Goal: Transaction & Acquisition: Book appointment/travel/reservation

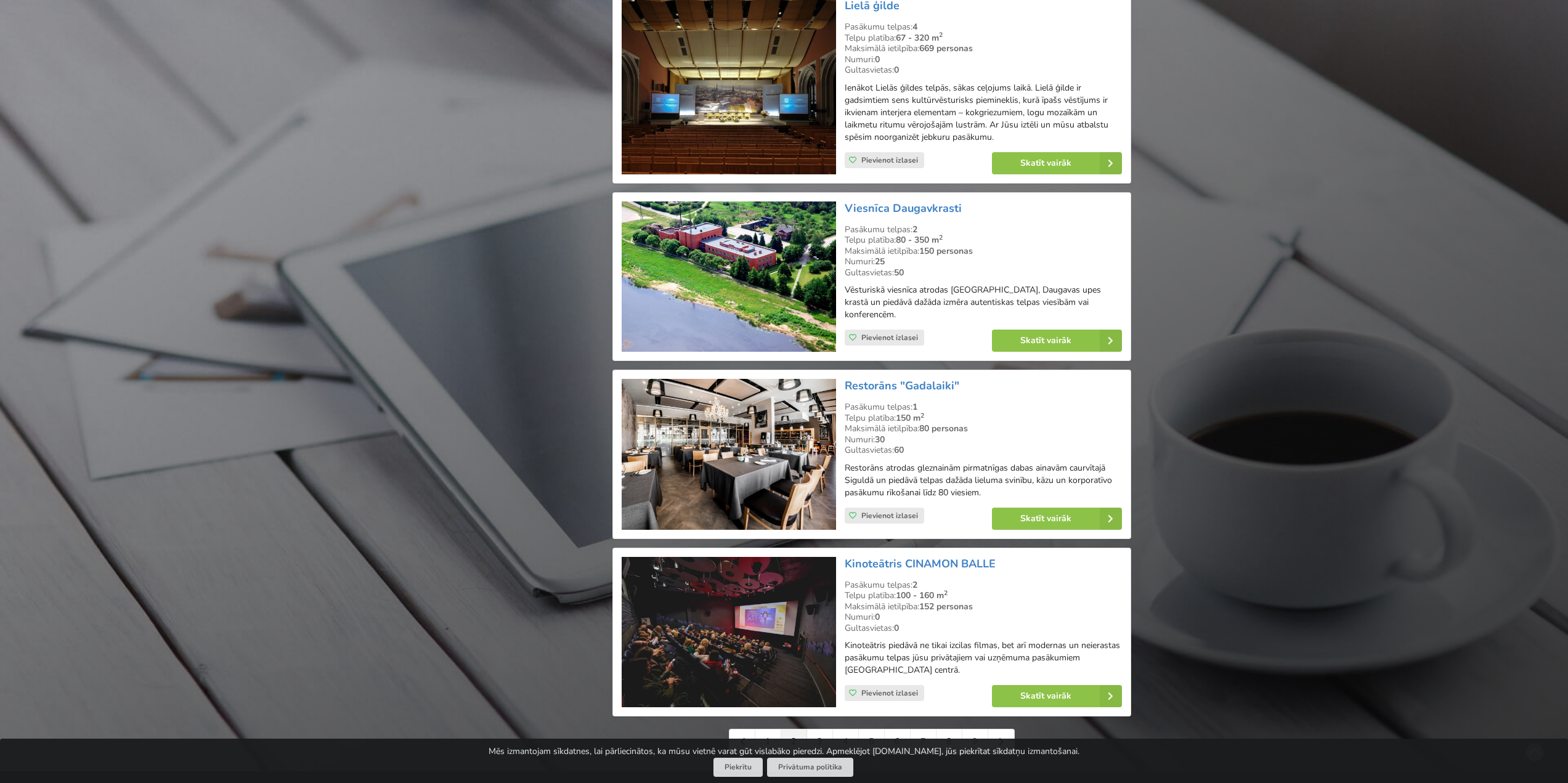
scroll to position [2402, 0]
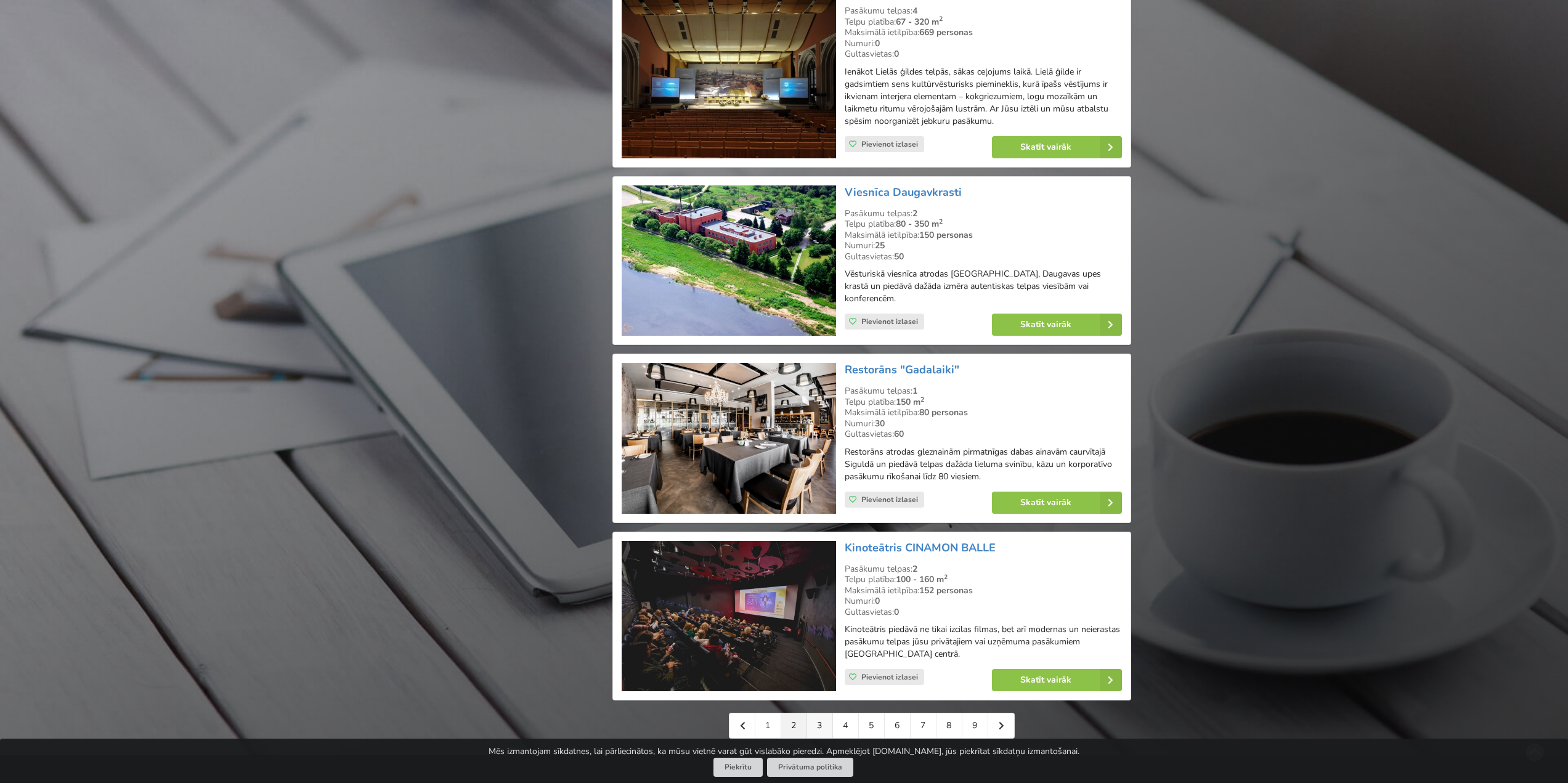
click at [821, 714] on link "3" at bounding box center [820, 726] width 26 height 24
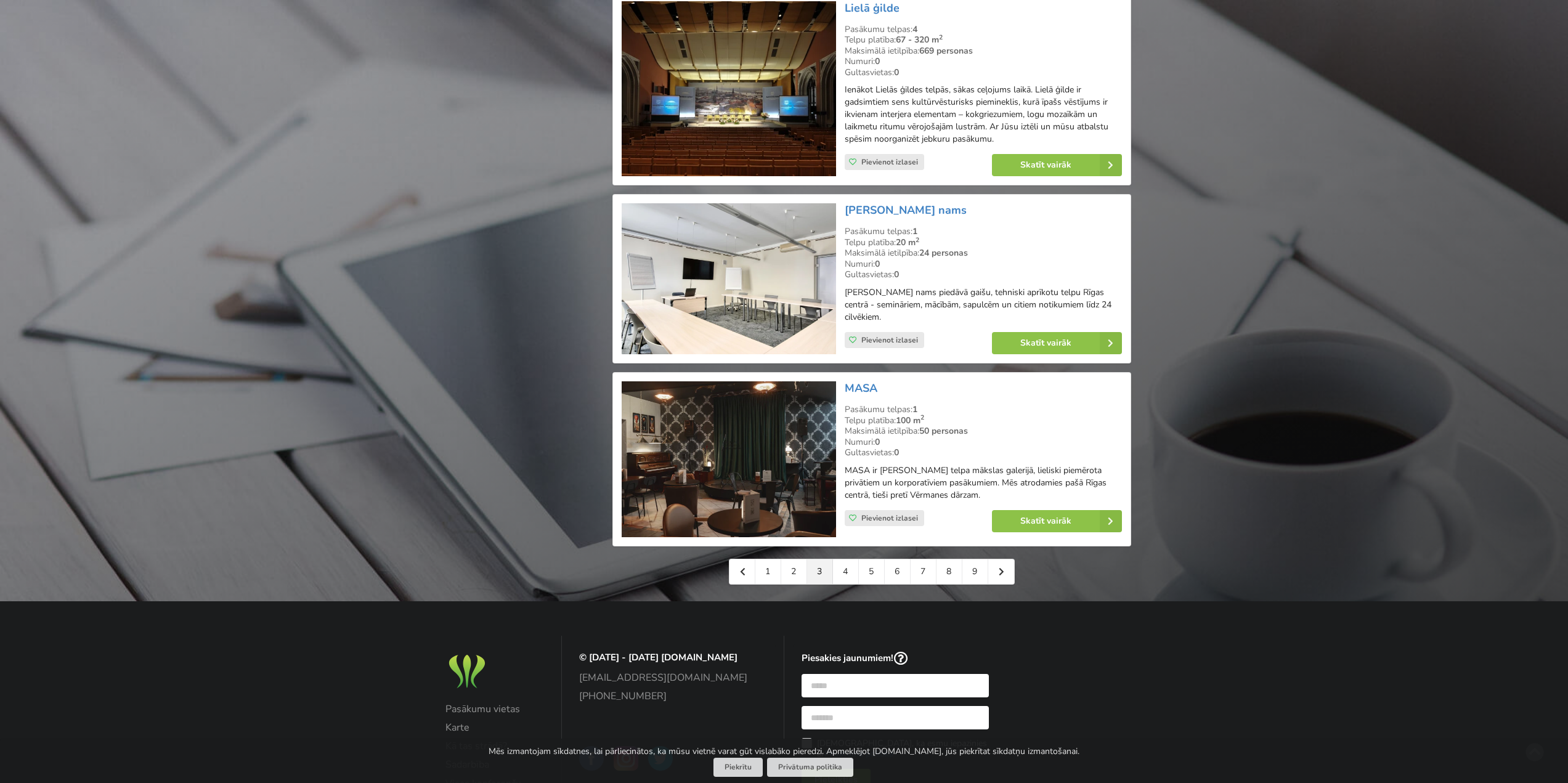
scroll to position [2525, 0]
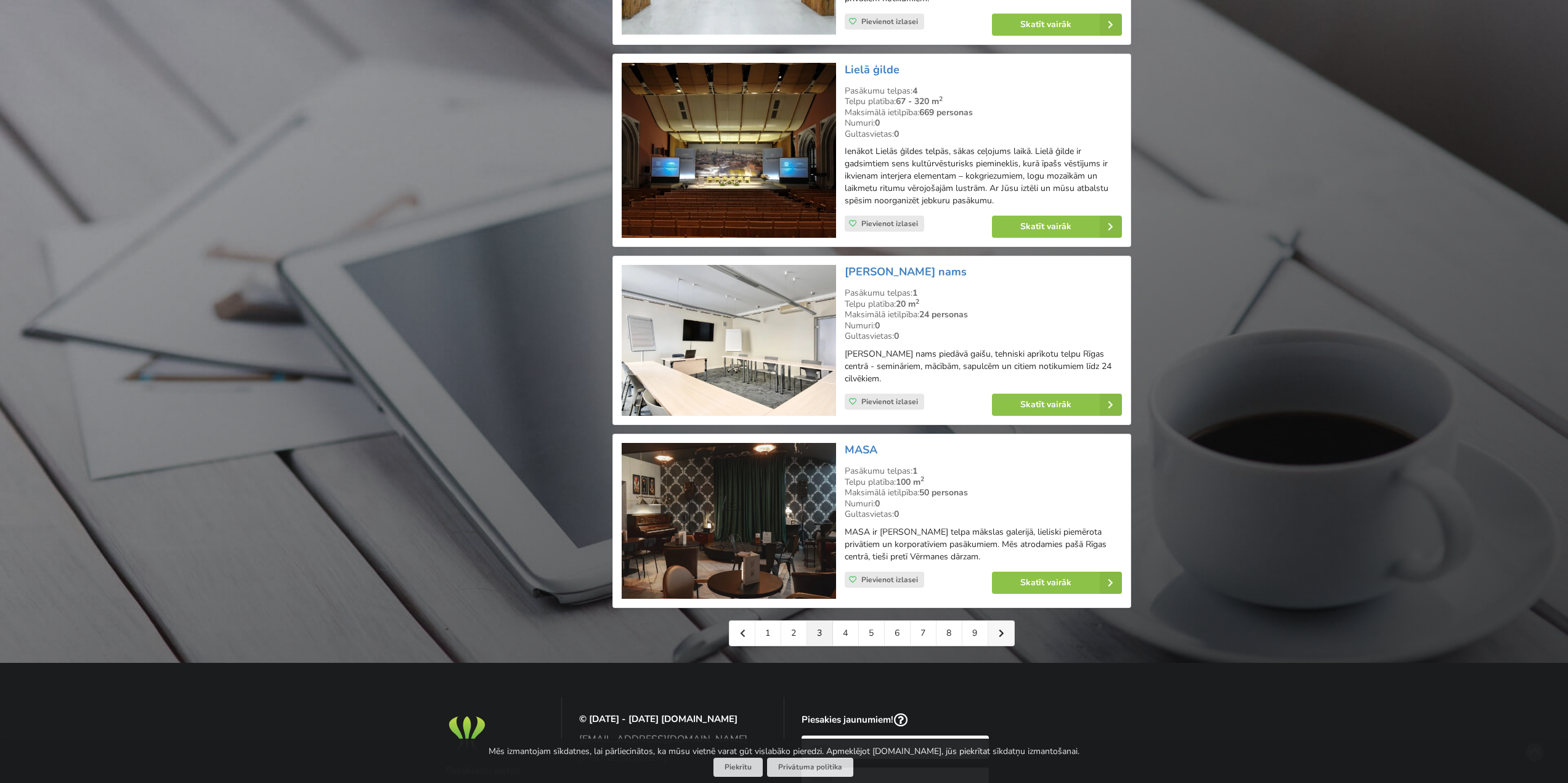
click at [1008, 621] on link at bounding box center [1001, 633] width 26 height 24
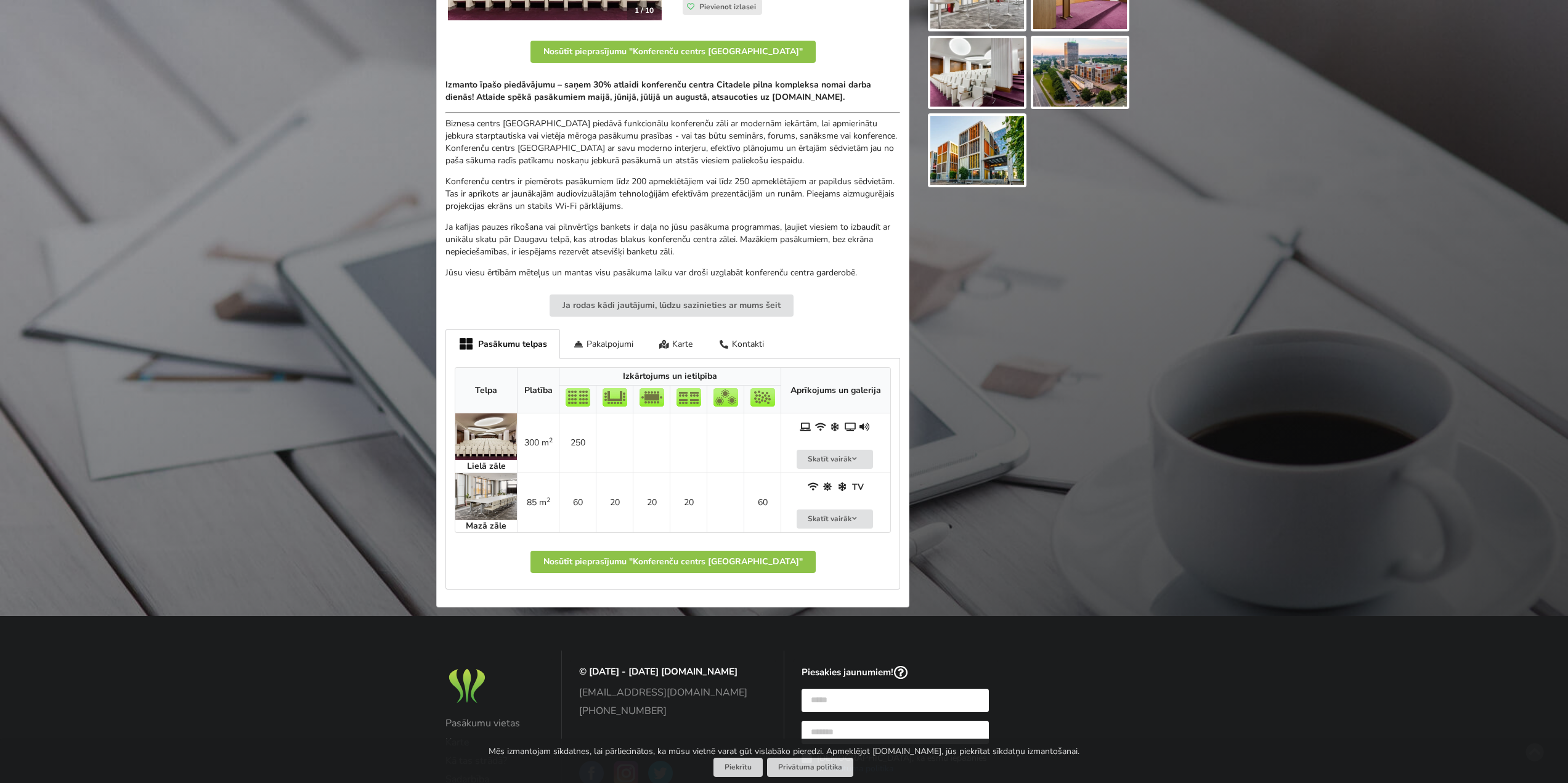
scroll to position [471, 0]
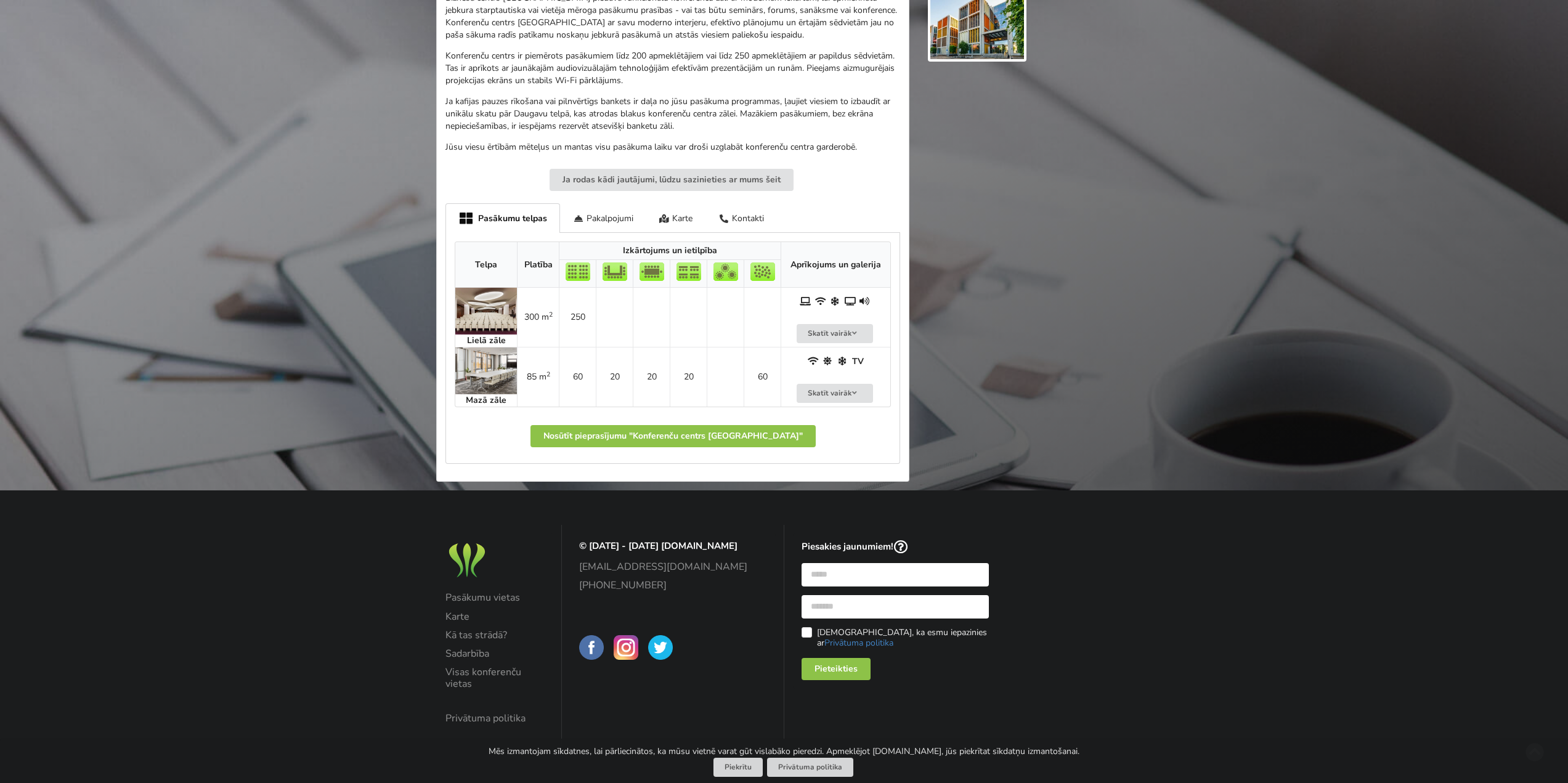
click at [489, 317] on img at bounding box center [486, 311] width 62 height 47
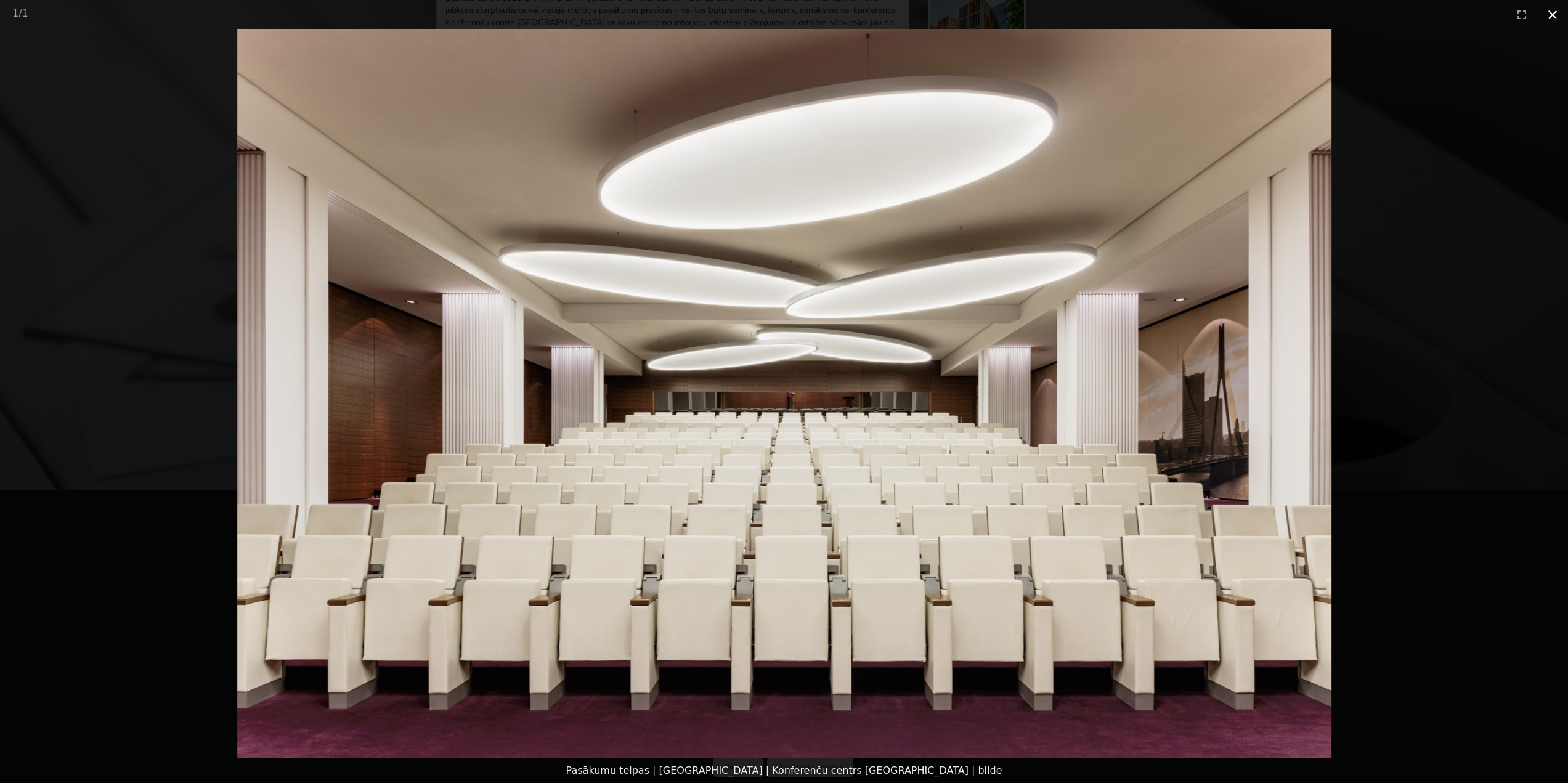
click at [1554, 12] on button "Close gallery" at bounding box center [1552, 14] width 31 height 29
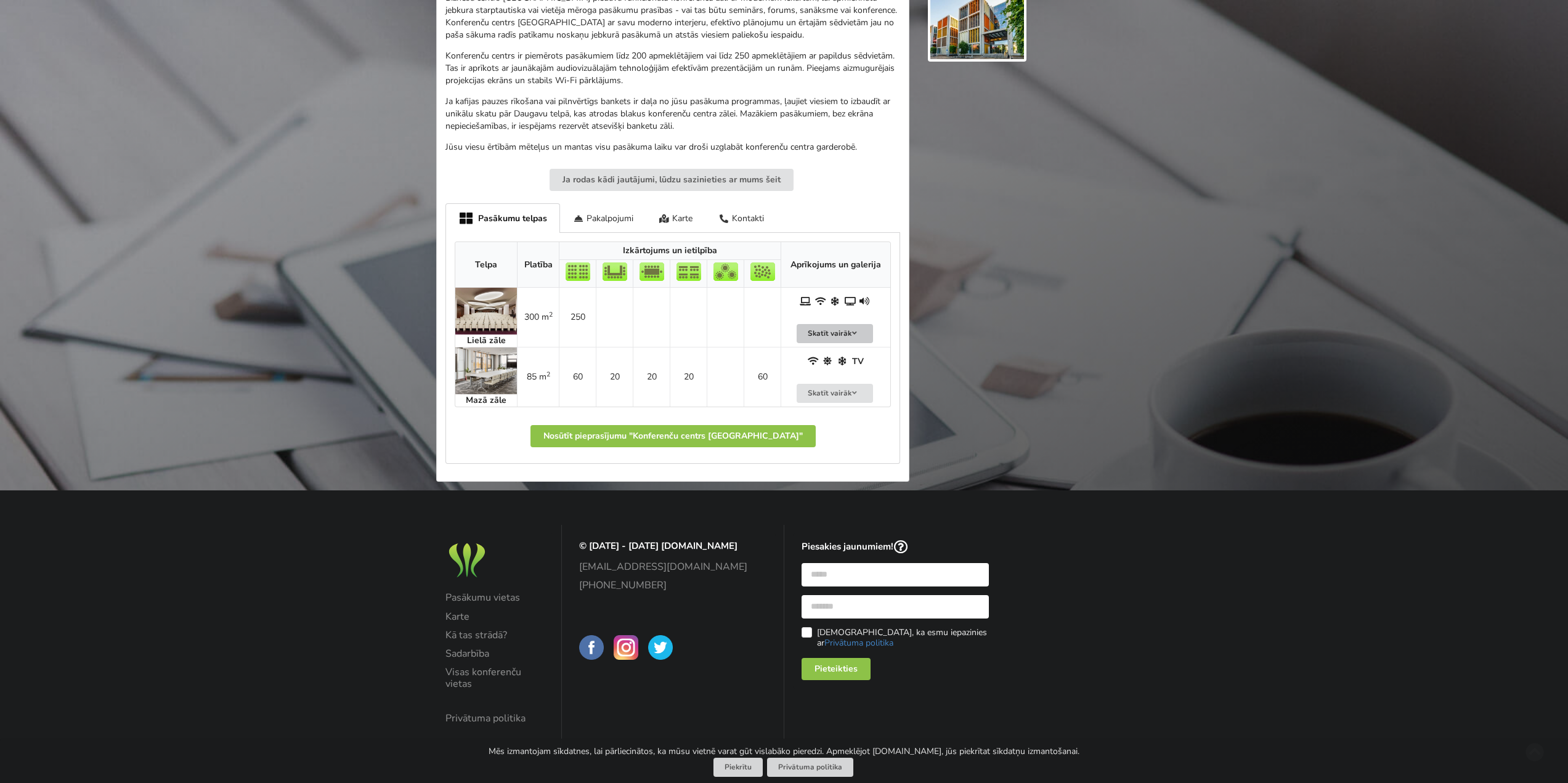
click at [817, 332] on button "Skatīt vairāk" at bounding box center [835, 333] width 77 height 19
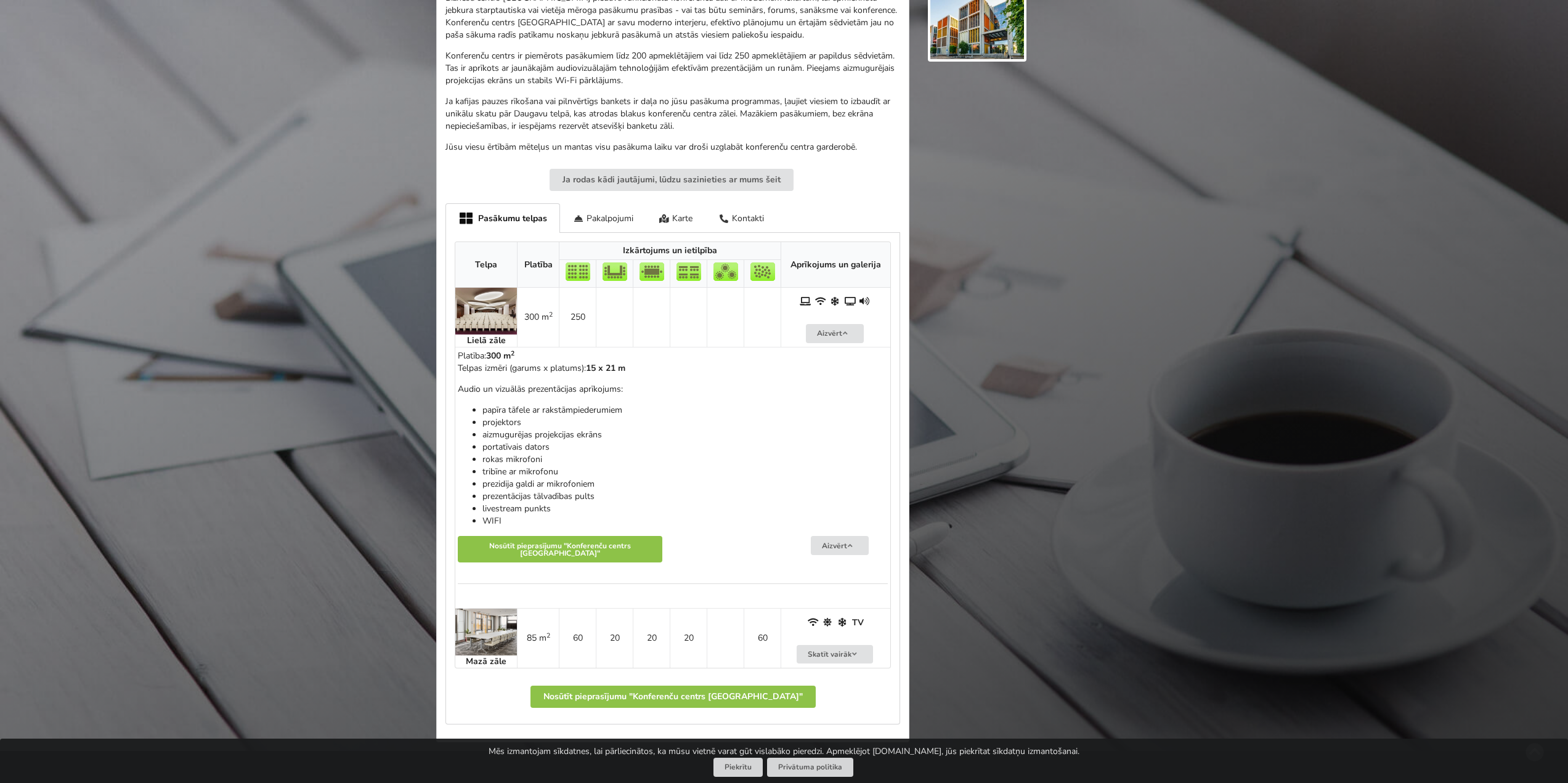
click at [477, 318] on img at bounding box center [486, 311] width 62 height 47
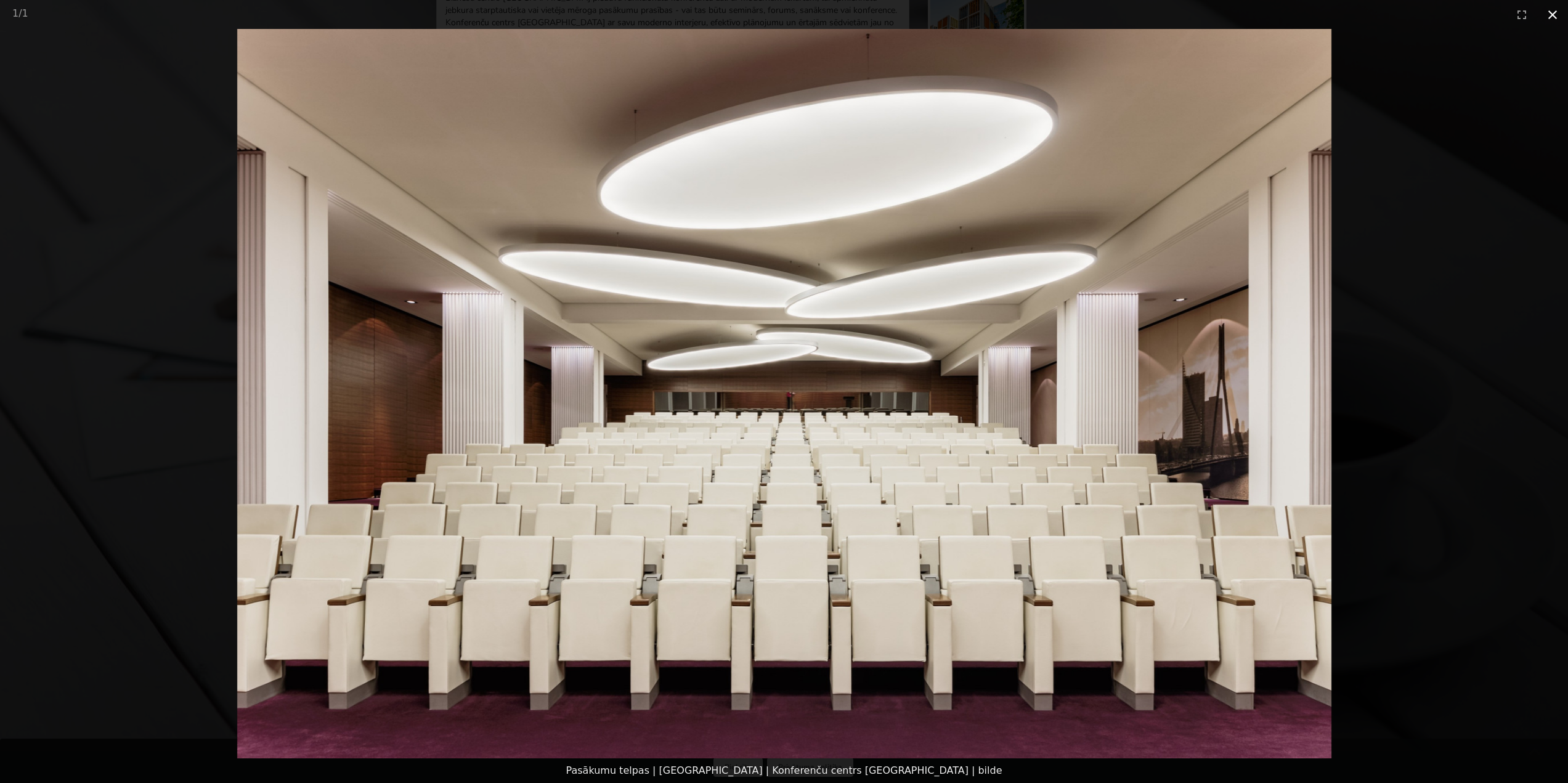
click at [1544, 14] on button "Close gallery" at bounding box center [1552, 14] width 31 height 29
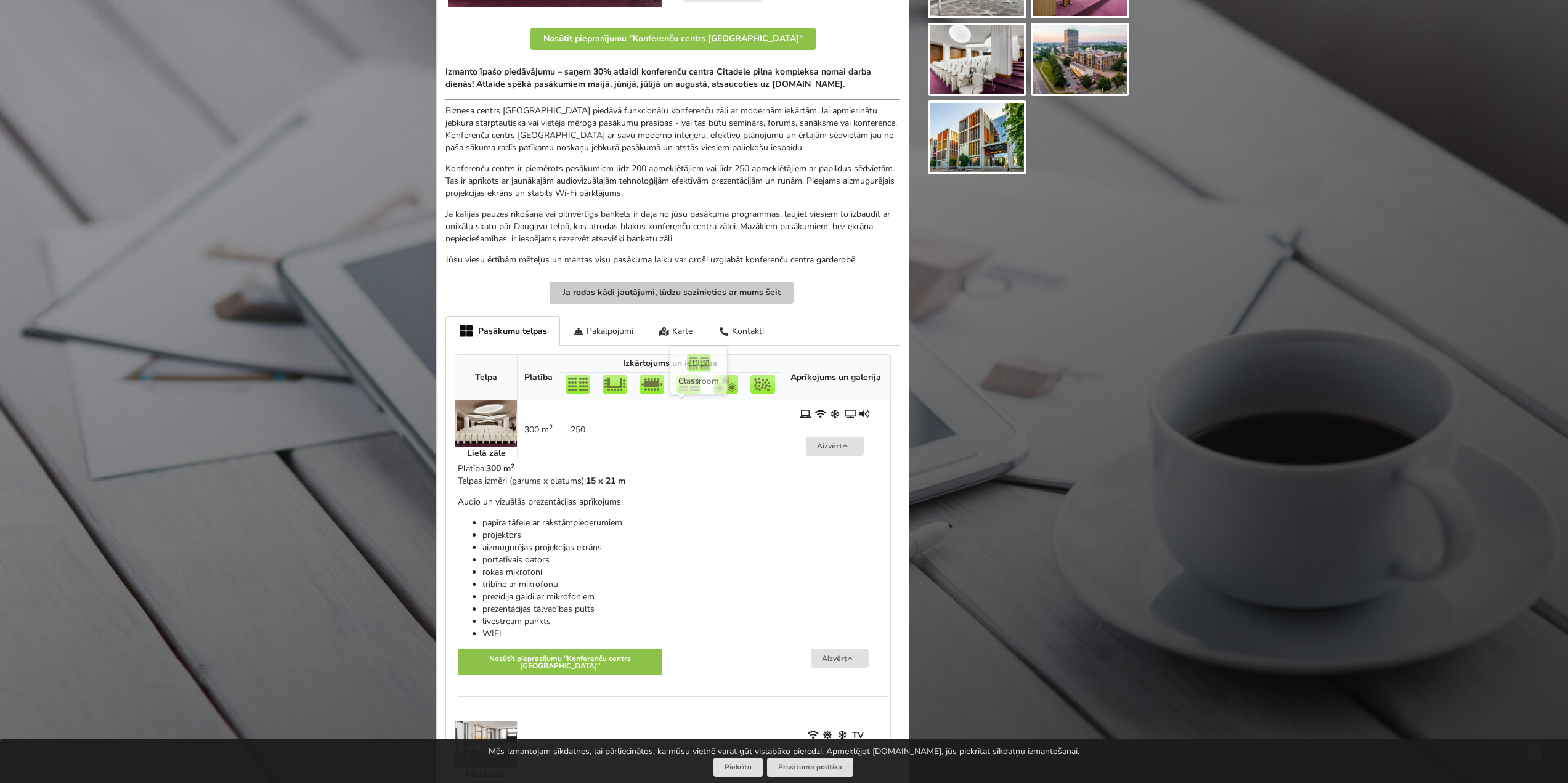
scroll to position [163, 0]
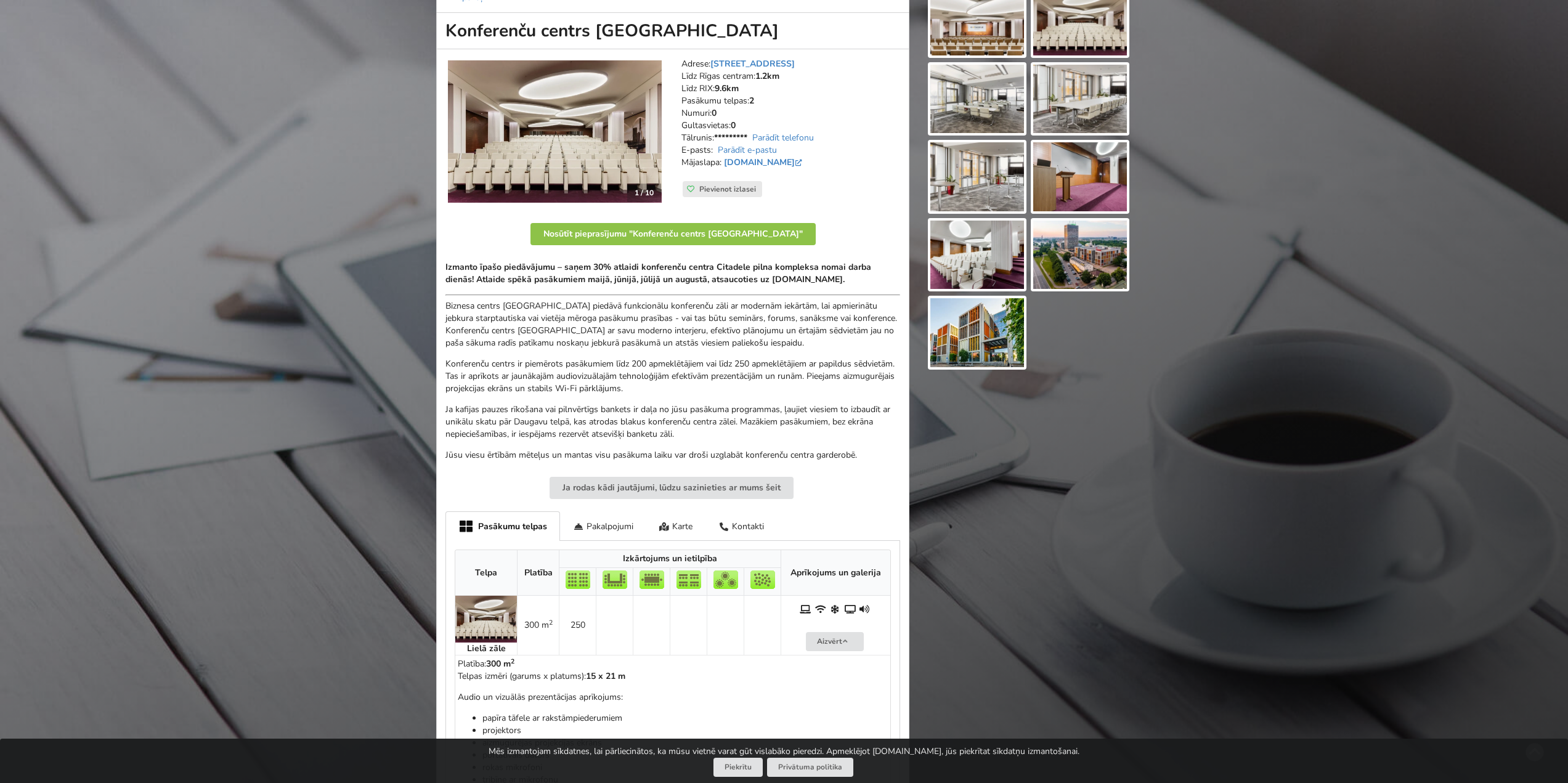
click at [547, 103] on img at bounding box center [555, 131] width 214 height 143
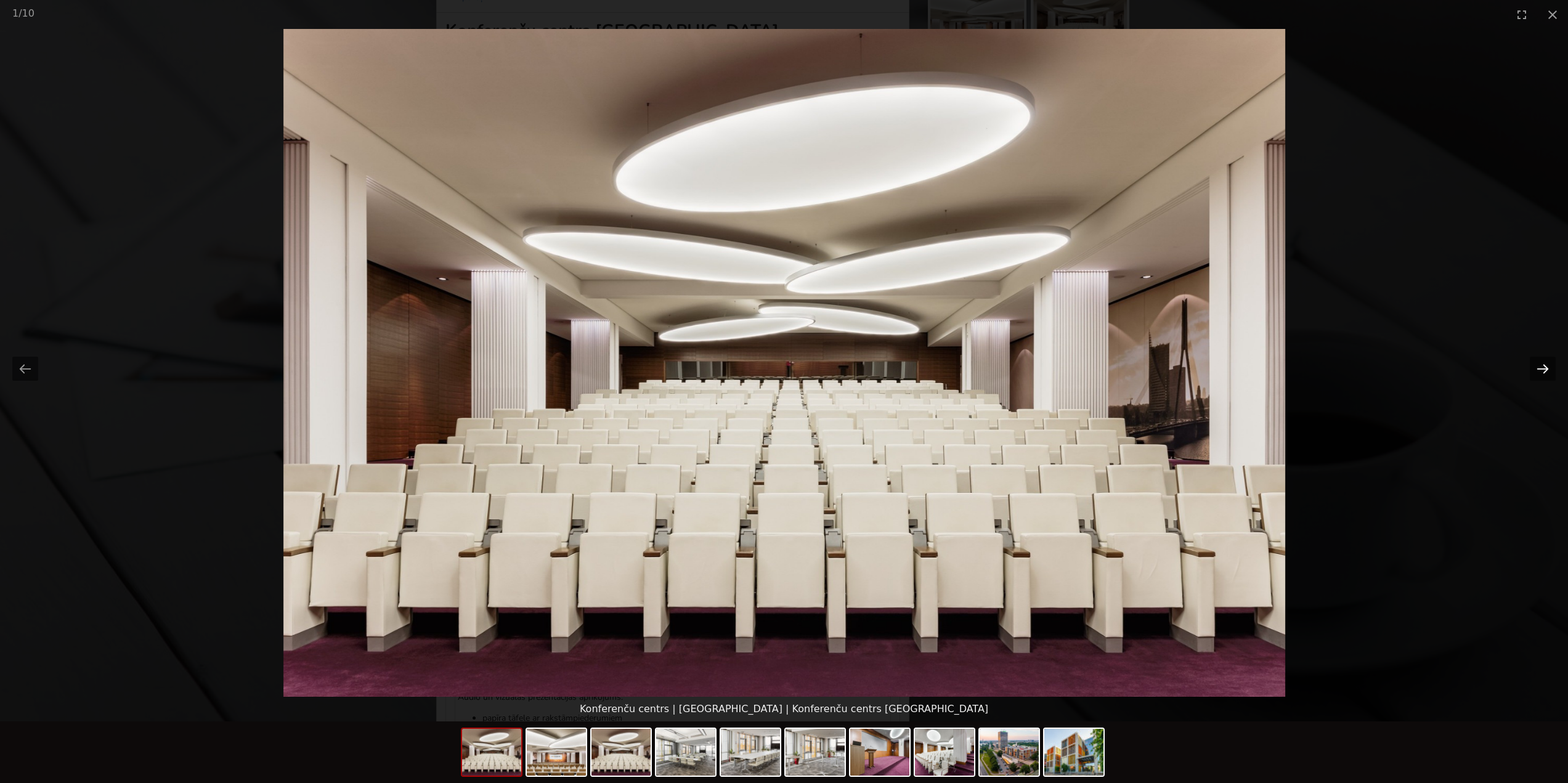
click at [1537, 370] on button "Next slide" at bounding box center [1543, 369] width 26 height 24
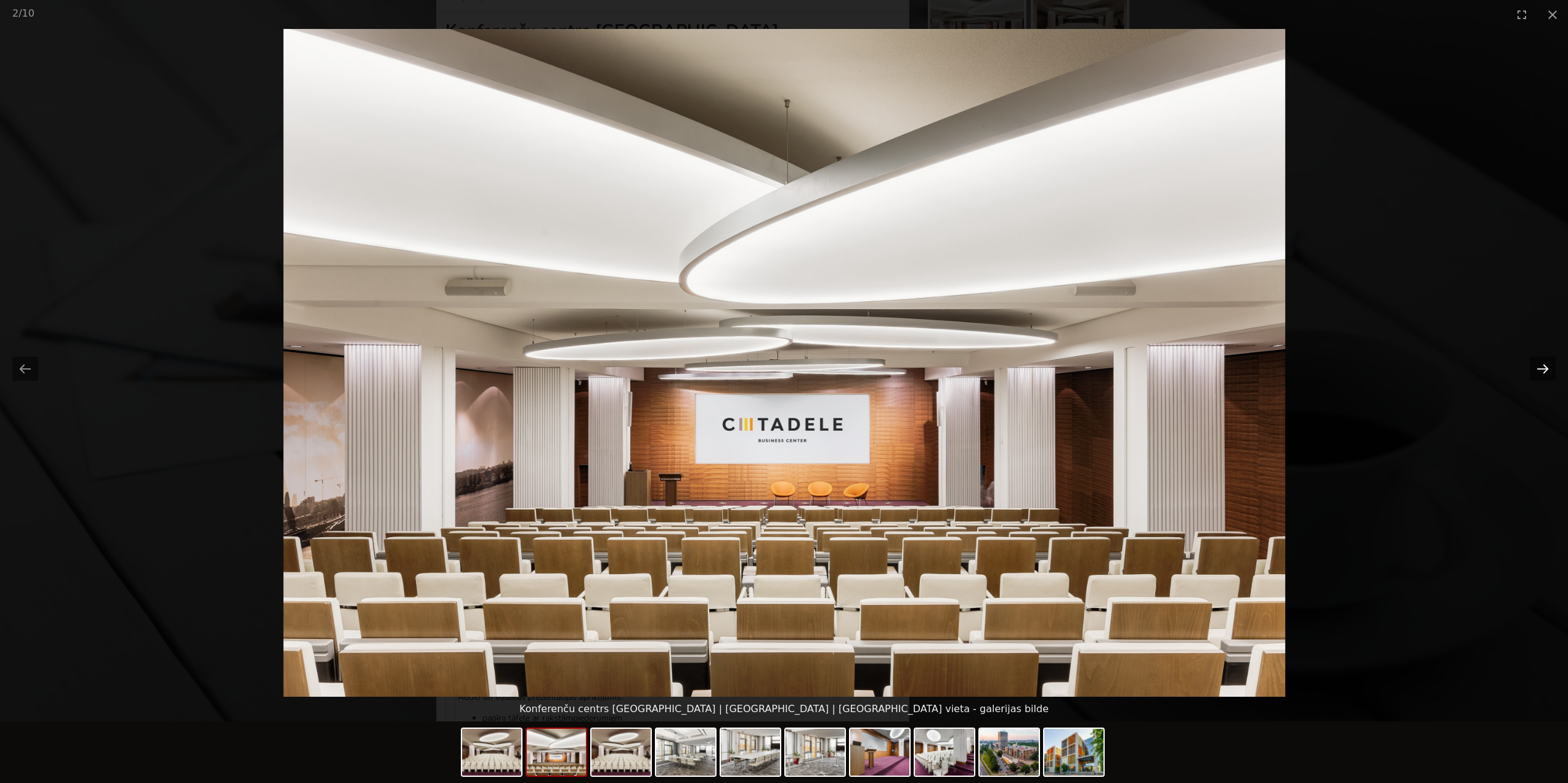
click at [1538, 370] on button "Next slide" at bounding box center [1543, 369] width 26 height 24
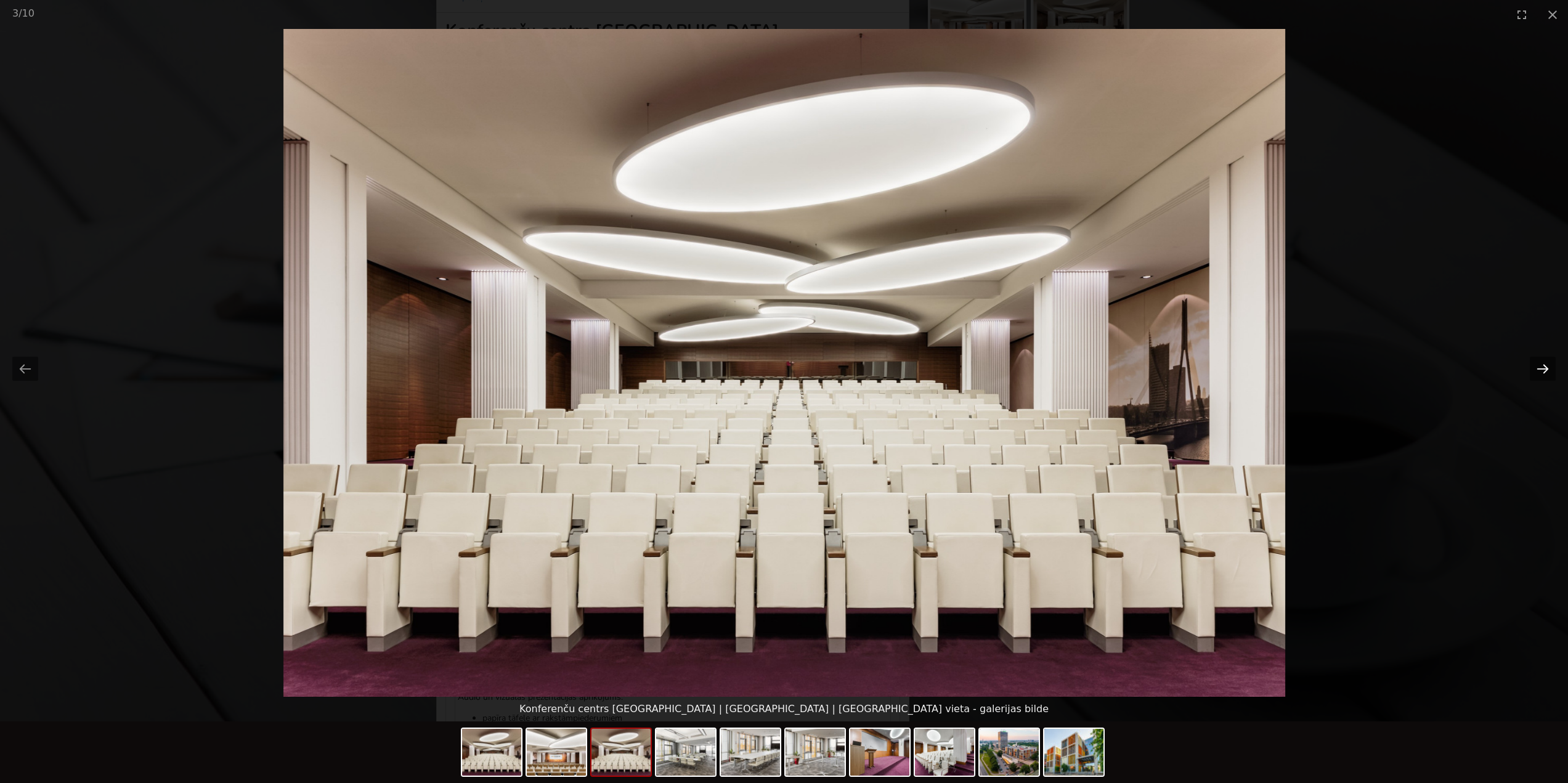
click at [1538, 370] on button "Next slide" at bounding box center [1543, 369] width 26 height 24
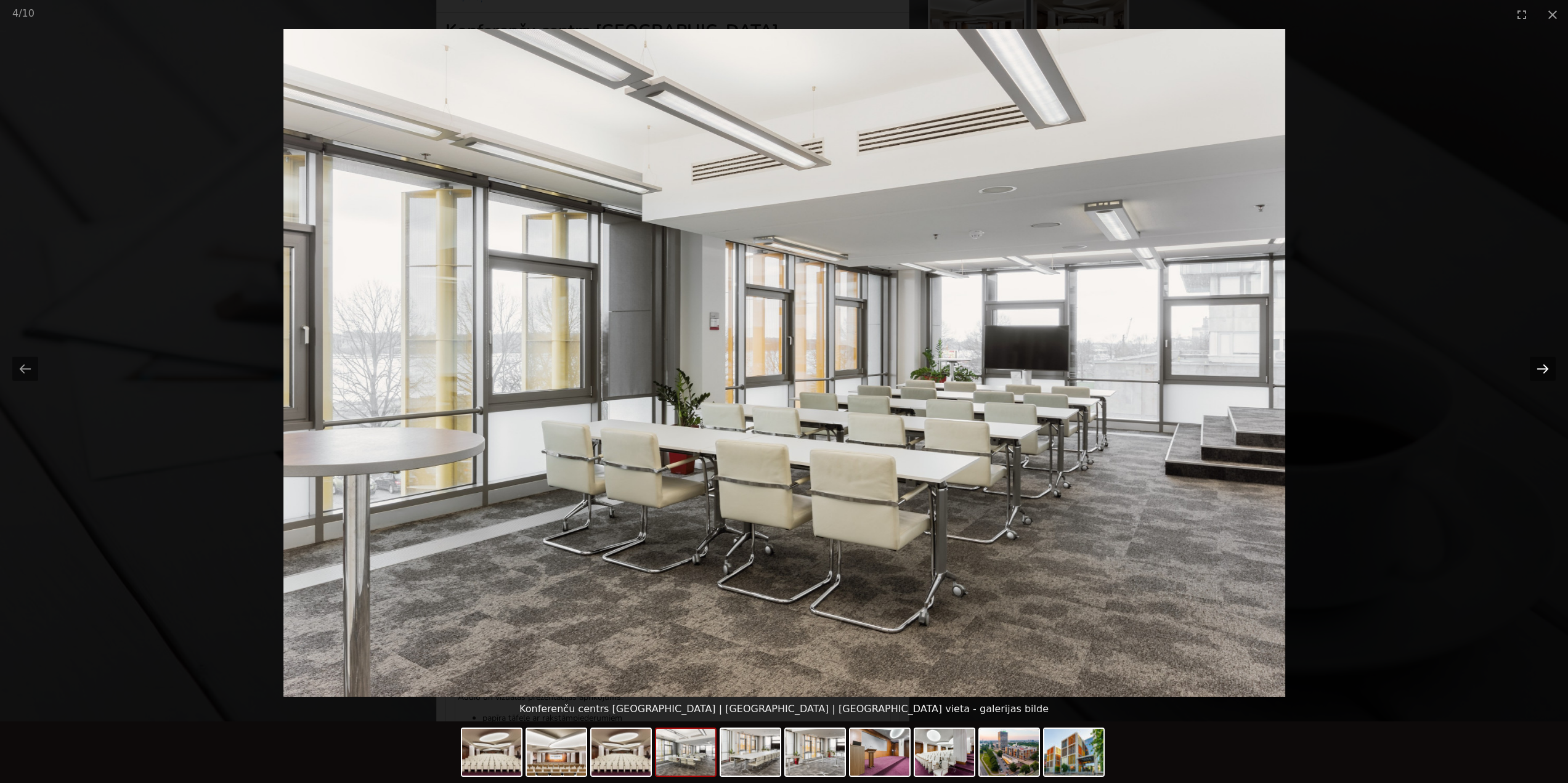
click at [1538, 370] on button "Next slide" at bounding box center [1543, 369] width 26 height 24
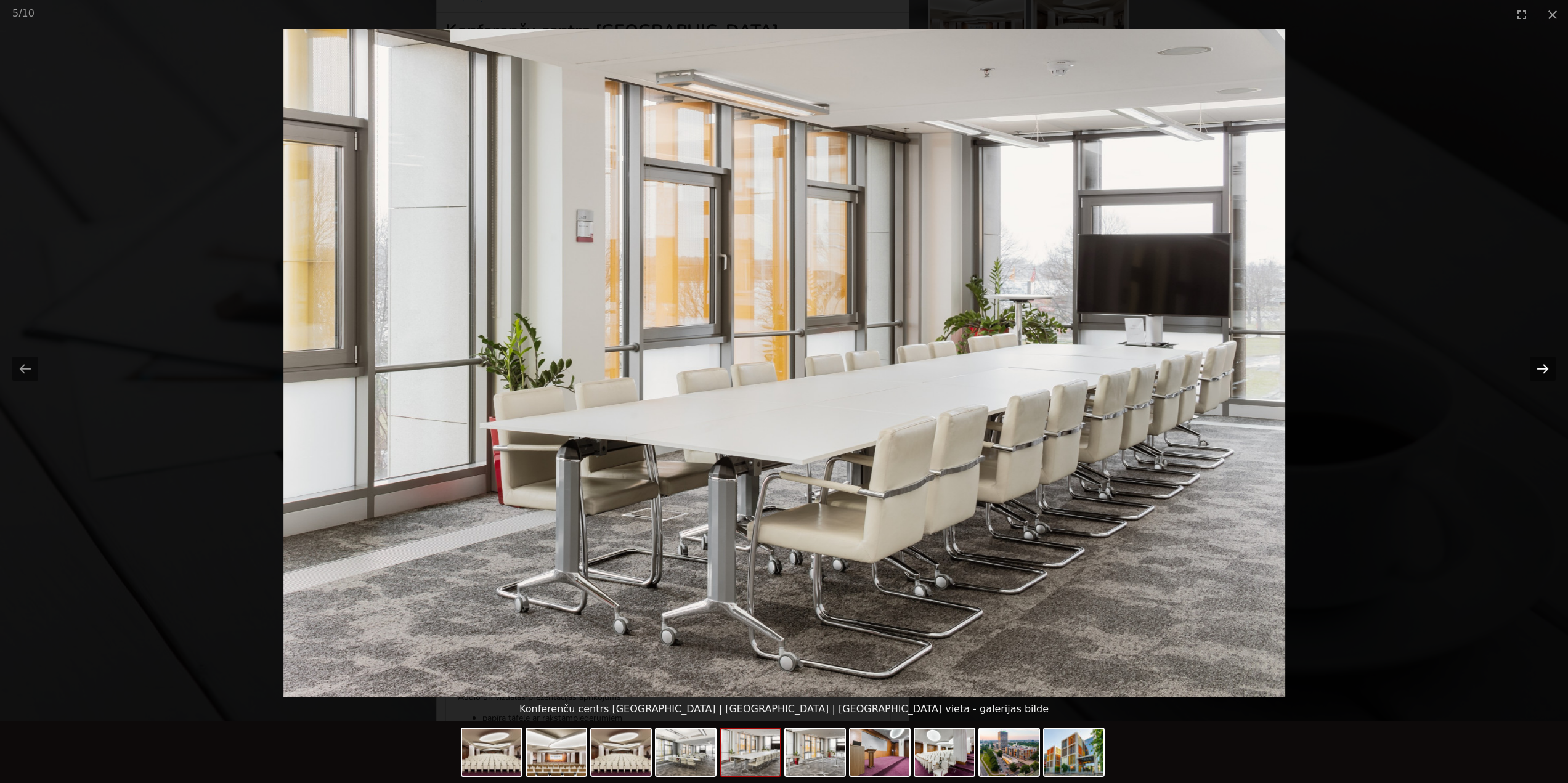
click at [1538, 370] on button "Next slide" at bounding box center [1543, 369] width 26 height 24
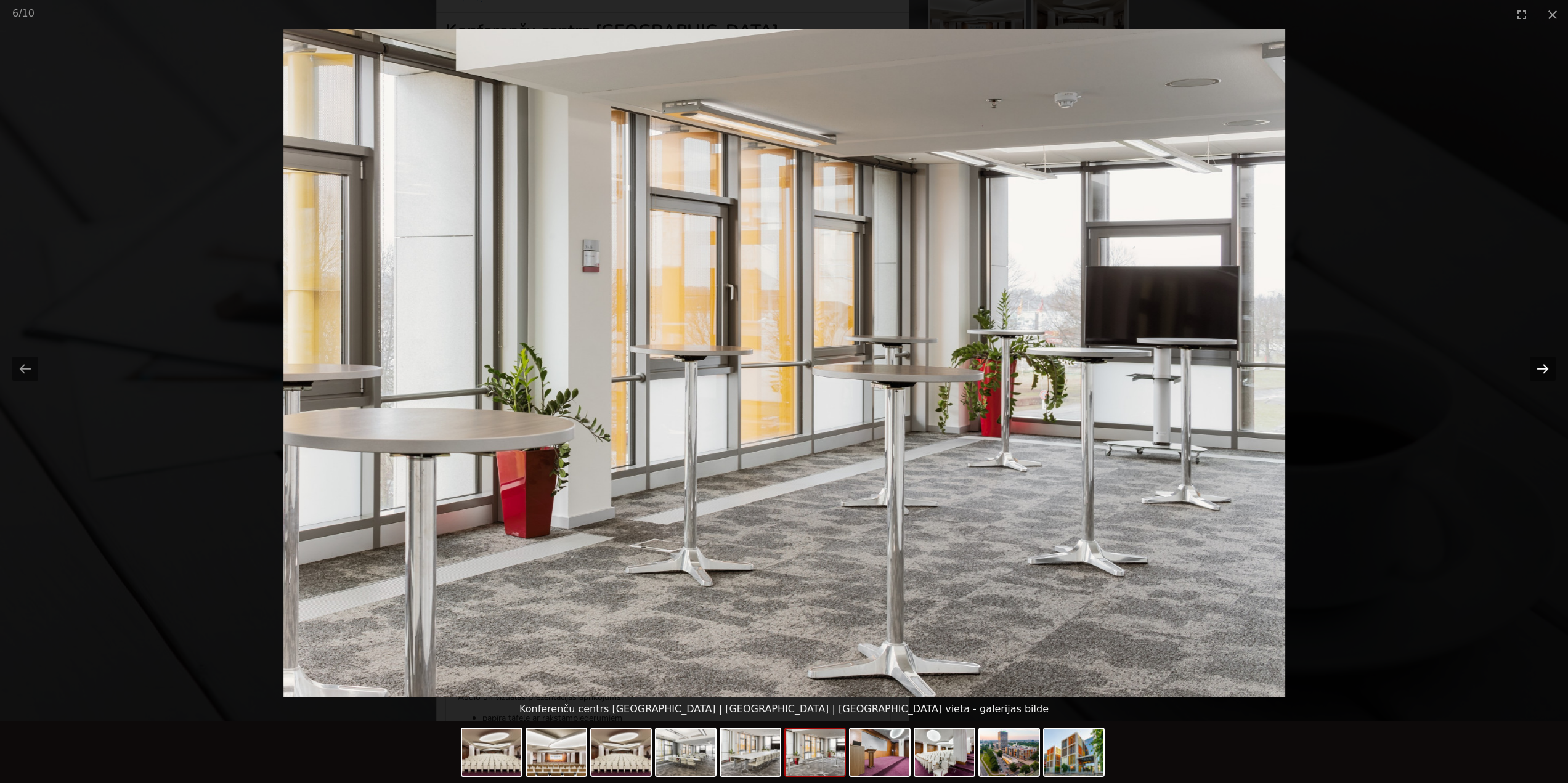
click at [1538, 370] on button "Next slide" at bounding box center [1543, 369] width 26 height 24
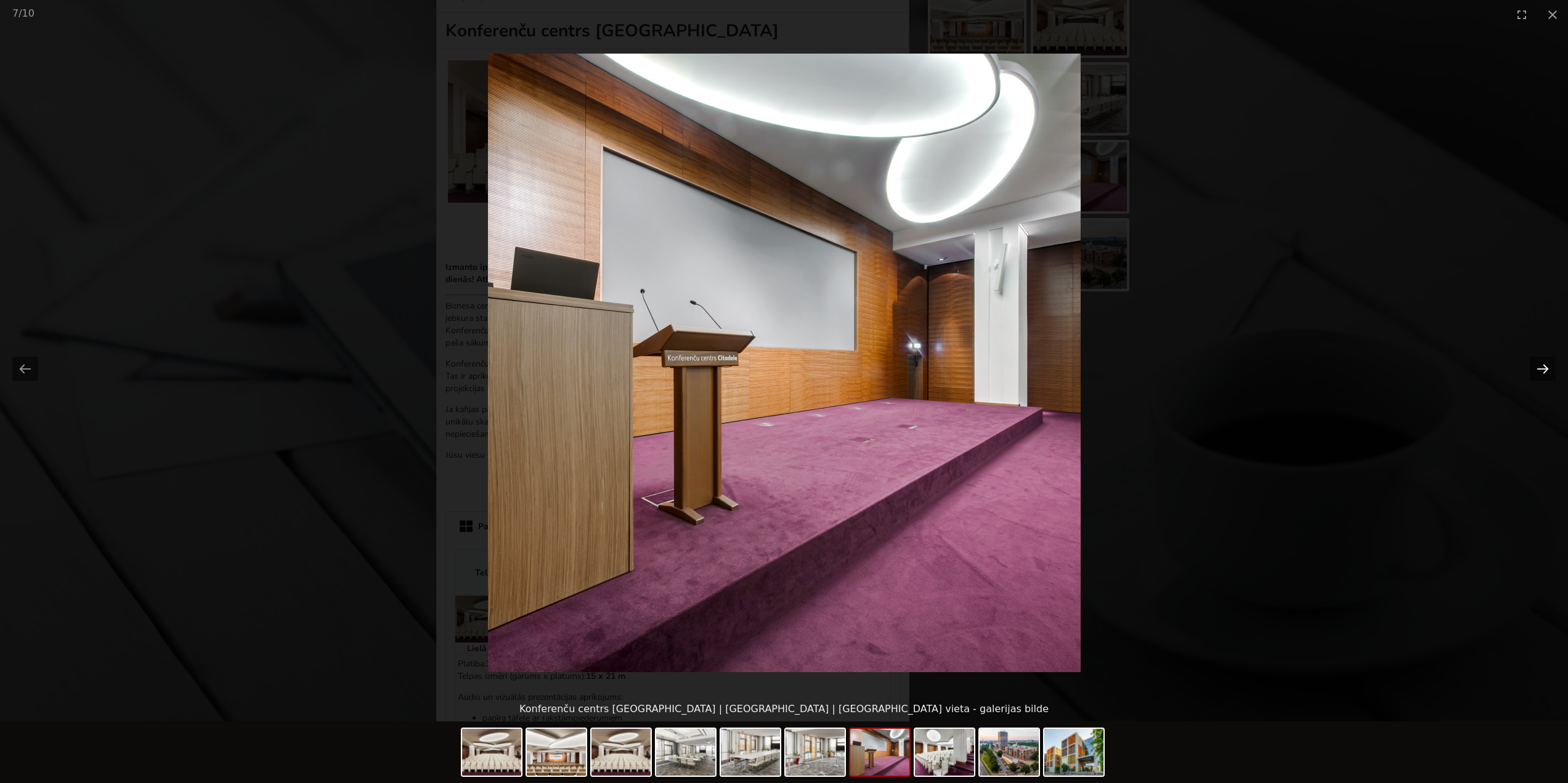
click at [1538, 370] on button "Next slide" at bounding box center [1543, 369] width 26 height 24
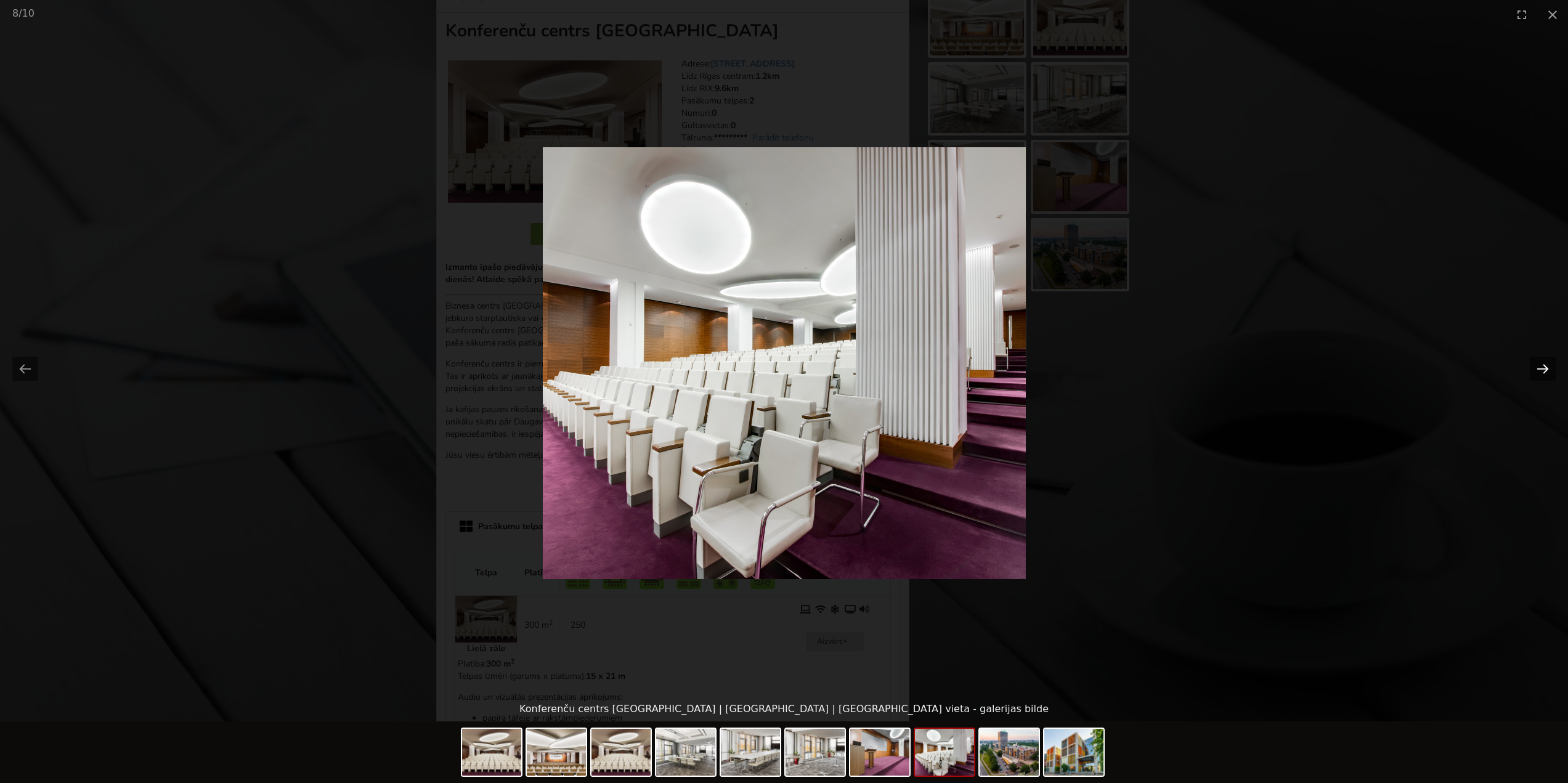
click at [1538, 370] on button "Next slide" at bounding box center [1543, 369] width 26 height 24
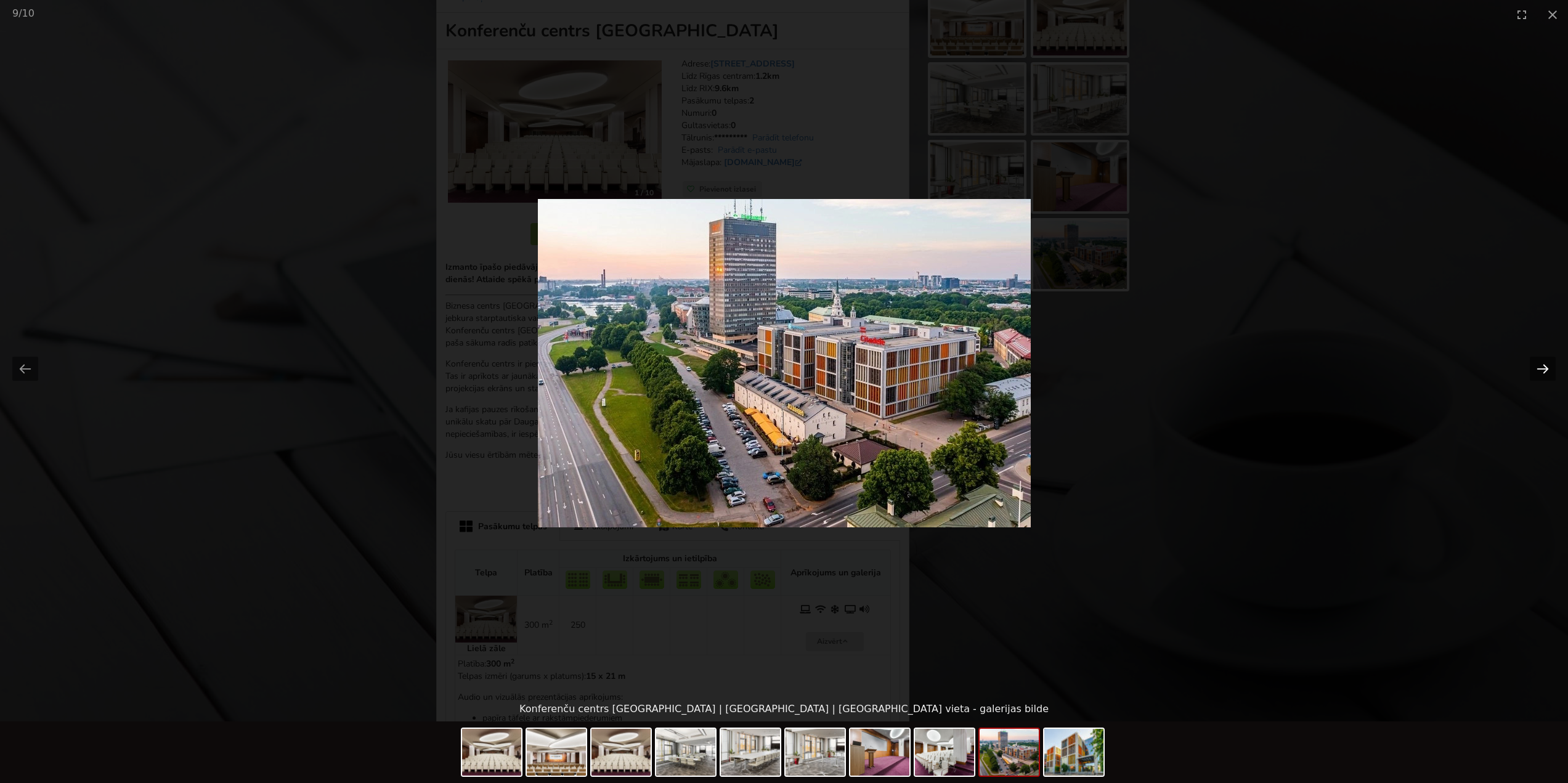
click at [1538, 370] on button "Next slide" at bounding box center [1543, 369] width 26 height 24
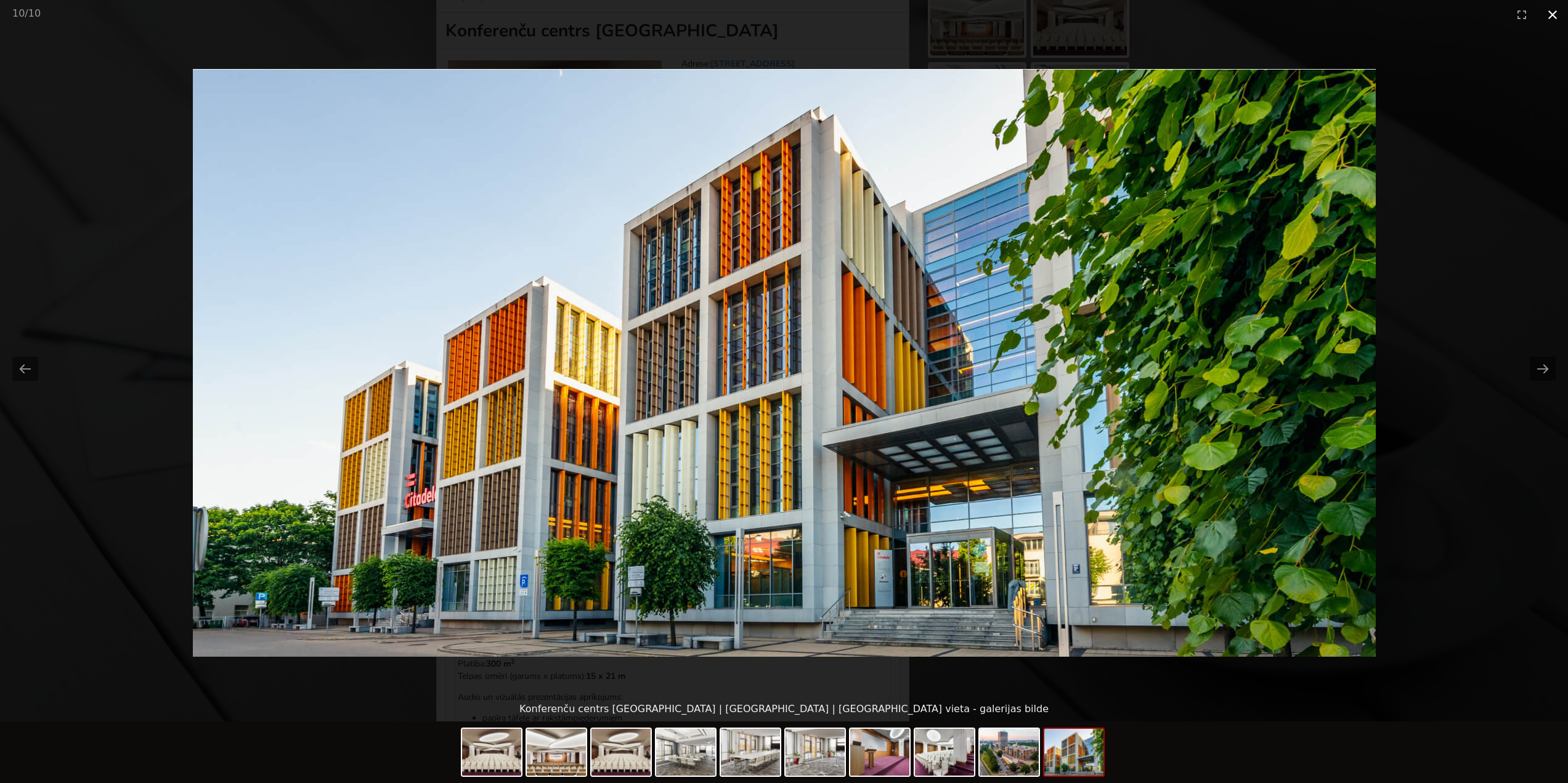
click at [1554, 11] on button "Close gallery" at bounding box center [1552, 14] width 31 height 29
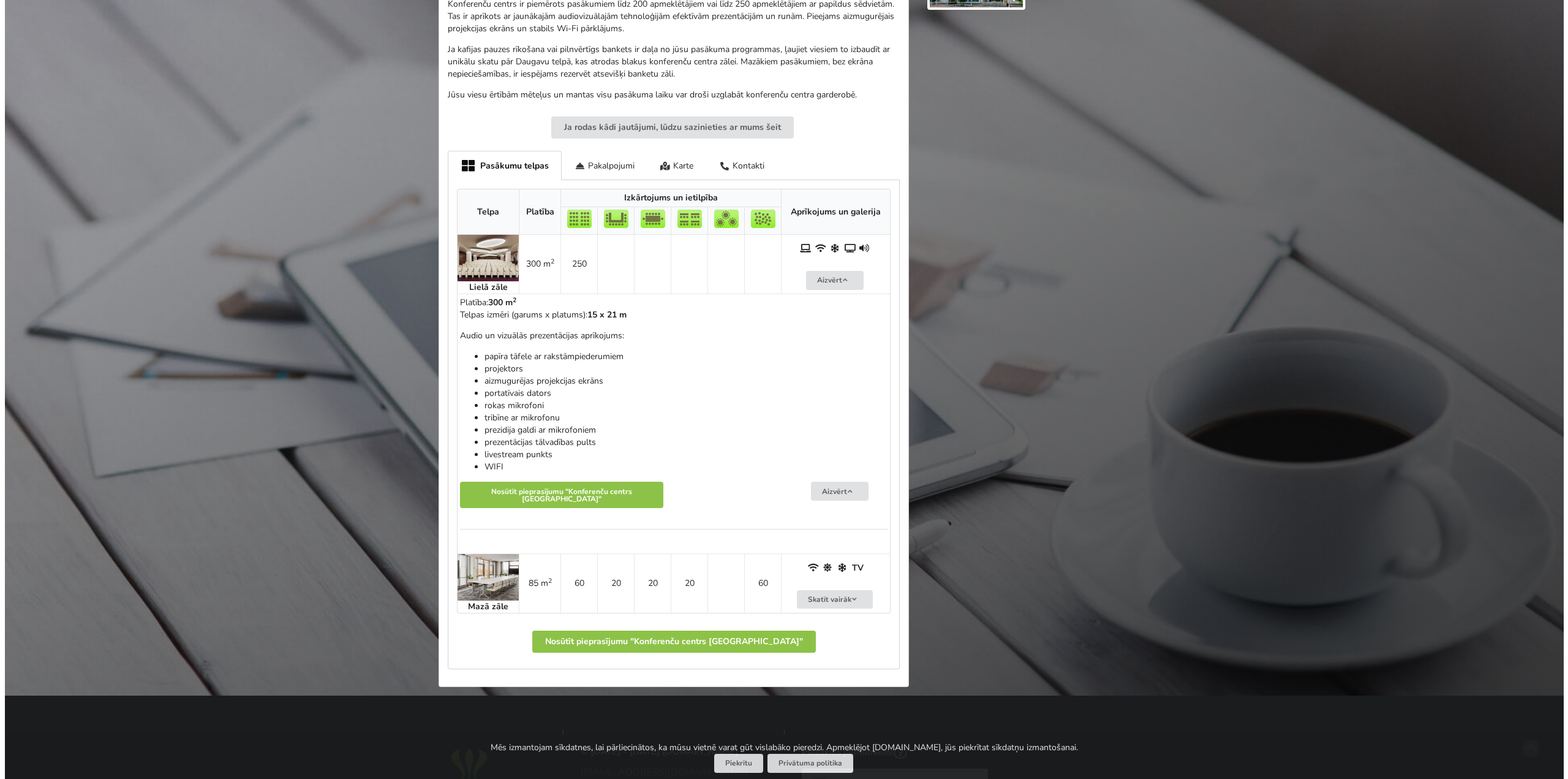
scroll to position [530, 0]
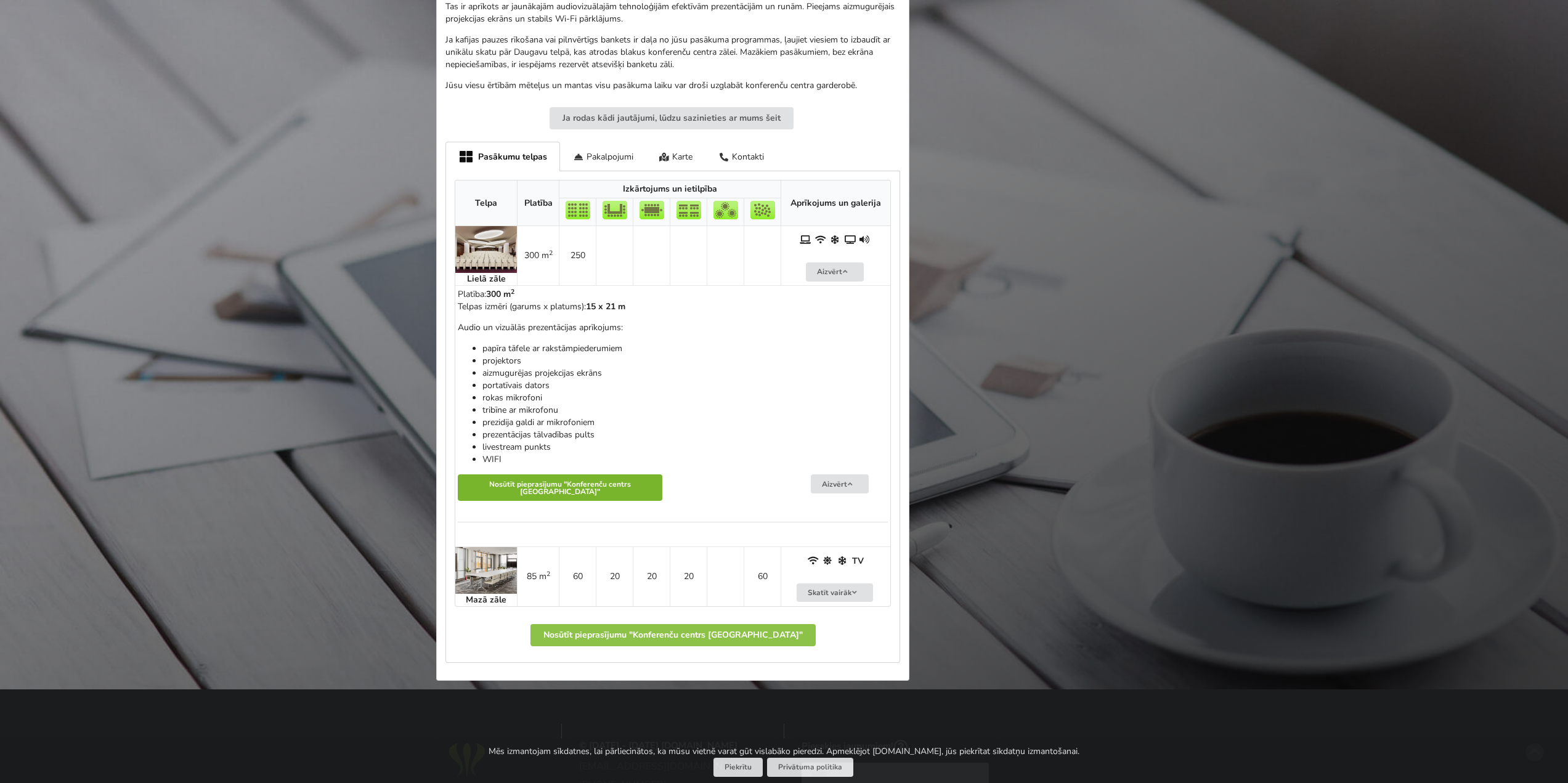
click at [621, 491] on button "Nosūtīt pieprasījumu "Konferenču centrs Citadele"" at bounding box center [560, 487] width 204 height 27
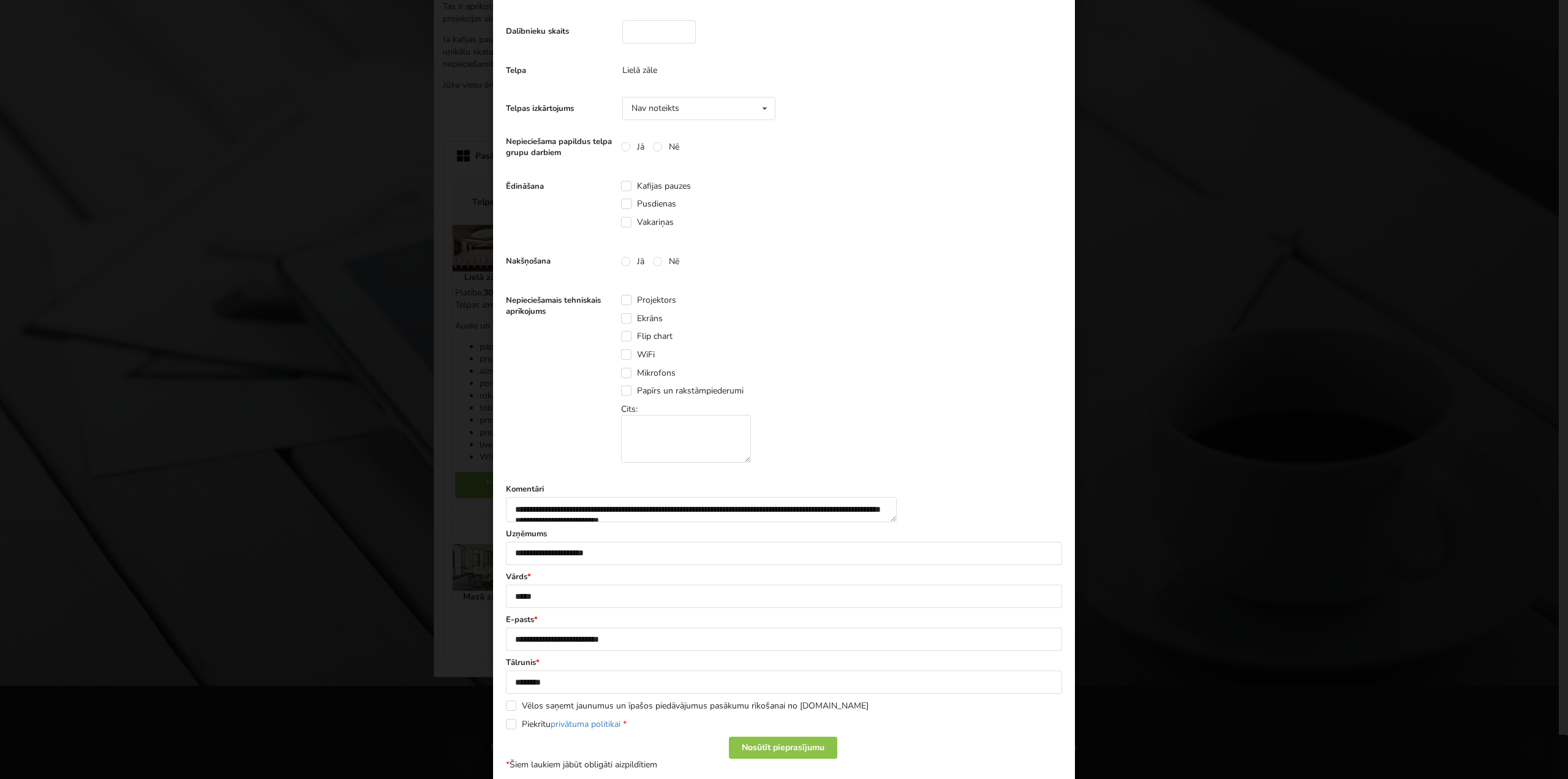
scroll to position [358, 0]
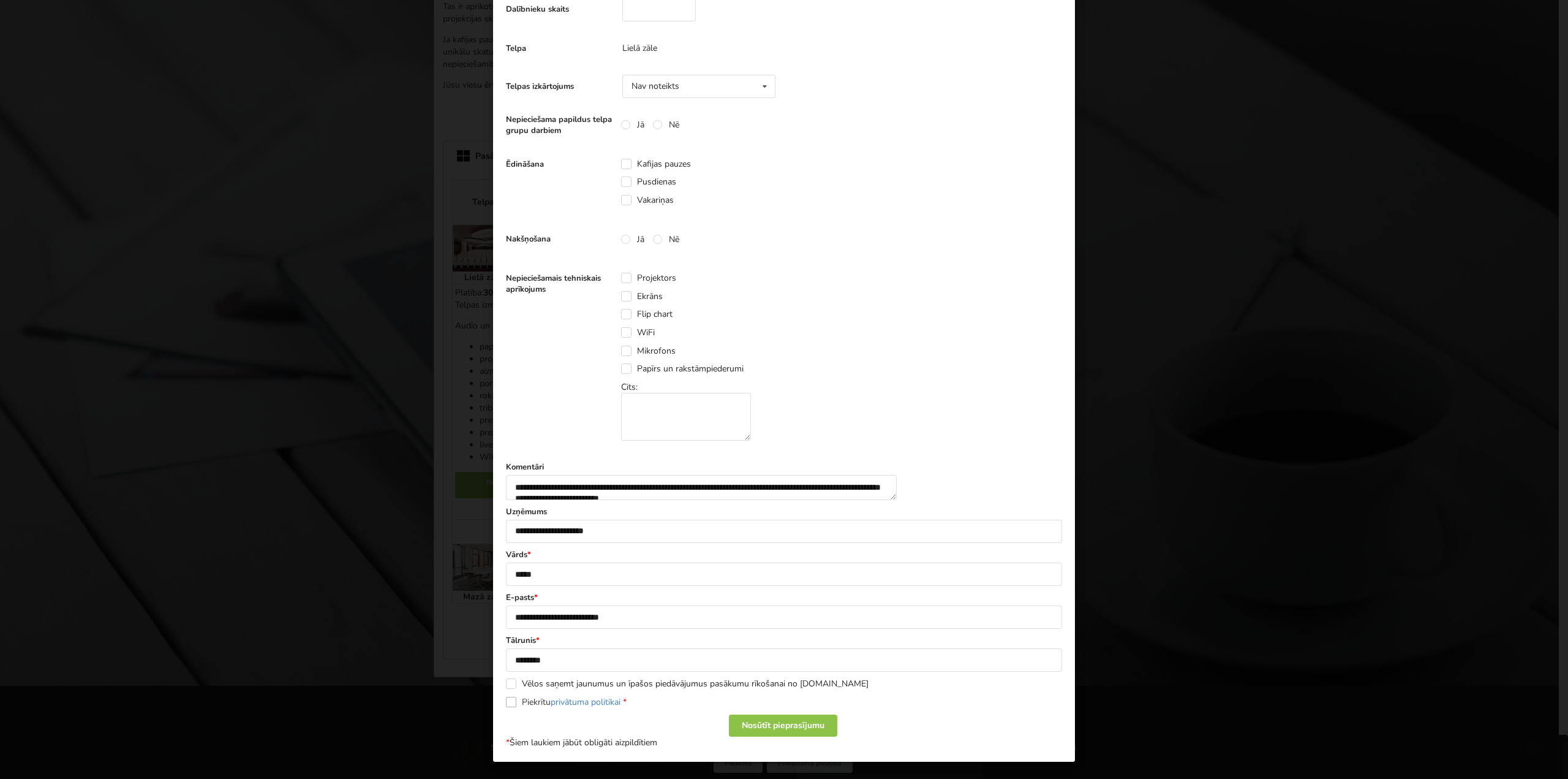
click at [506, 703] on label "Piekrītu privātuma politikai *" at bounding box center [566, 702] width 120 height 11
click at [741, 728] on div "Nosūtīt pieprasījumu" at bounding box center [783, 726] width 108 height 22
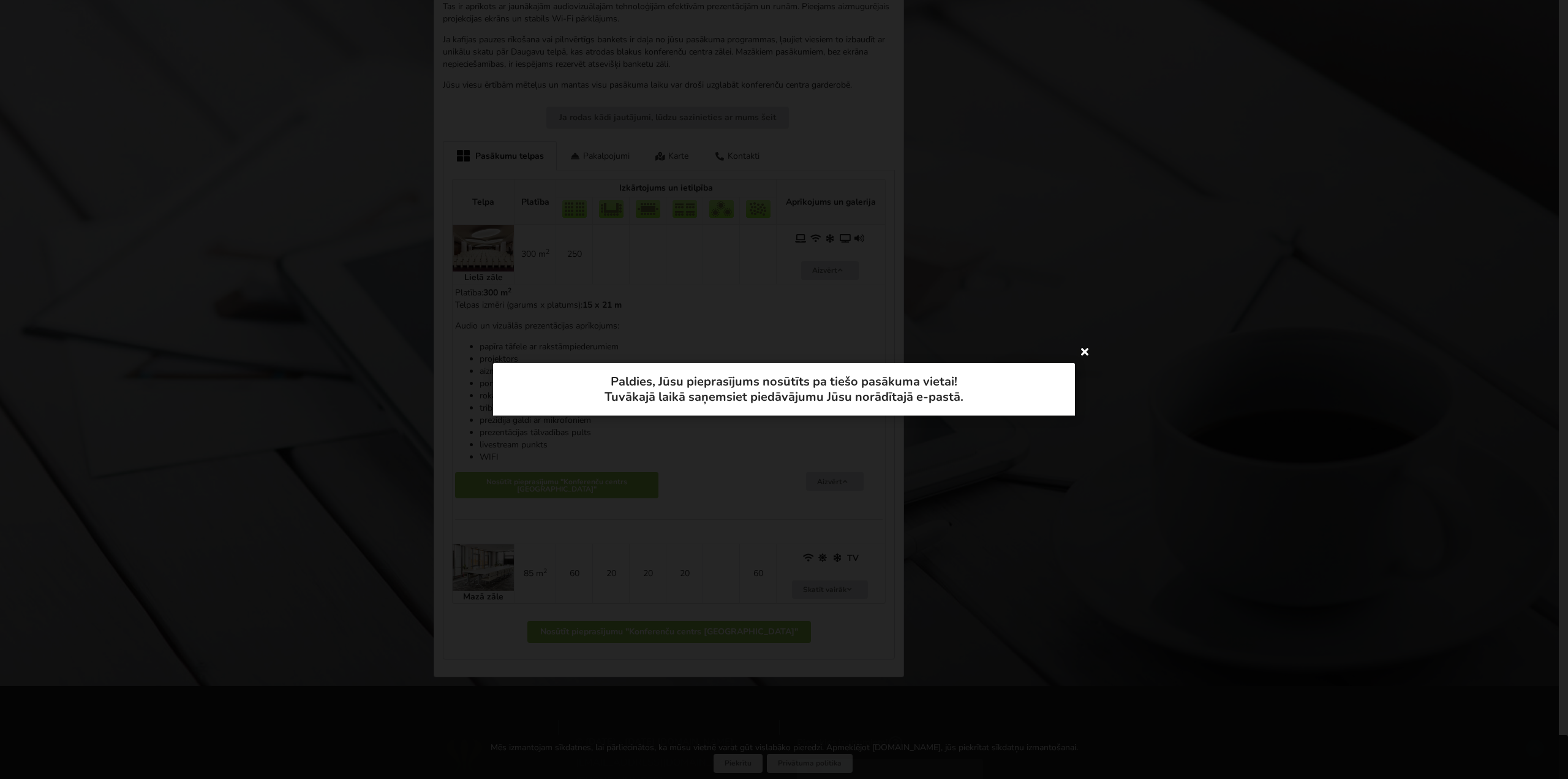
click at [1083, 356] on icon at bounding box center [1085, 351] width 20 height 20
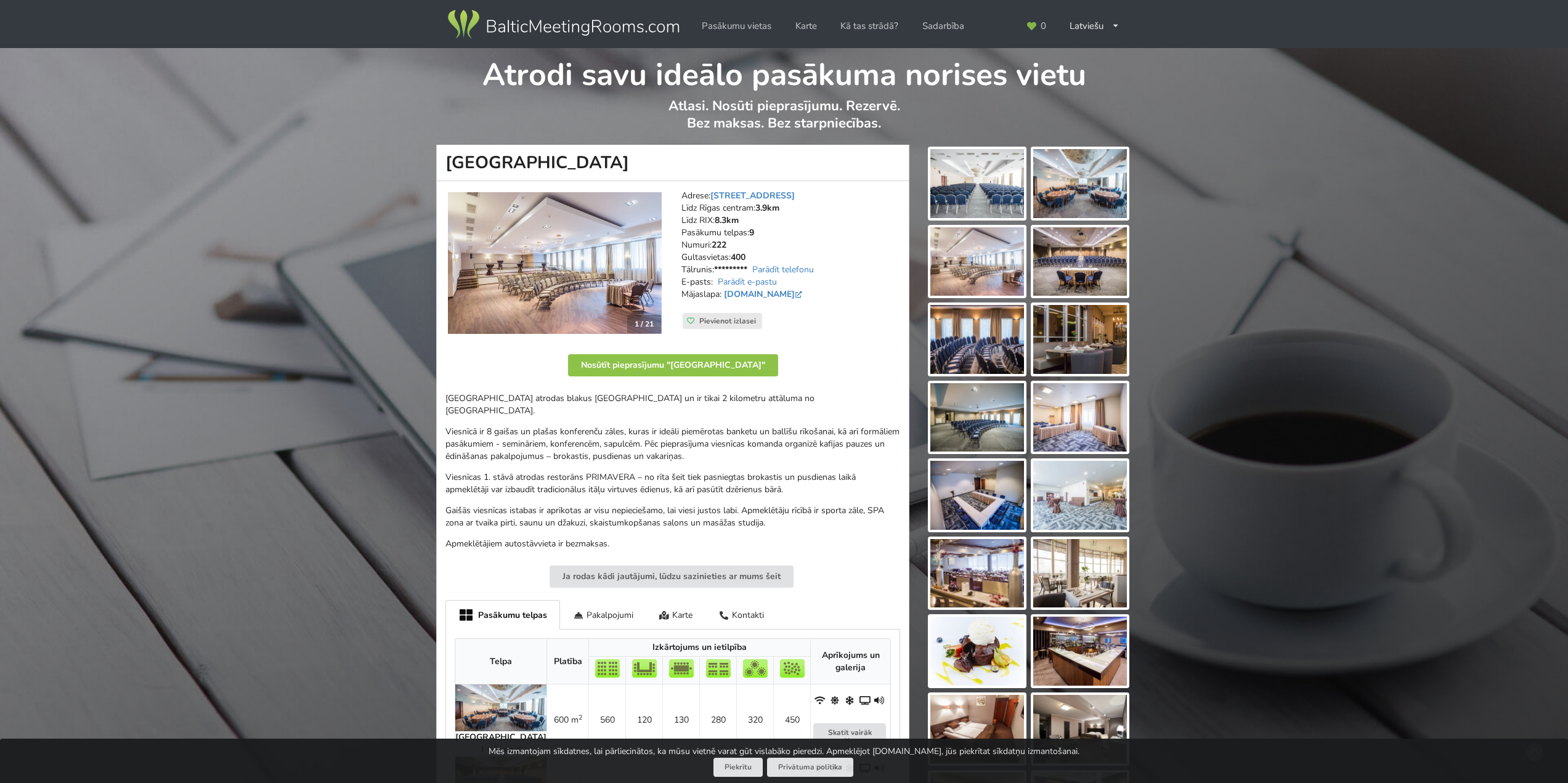
scroll to position [426, 0]
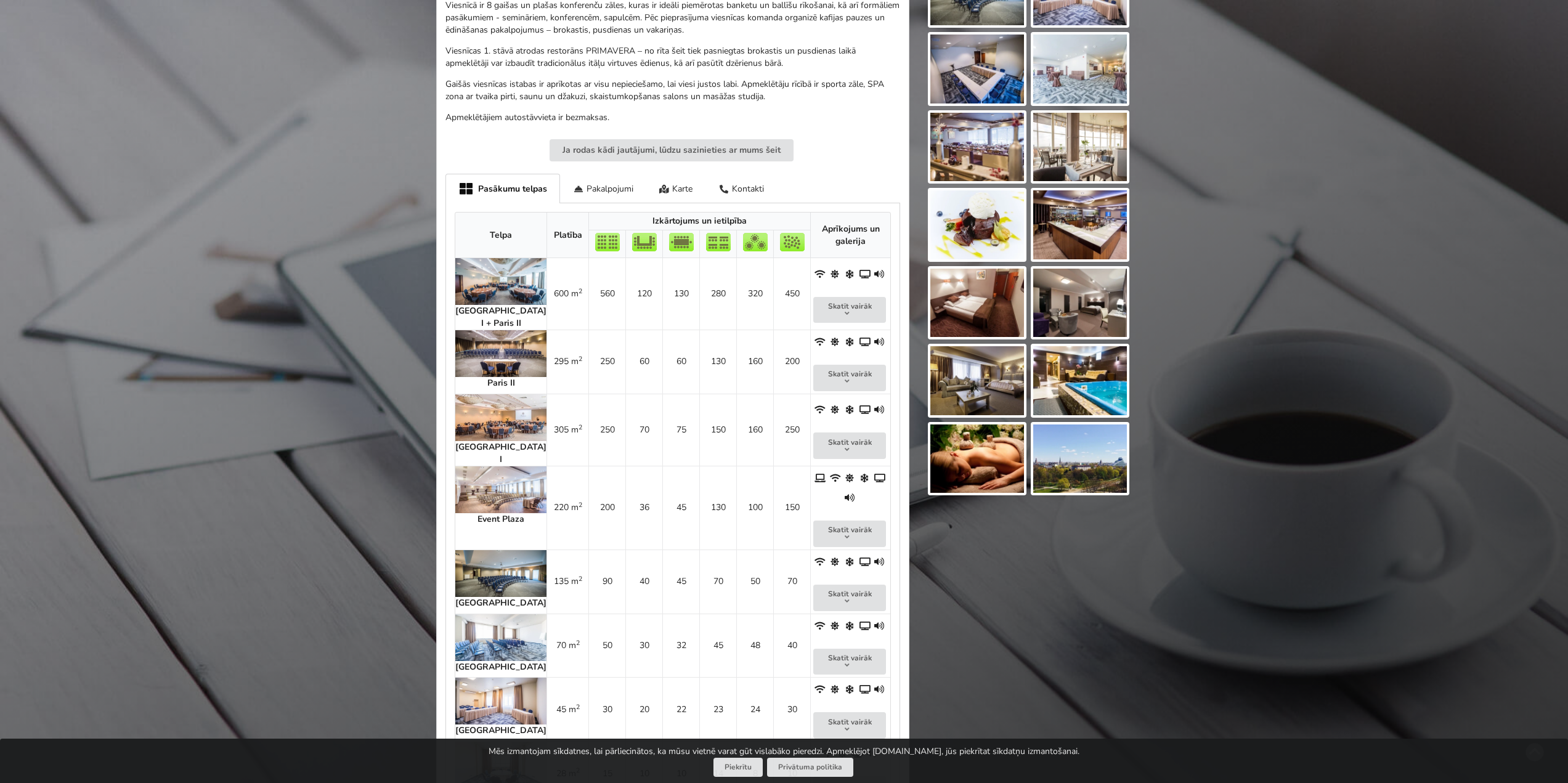
click at [492, 330] on img at bounding box center [500, 353] width 91 height 47
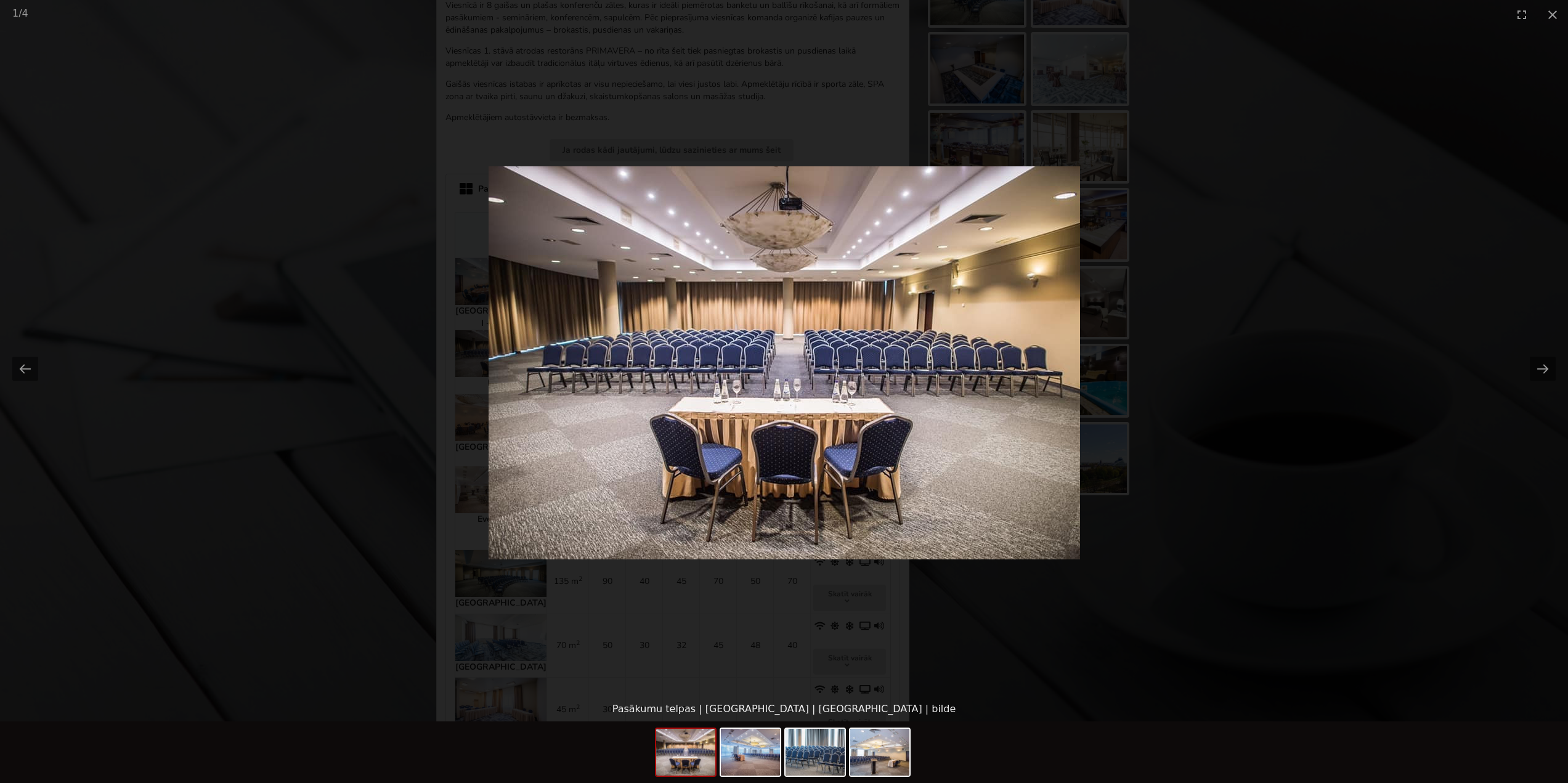
scroll to position [0, 0]
click at [283, 386] on picture at bounding box center [784, 362] width 1568 height 668
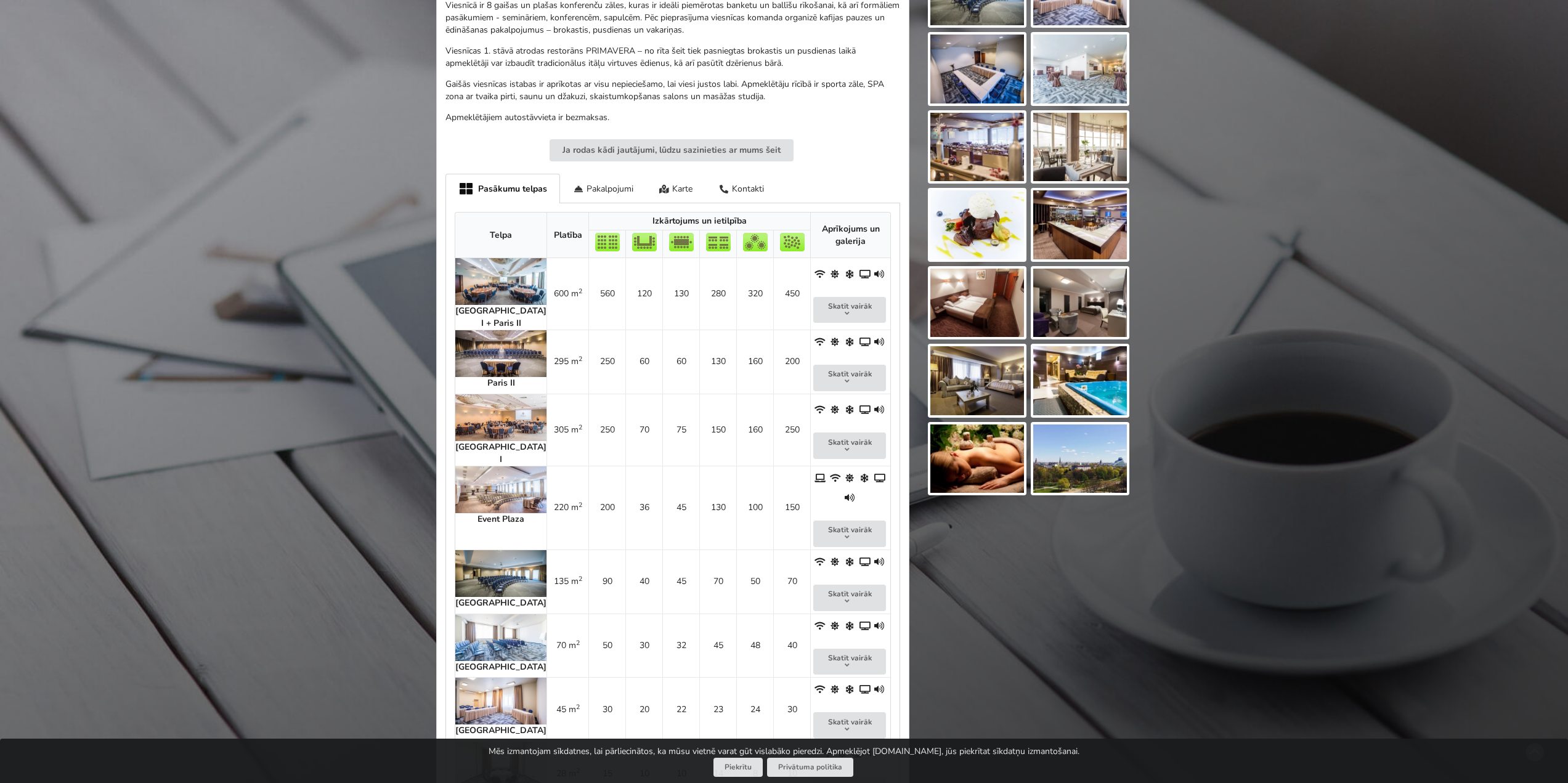
click at [498, 468] on img at bounding box center [500, 489] width 91 height 47
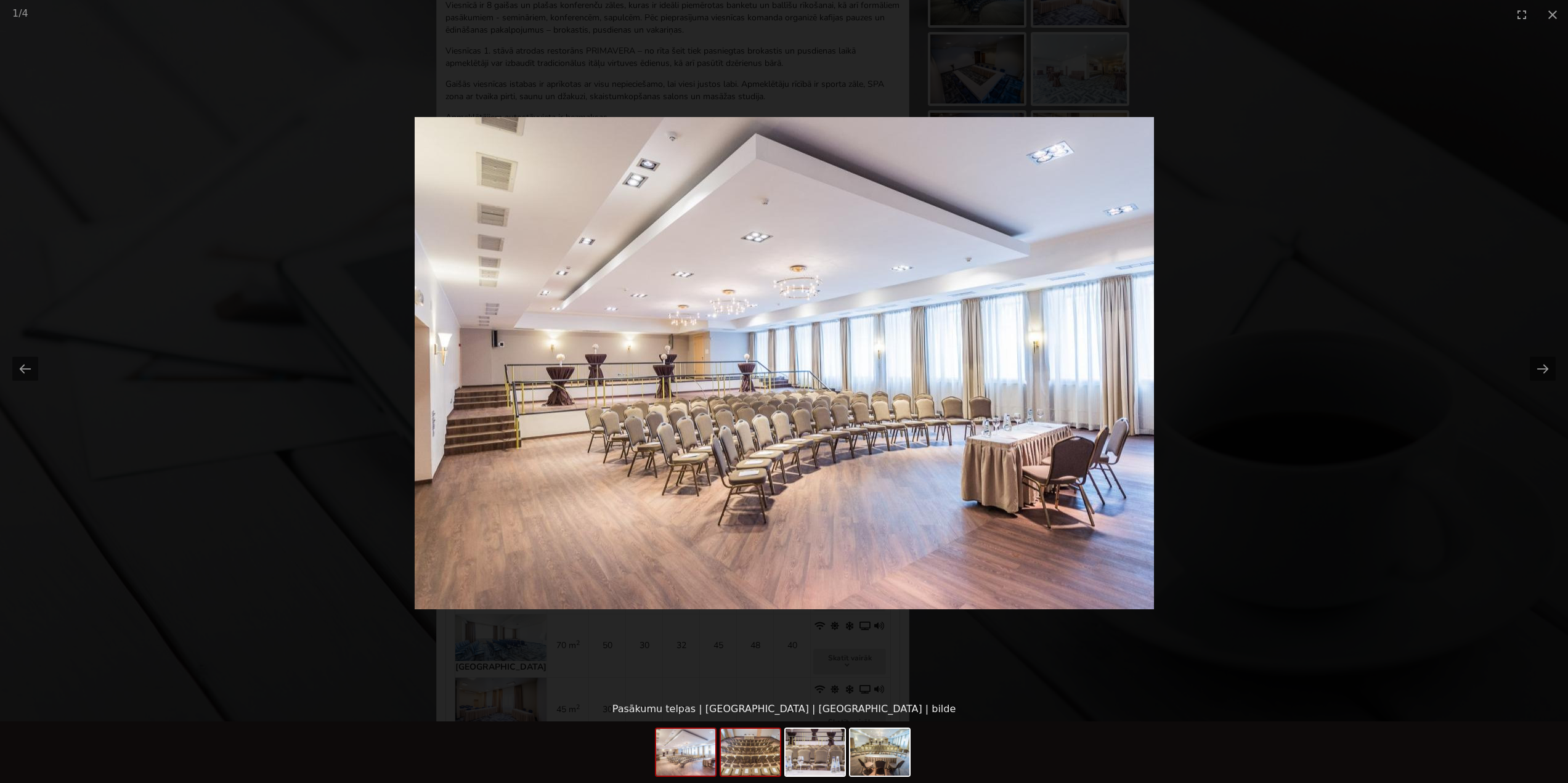
drag, startPoint x: 719, startPoint y: 756, endPoint x: 744, endPoint y: 758, distance: 25.1
click at [725, 757] on div at bounding box center [784, 754] width 259 height 64
click at [744, 758] on img at bounding box center [750, 751] width 59 height 47
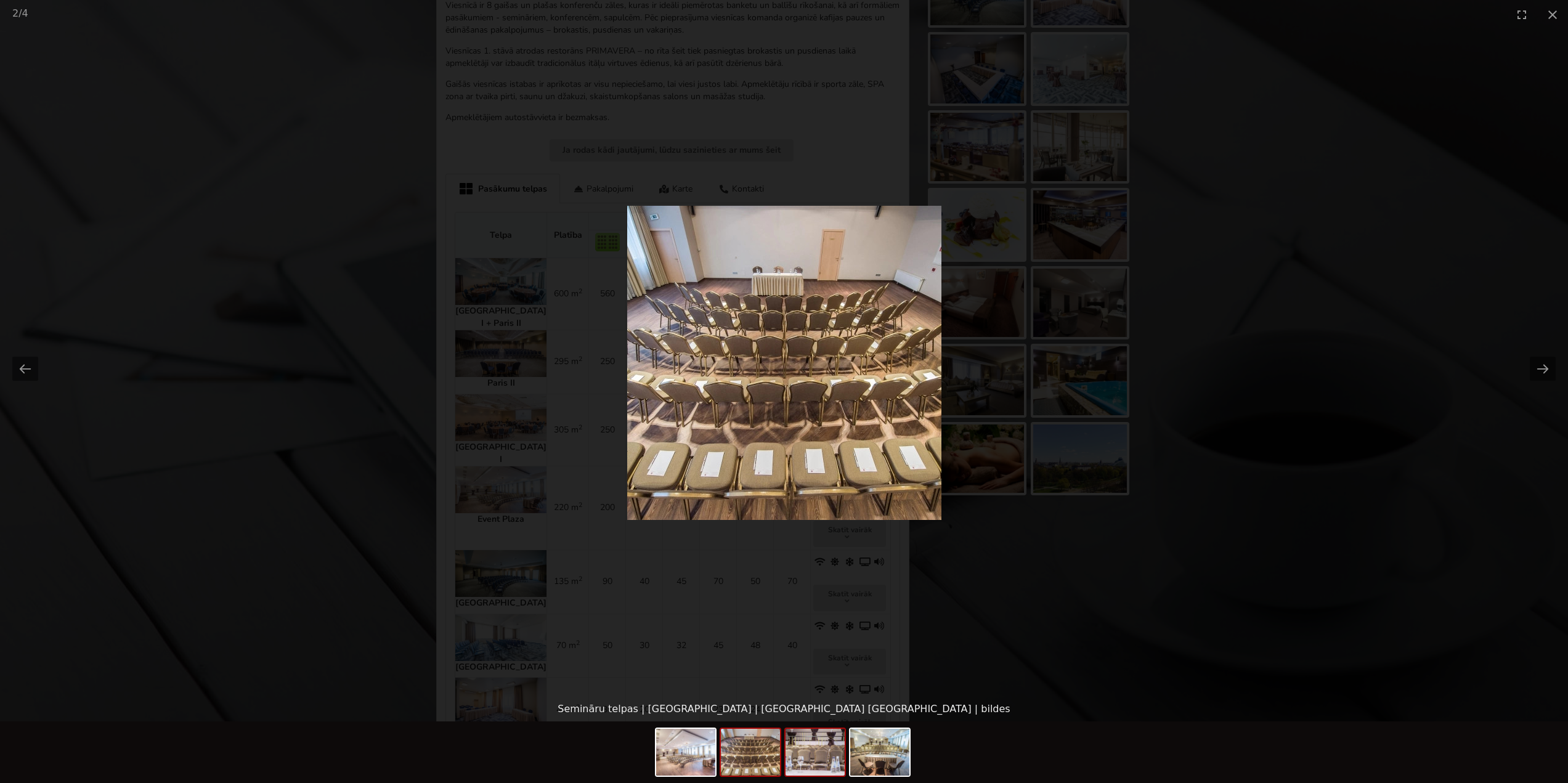
click at [823, 761] on img at bounding box center [815, 751] width 59 height 47
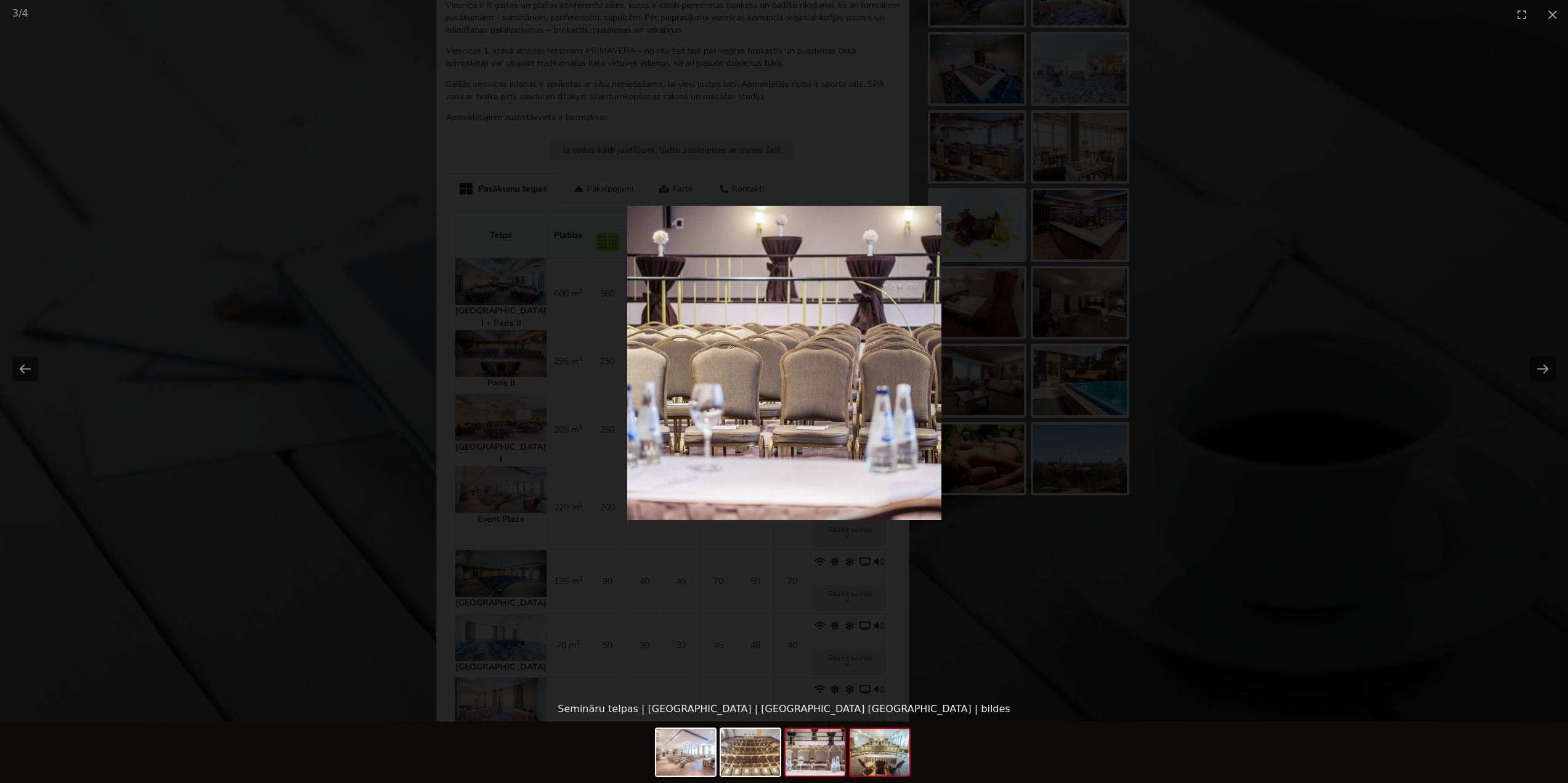
click at [866, 767] on img at bounding box center [880, 751] width 59 height 47
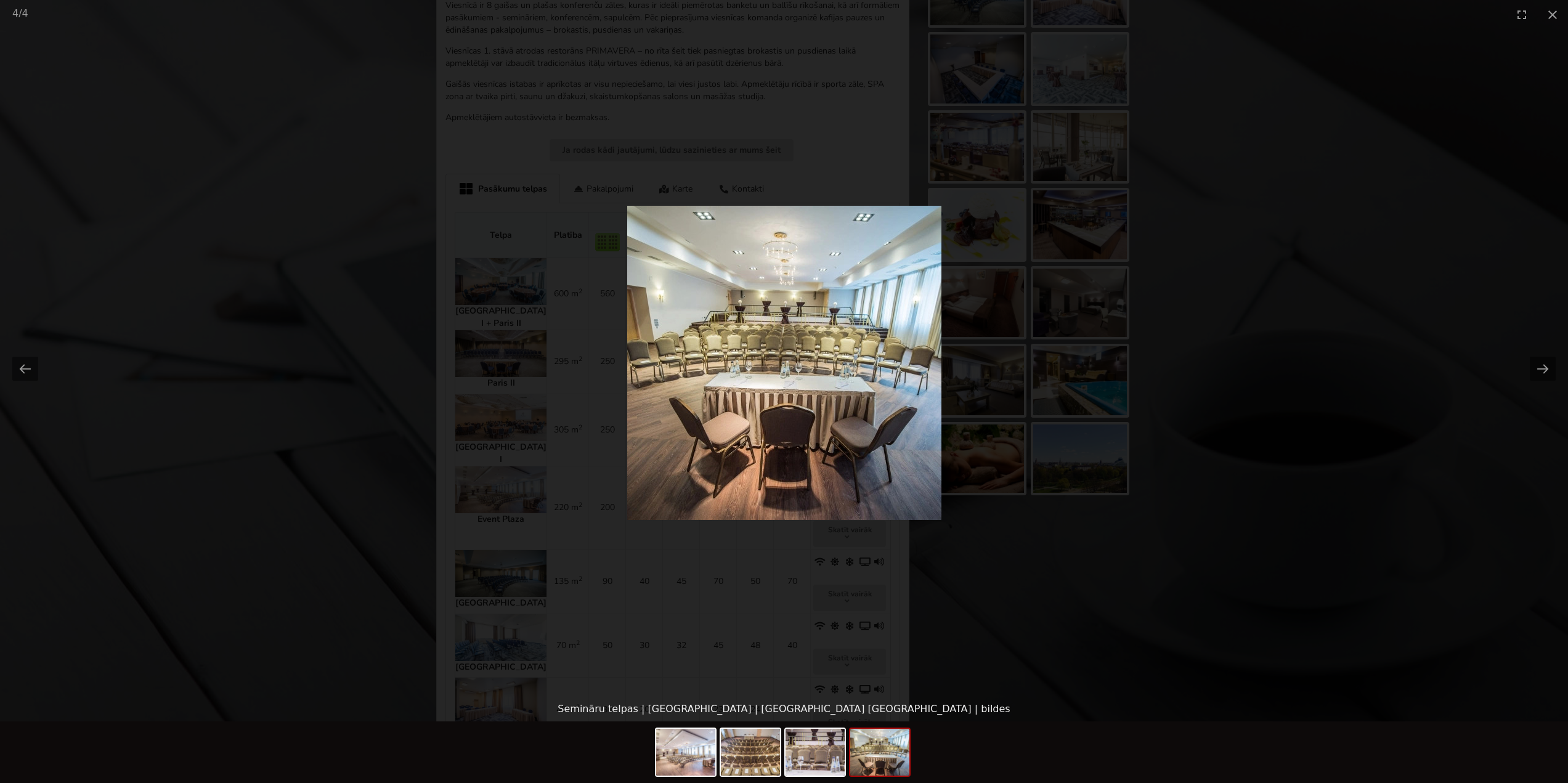
click at [1321, 482] on picture at bounding box center [784, 362] width 1568 height 668
click at [1262, 409] on picture at bounding box center [784, 362] width 1568 height 668
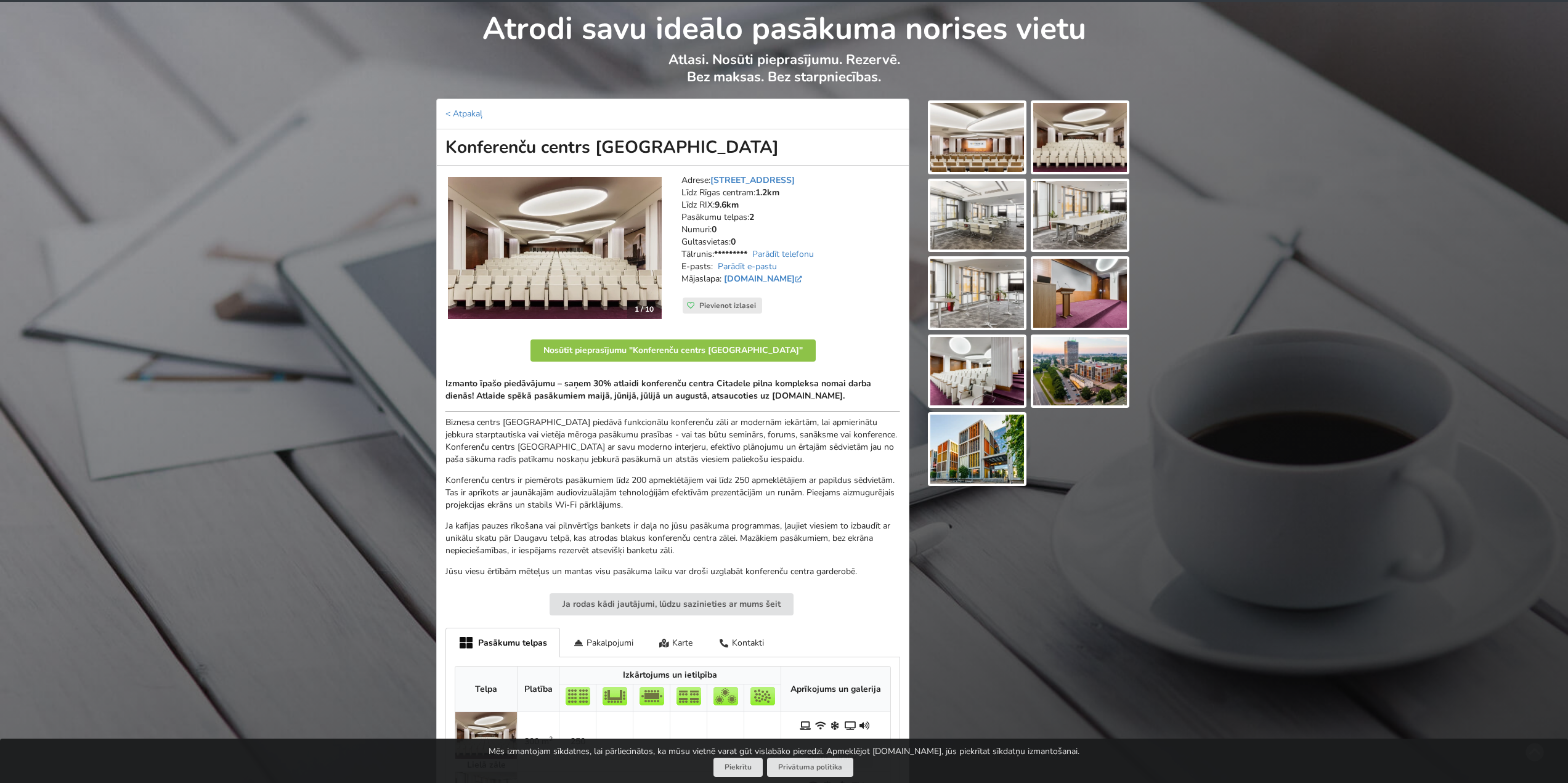
scroll to position [39, 0]
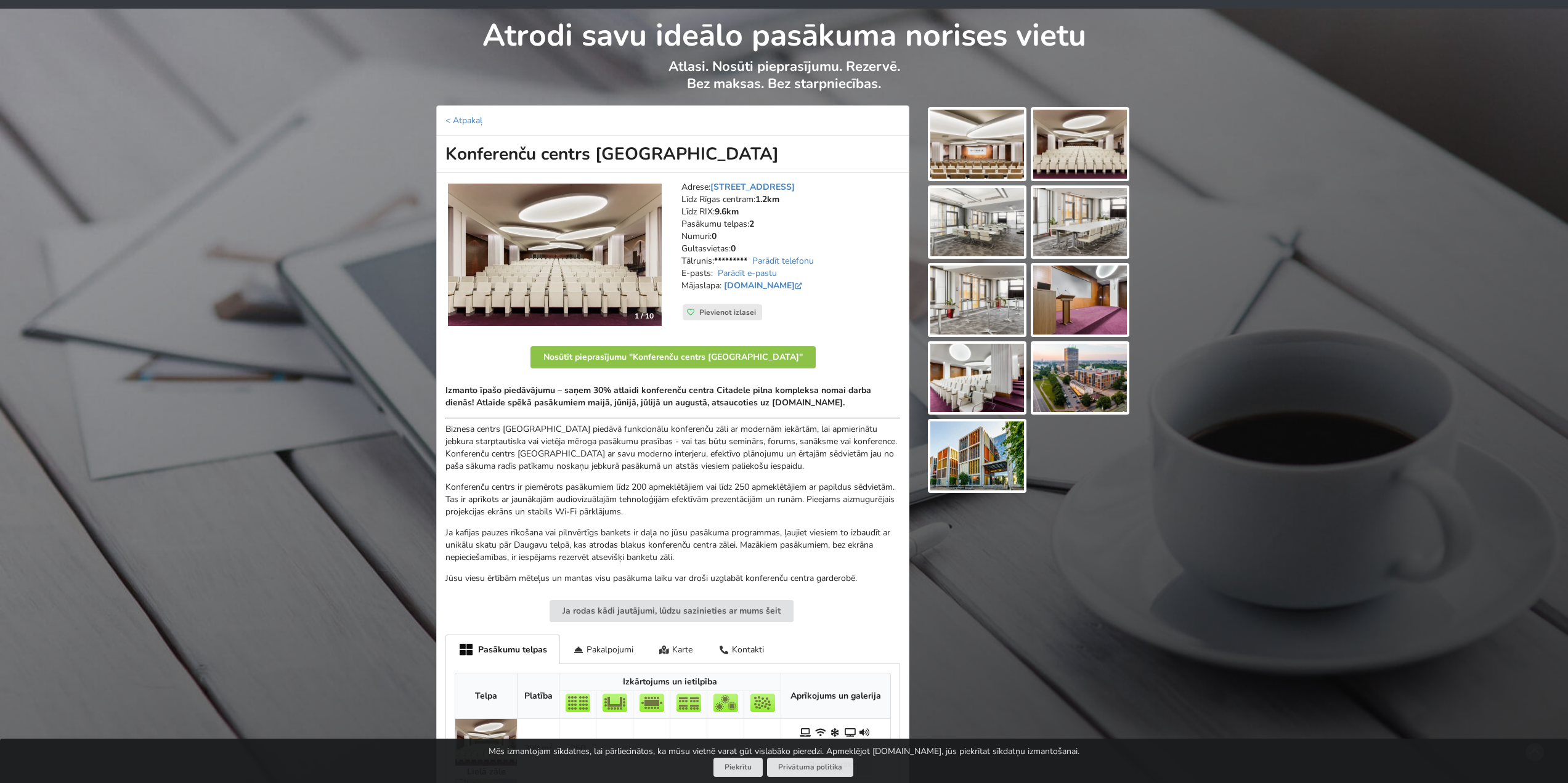
drag, startPoint x: 476, startPoint y: 153, endPoint x: 664, endPoint y: 153, distance: 188.0
click at [664, 153] on h1 "Konferenču centrs Citadele" at bounding box center [673, 154] width 473 height 37
copy h1 "Konferenču centrs Citadele"
drag, startPoint x: 846, startPoint y: 188, endPoint x: 715, endPoint y: 191, distance: 131.0
click at [715, 190] on address "Adrese: Republikas laukums 2A, Rīga Līdz Rīgas centram: 1.2km Līdz RIX: 9.6km P…" at bounding box center [790, 243] width 219 height 123
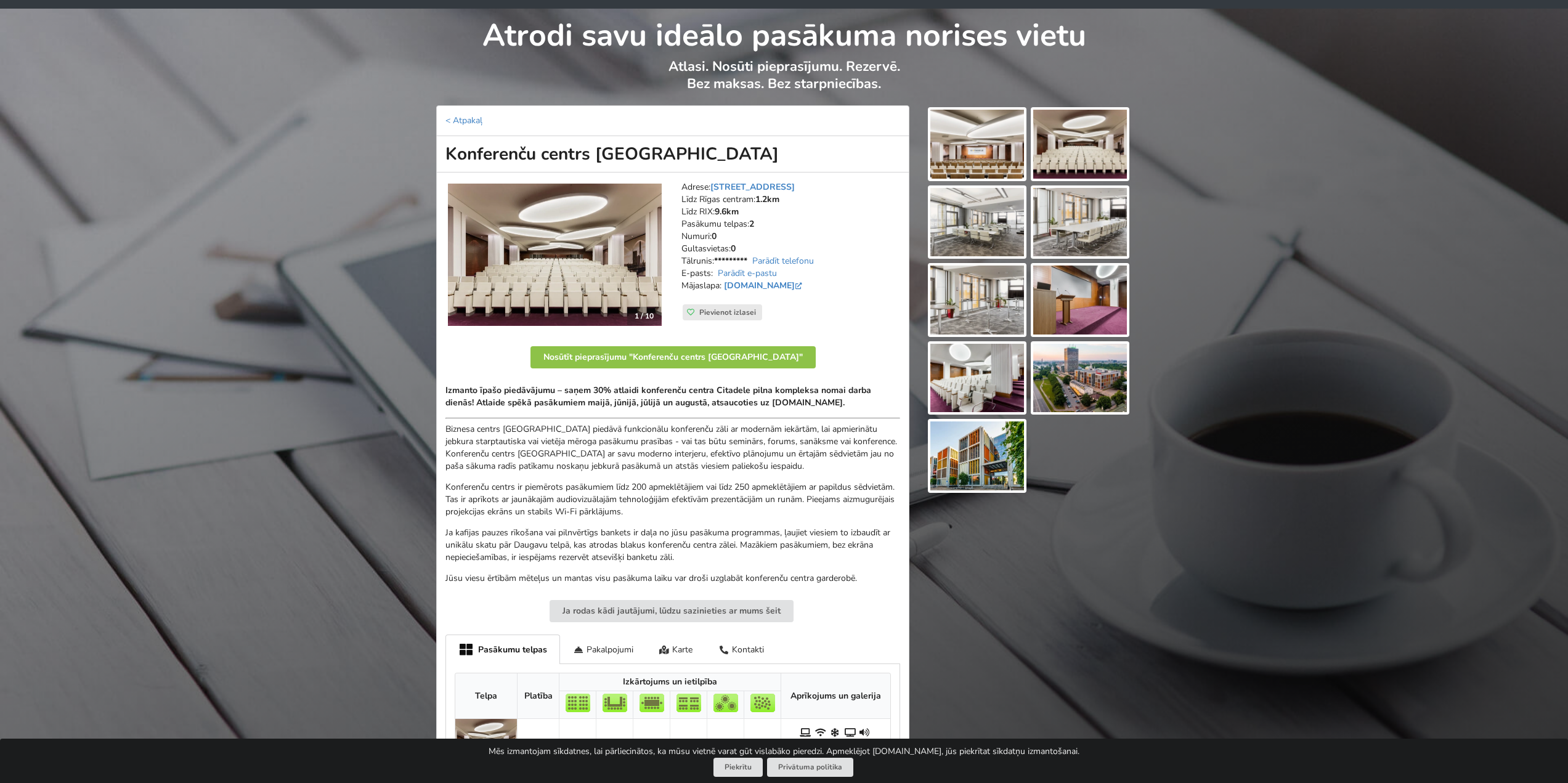
copy link "Republikas laukums 2A, Rīga"
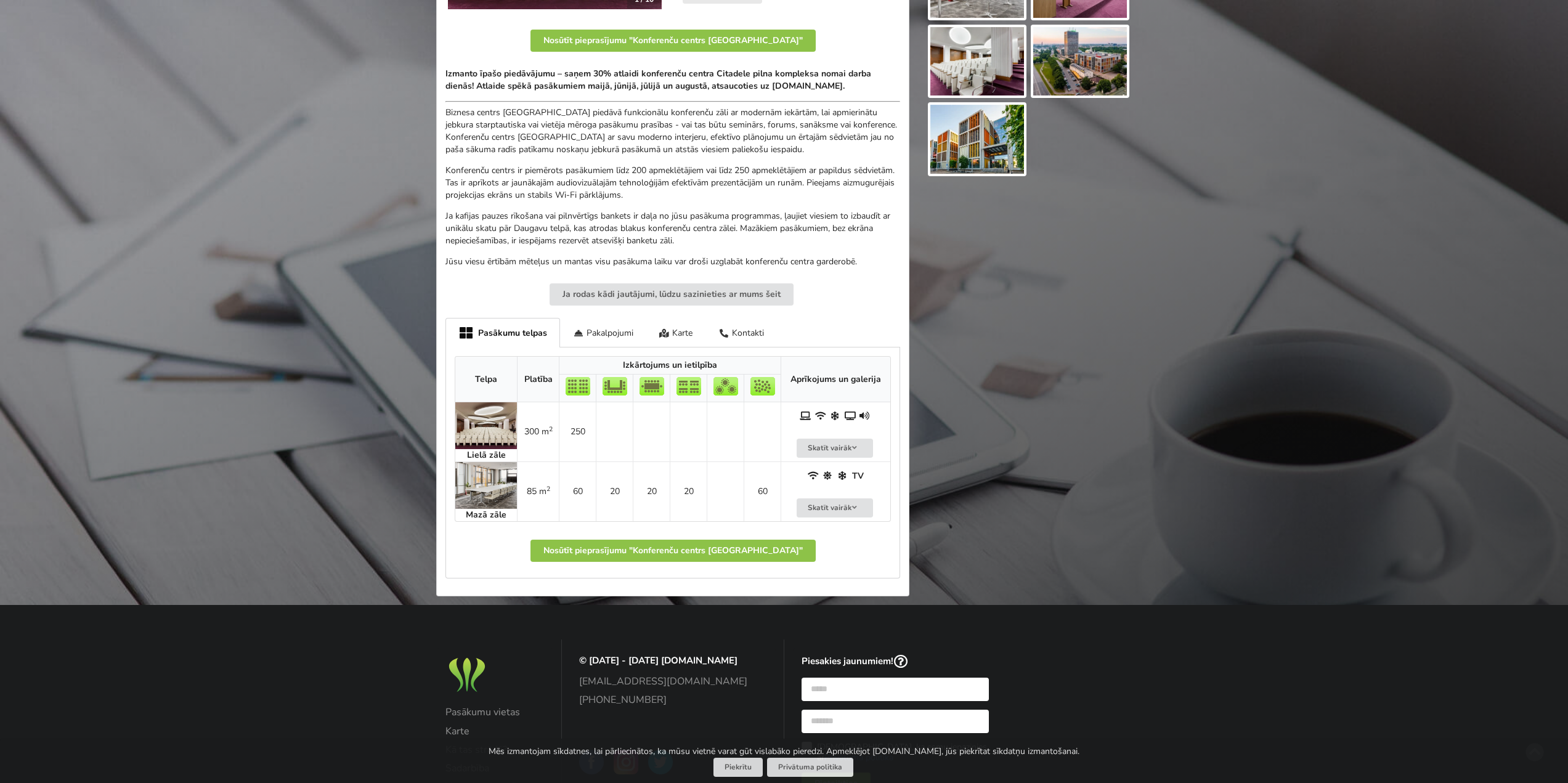
scroll to position [347, 0]
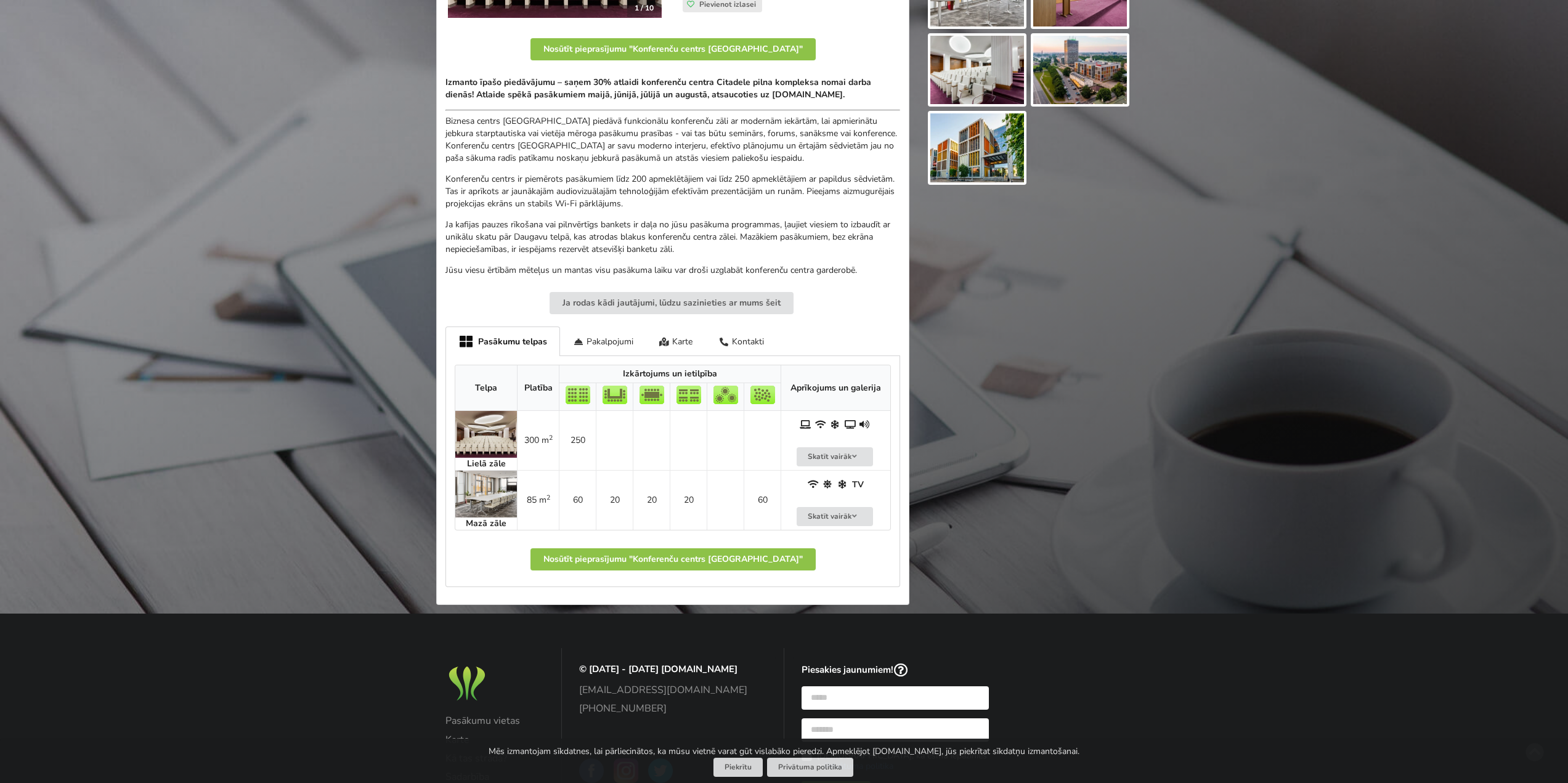
click at [491, 449] on img at bounding box center [486, 434] width 62 height 47
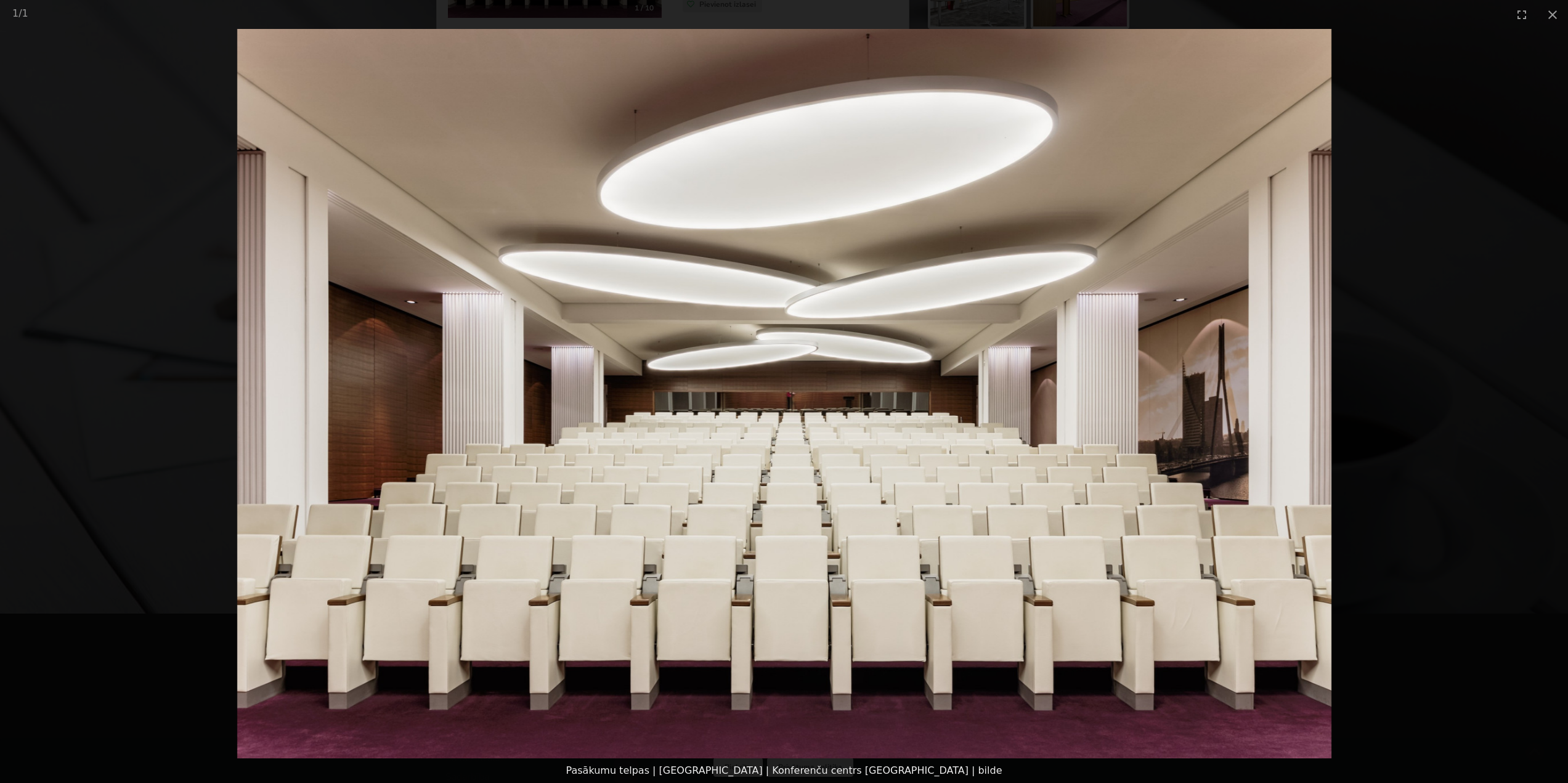
click at [1493, 289] on picture at bounding box center [784, 393] width 1568 height 729
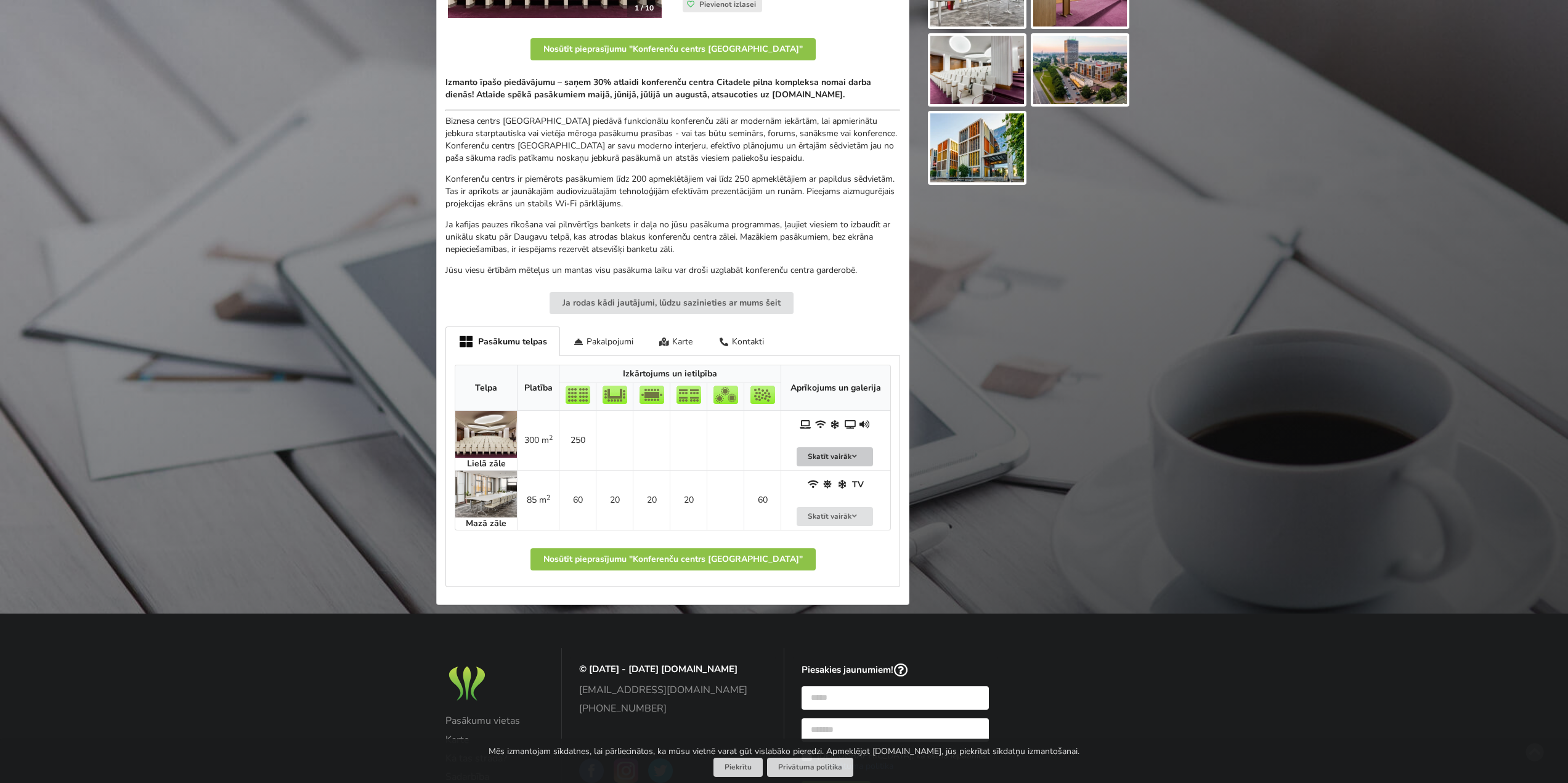
click at [858, 456] on icon at bounding box center [855, 456] width 9 height 7
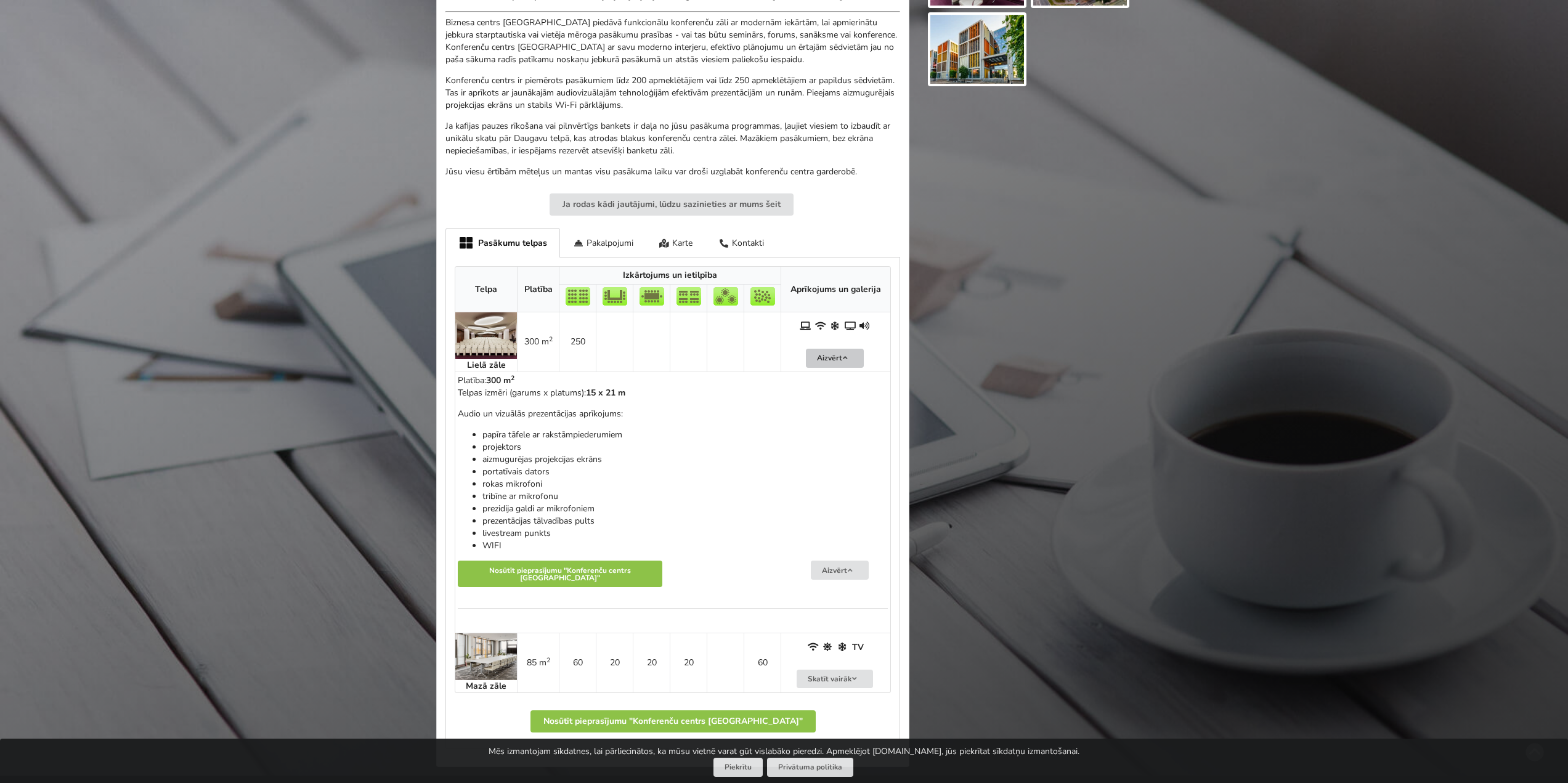
scroll to position [431, 0]
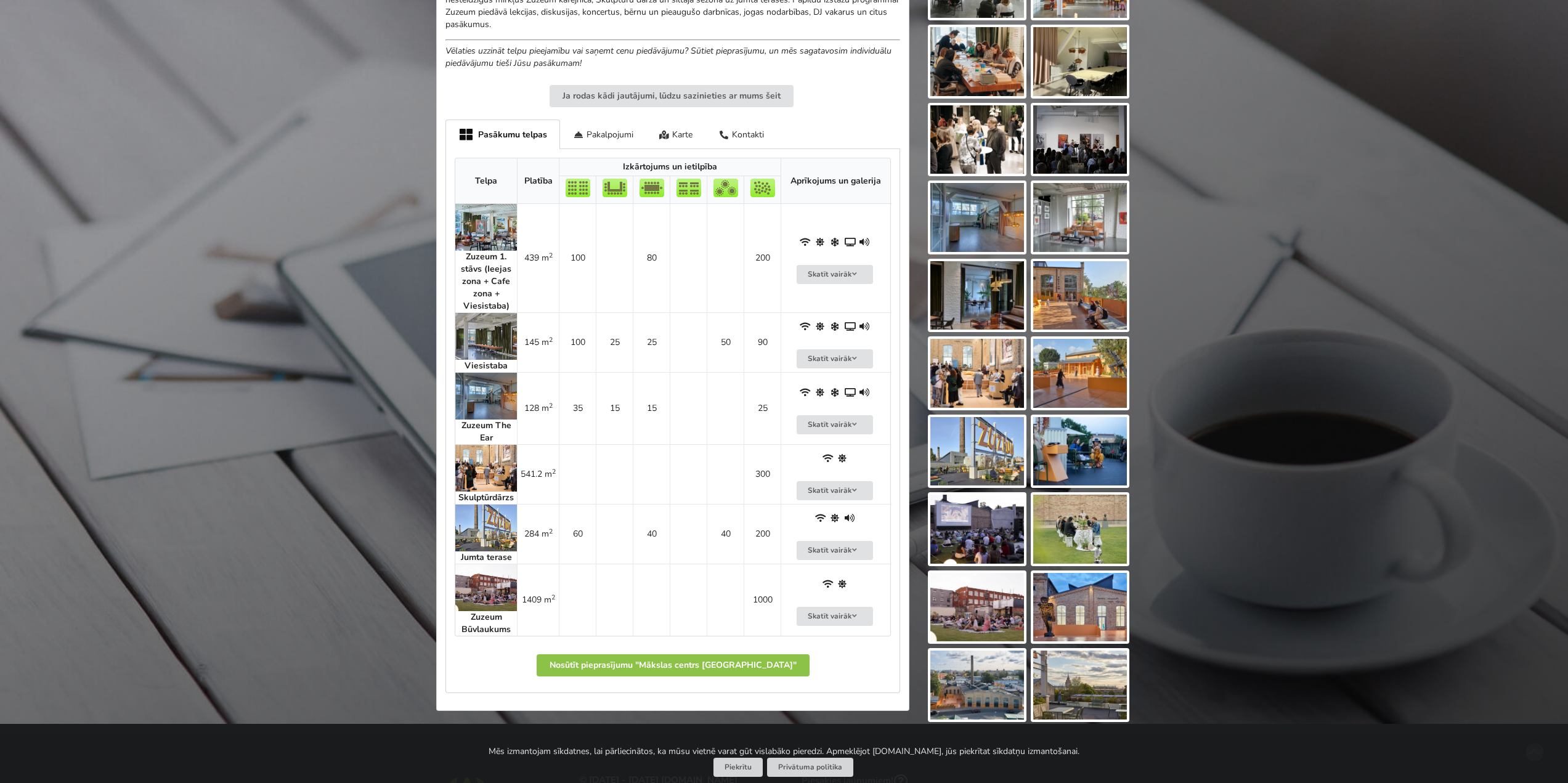
scroll to position [616, 0]
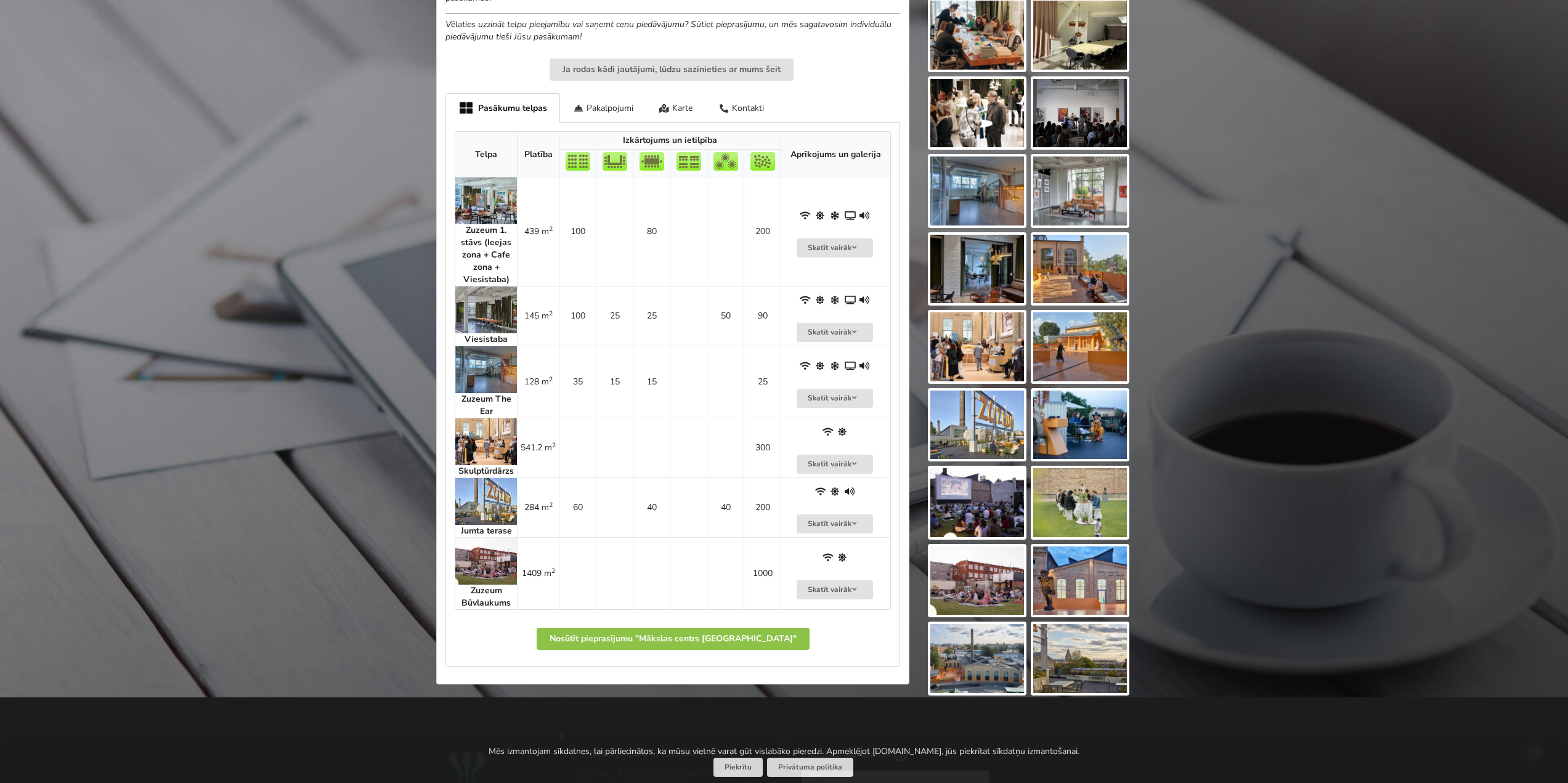
click at [490, 202] on img at bounding box center [486, 201] width 62 height 47
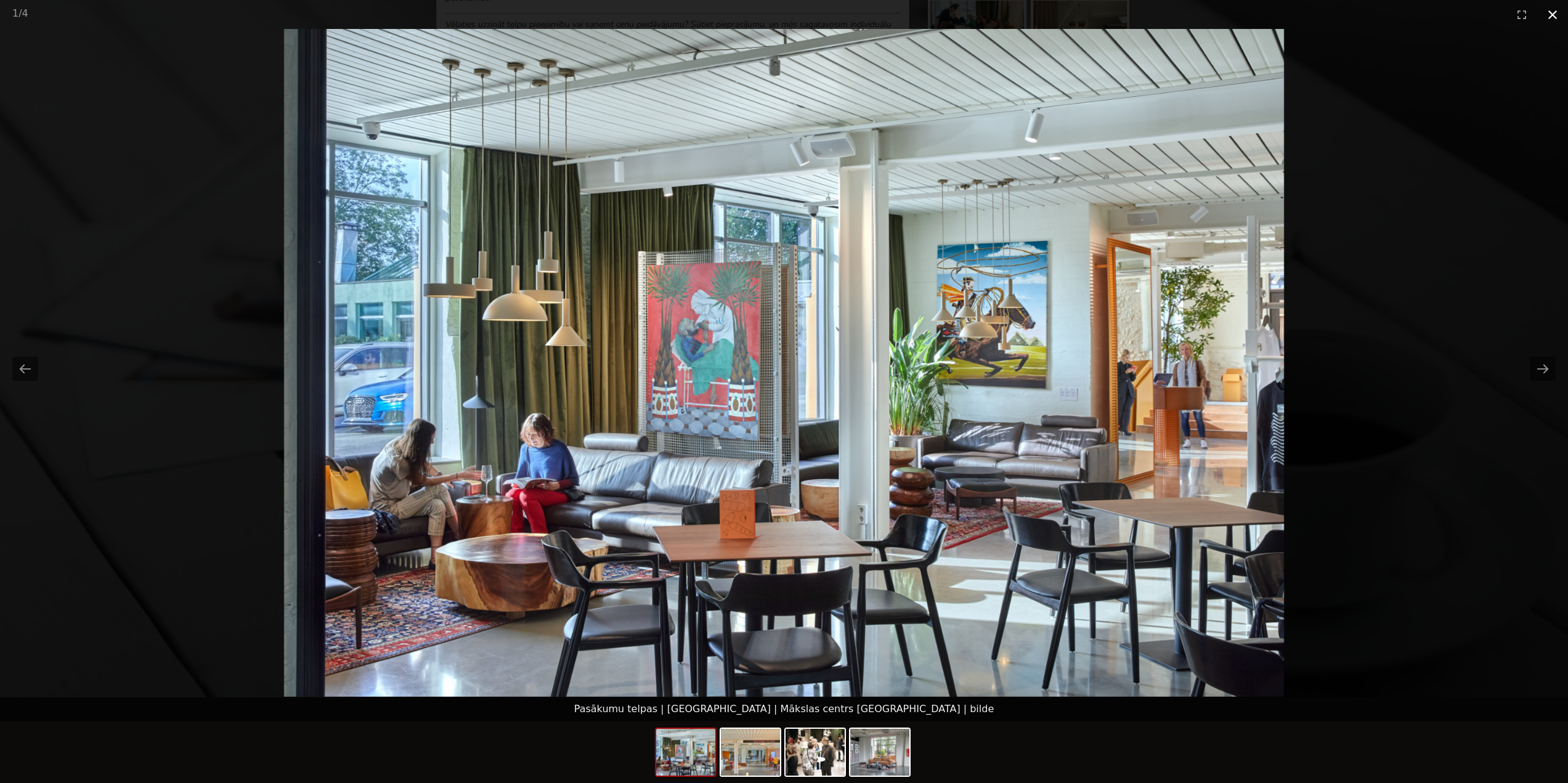
click at [1555, 14] on button "Close gallery" at bounding box center [1552, 14] width 31 height 29
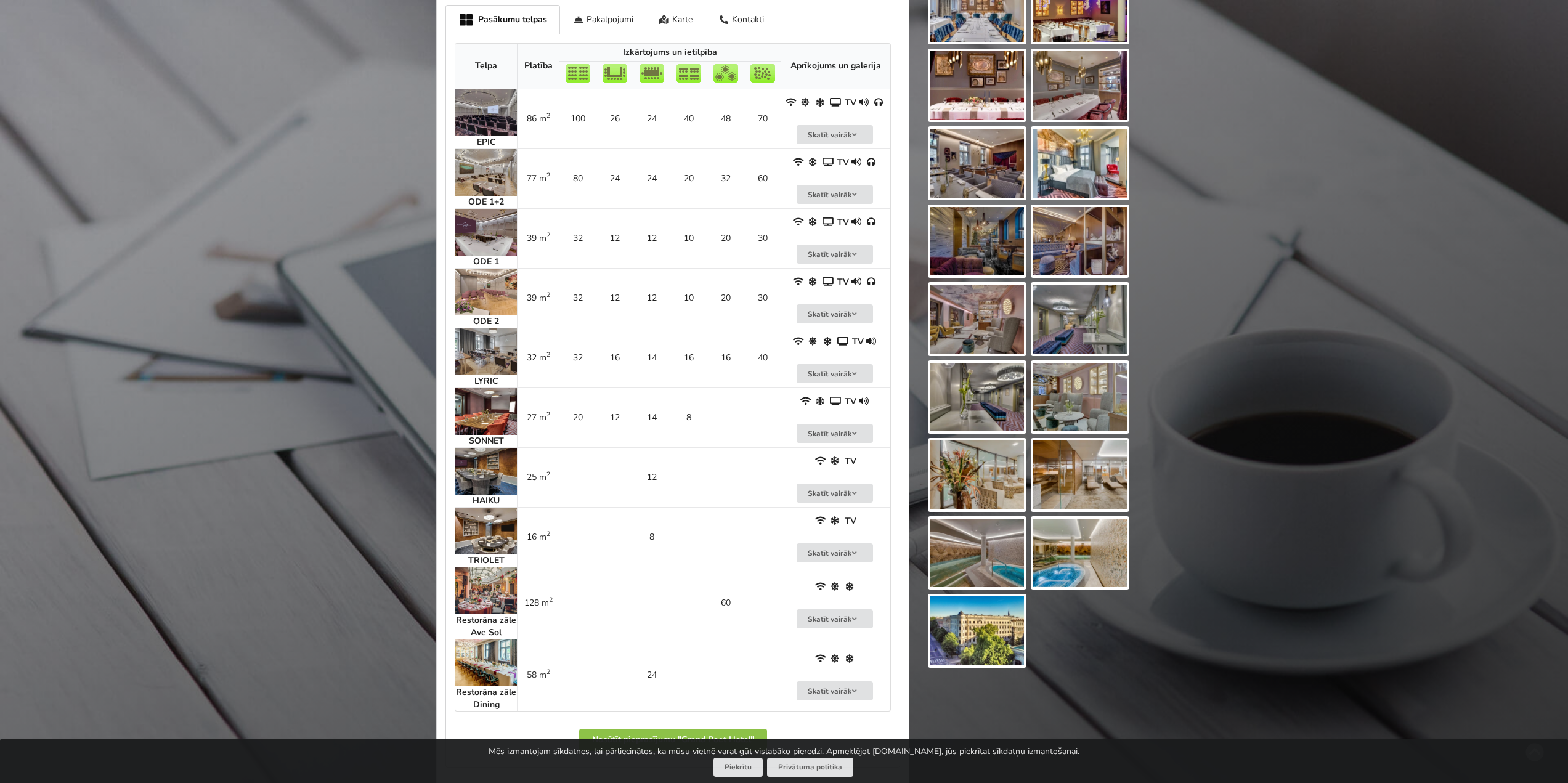
scroll to position [801, 0]
click at [474, 109] on img at bounding box center [486, 111] width 62 height 47
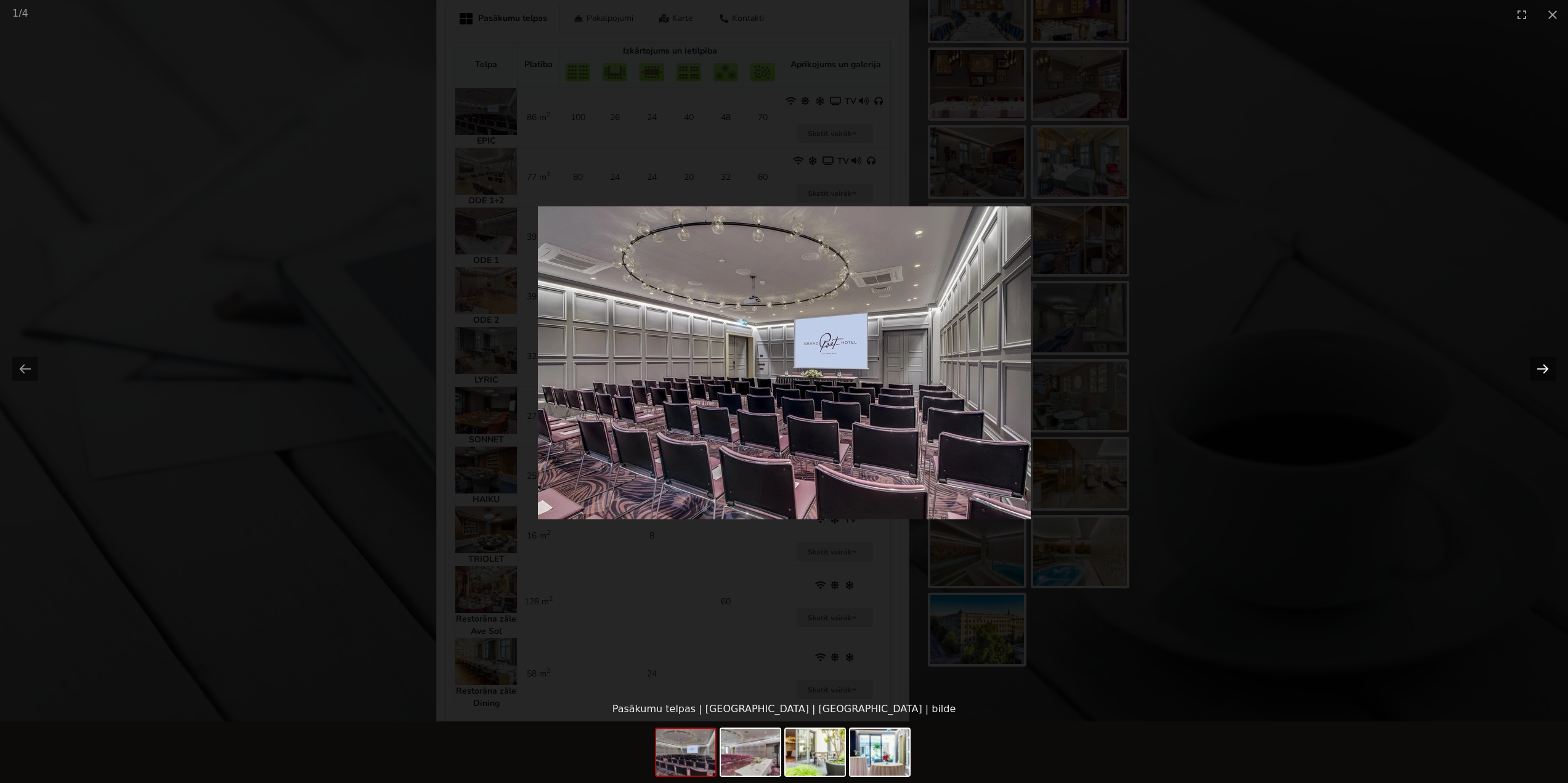
click at [1550, 367] on button "Next slide" at bounding box center [1543, 369] width 26 height 24
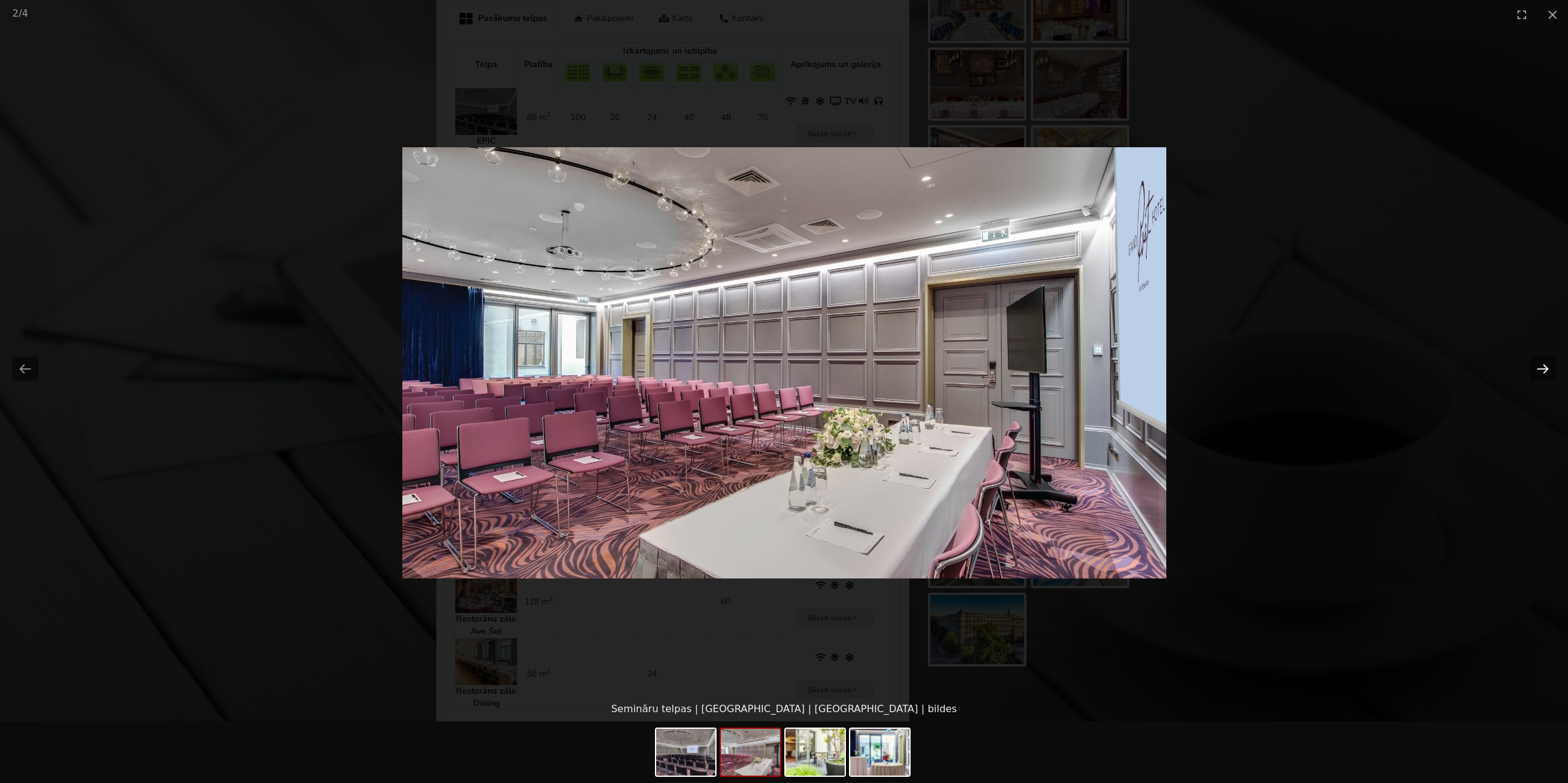
click at [1550, 367] on button "Next slide" at bounding box center [1543, 369] width 26 height 24
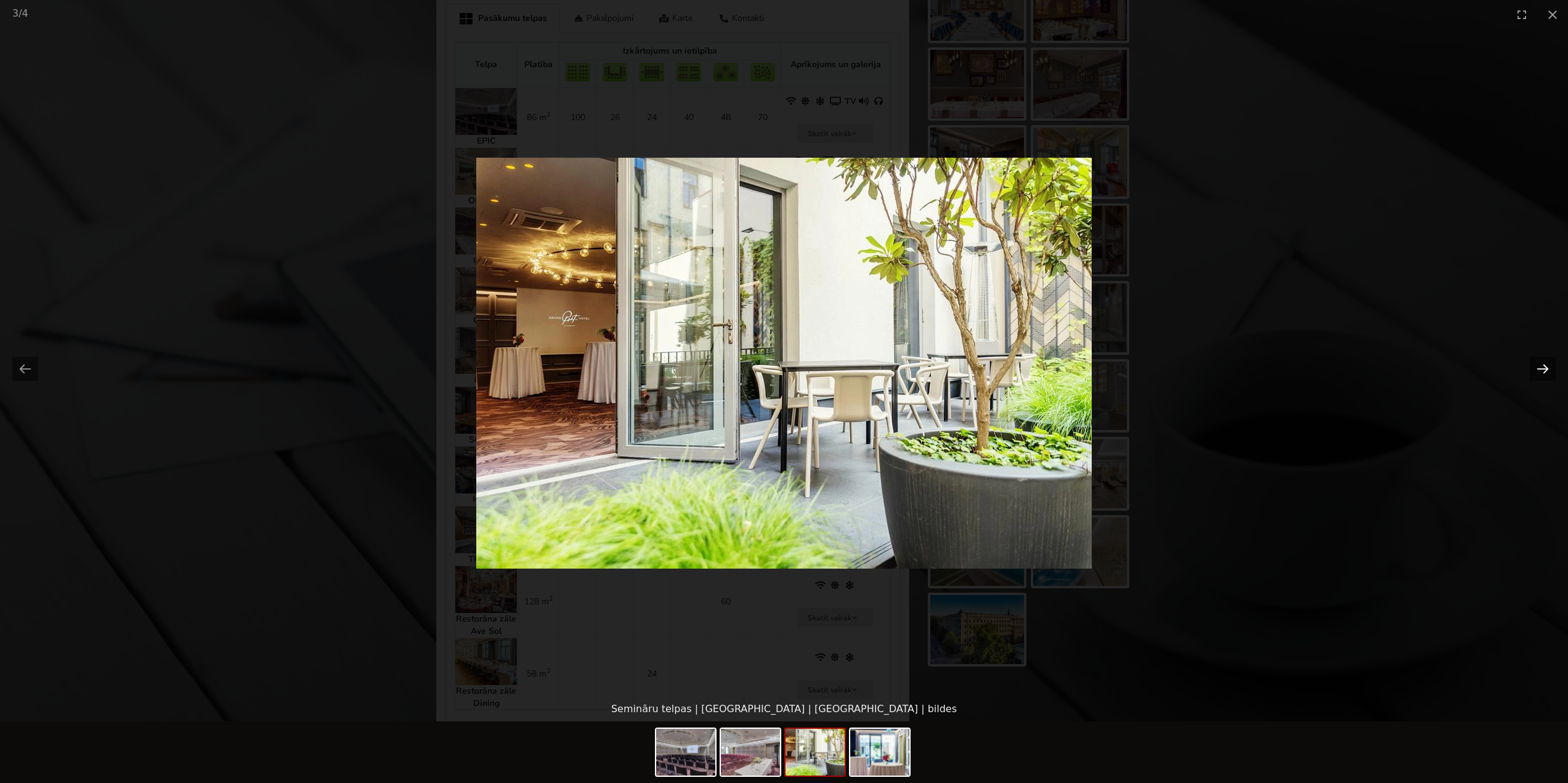
click at [1550, 367] on button "Next slide" at bounding box center [1543, 369] width 26 height 24
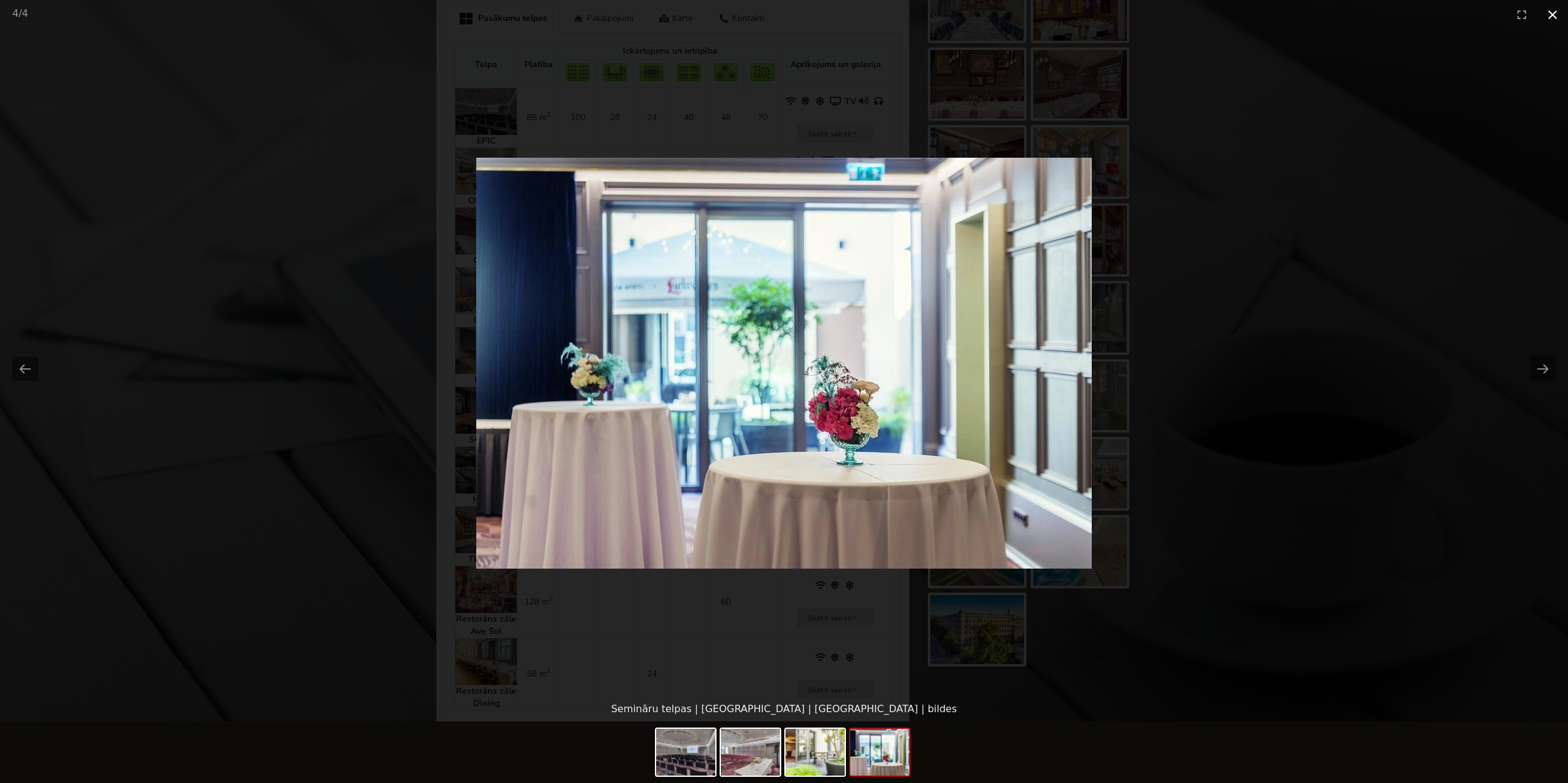
click at [1550, 24] on button "Close gallery" at bounding box center [1552, 14] width 31 height 29
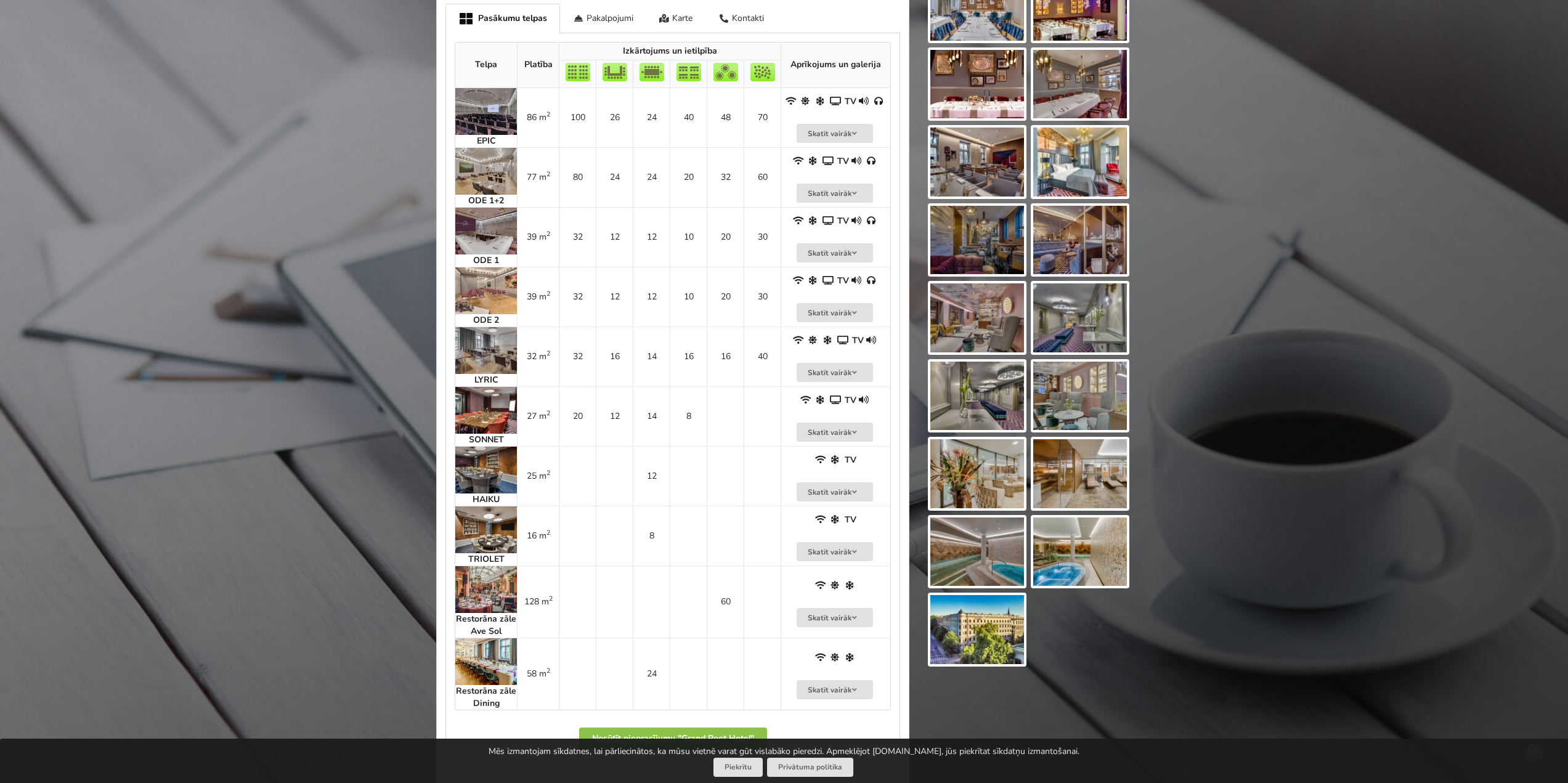
click at [494, 117] on img at bounding box center [486, 111] width 62 height 47
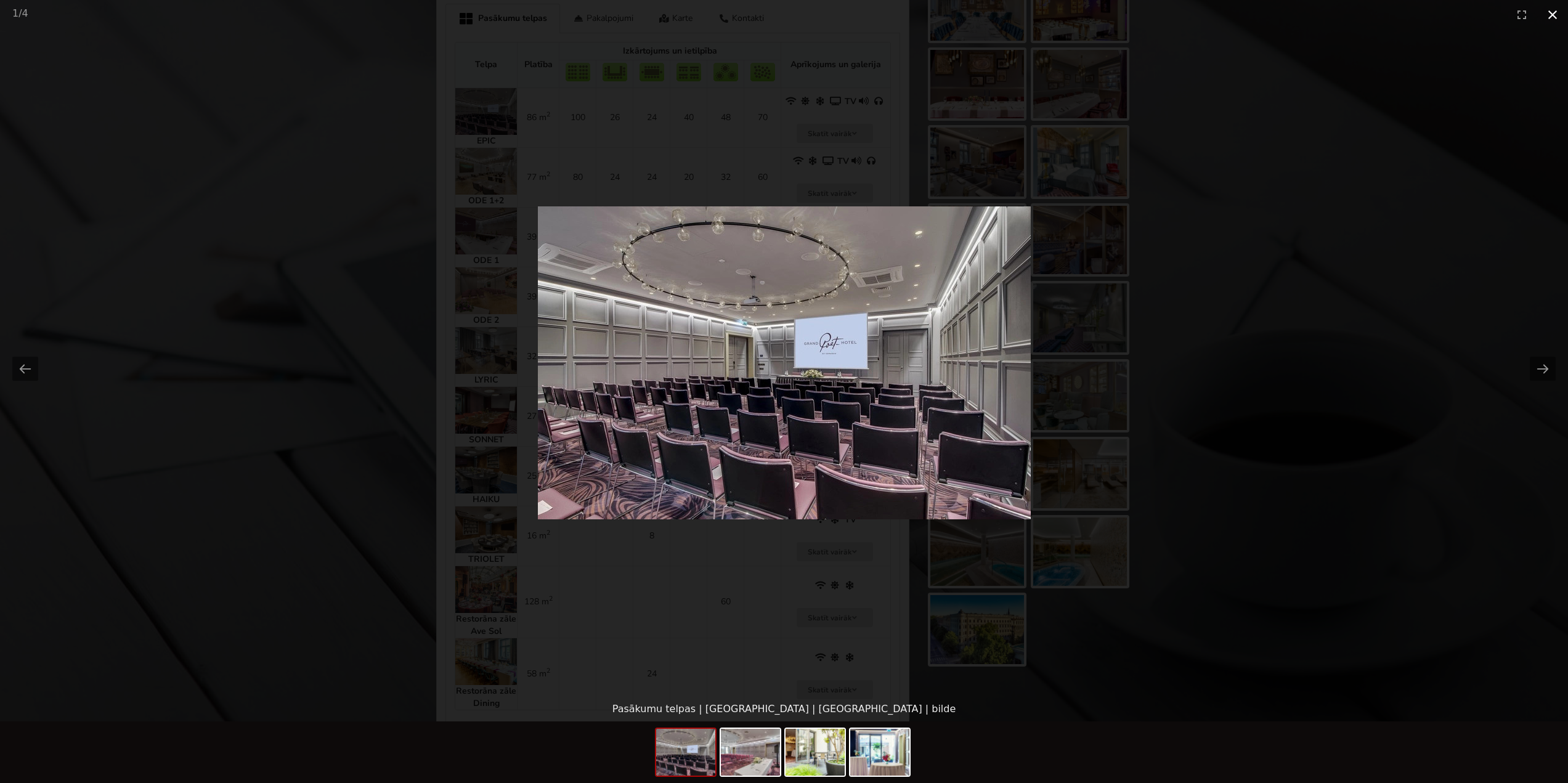
click at [1555, 16] on button "Close gallery" at bounding box center [1552, 14] width 31 height 29
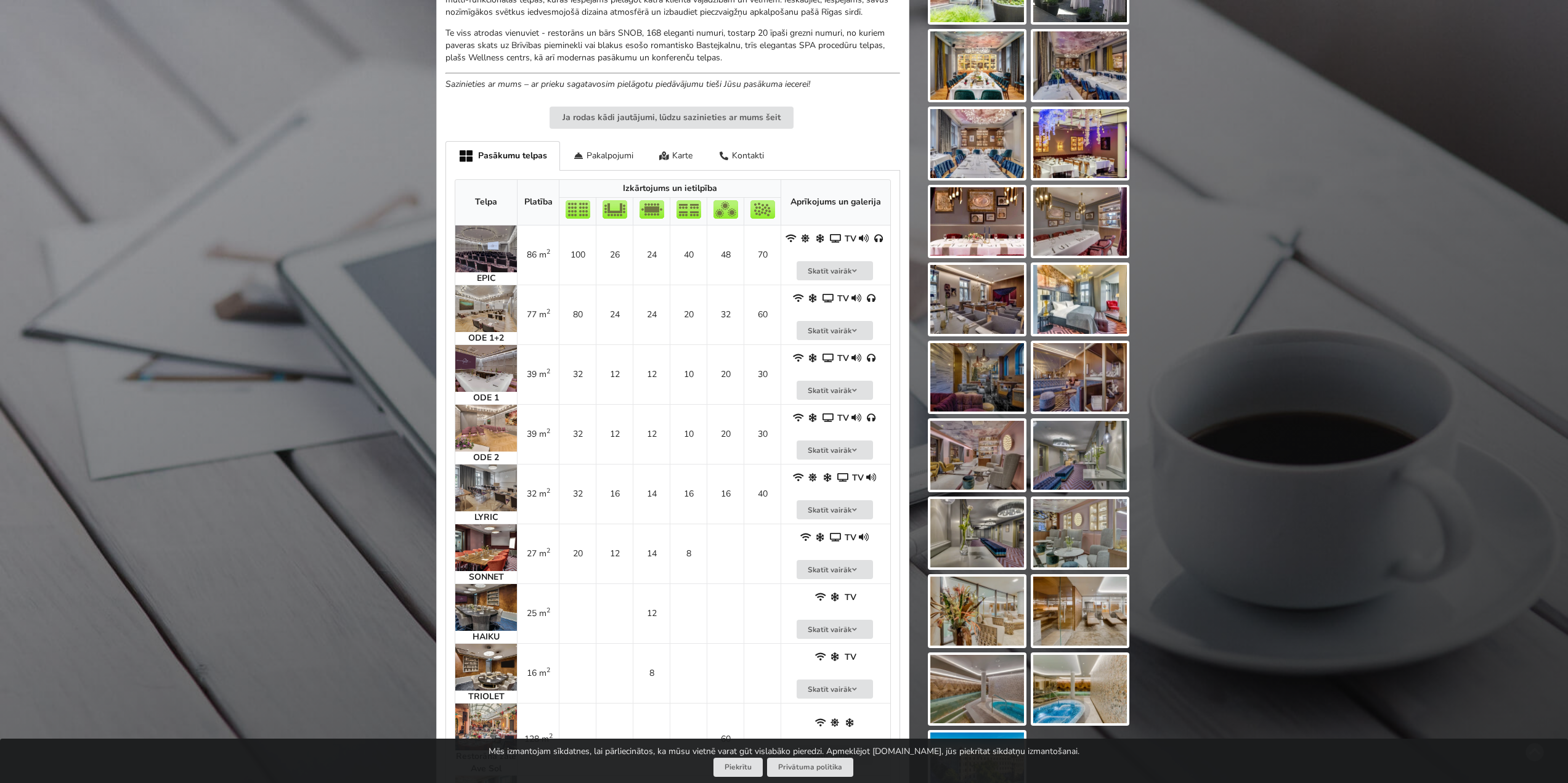
scroll to position [678, 0]
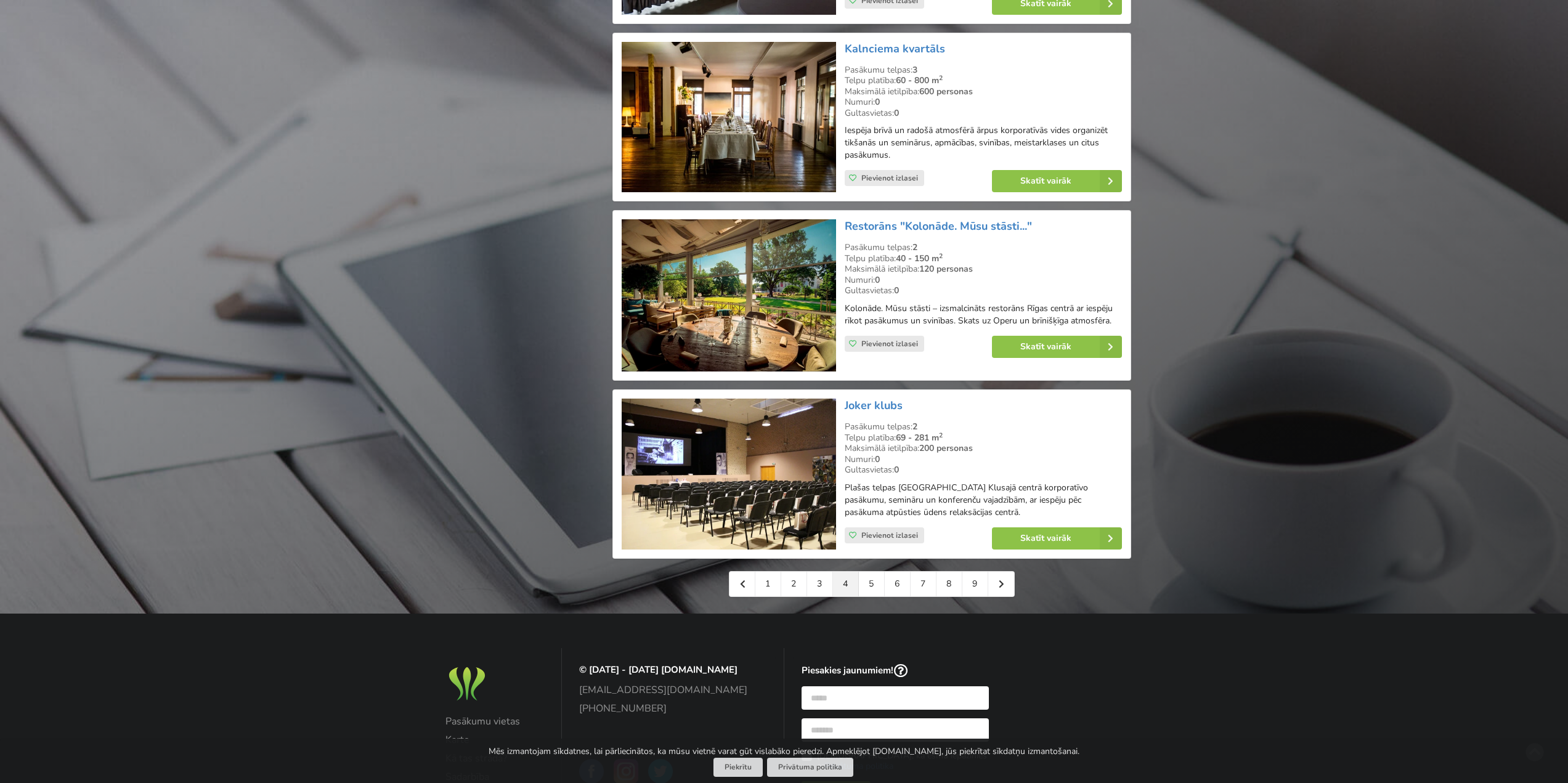
scroll to position [2522, 0]
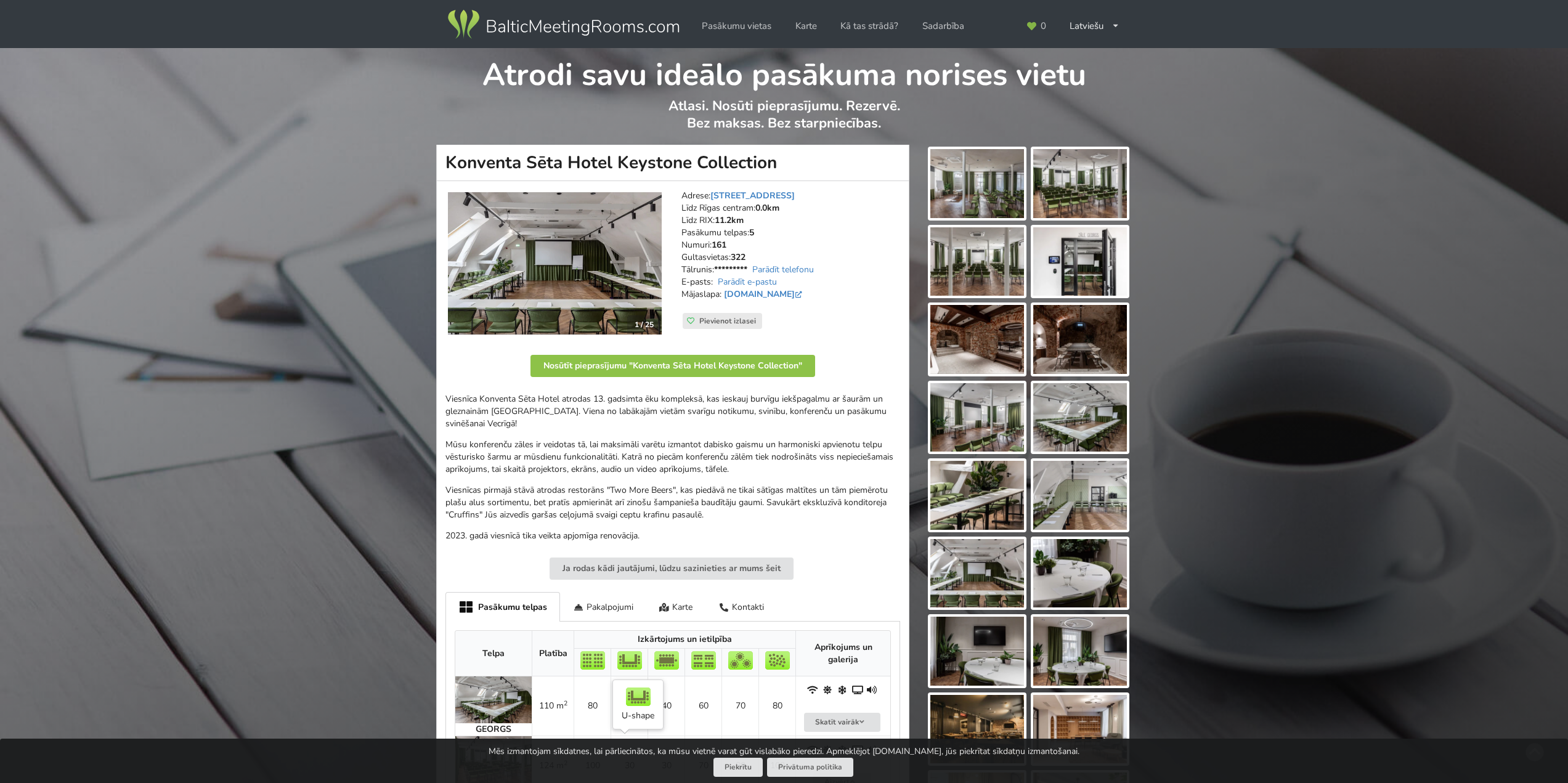
scroll to position [431, 0]
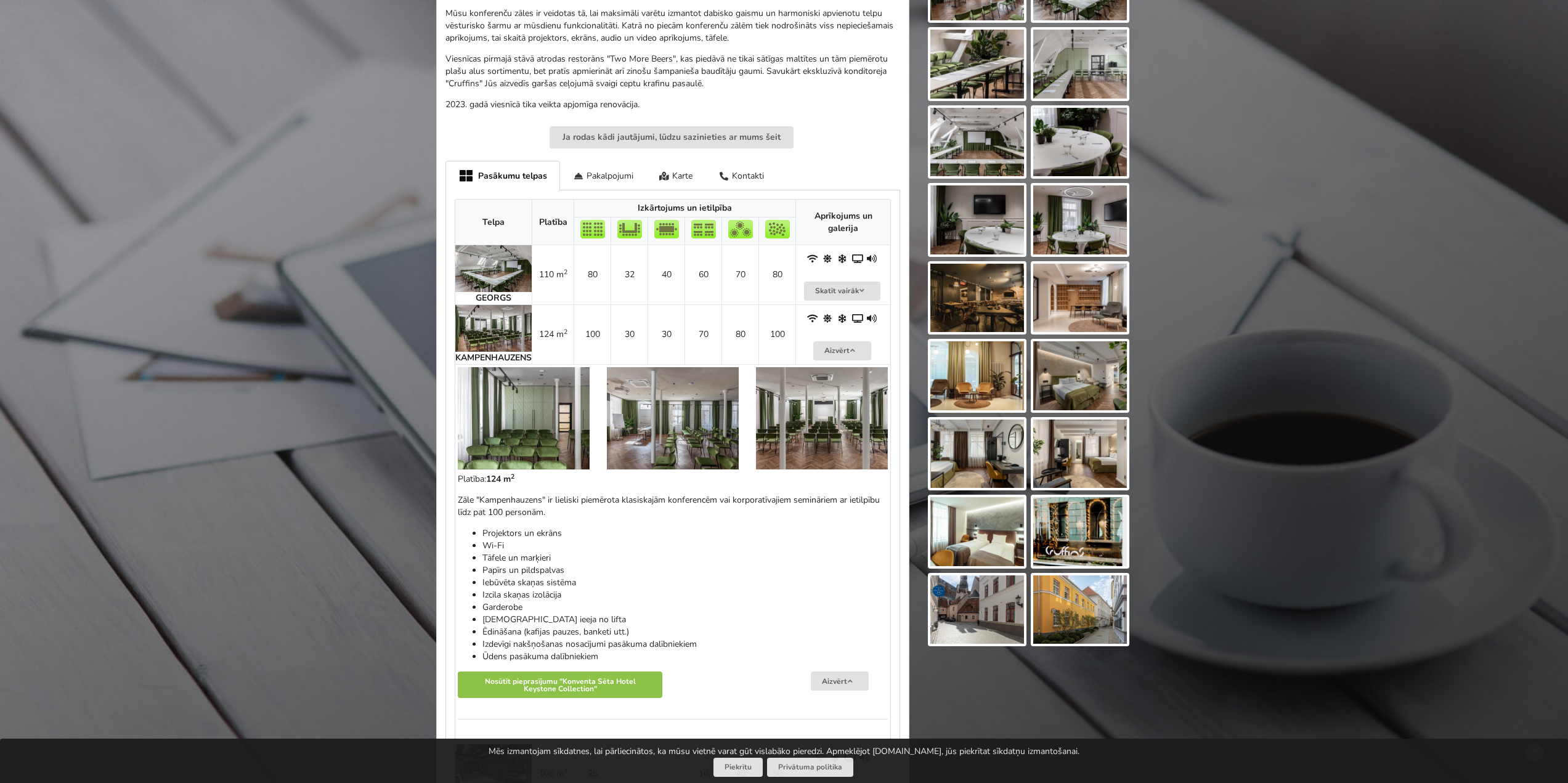
click at [516, 456] on img at bounding box center [524, 418] width 132 height 102
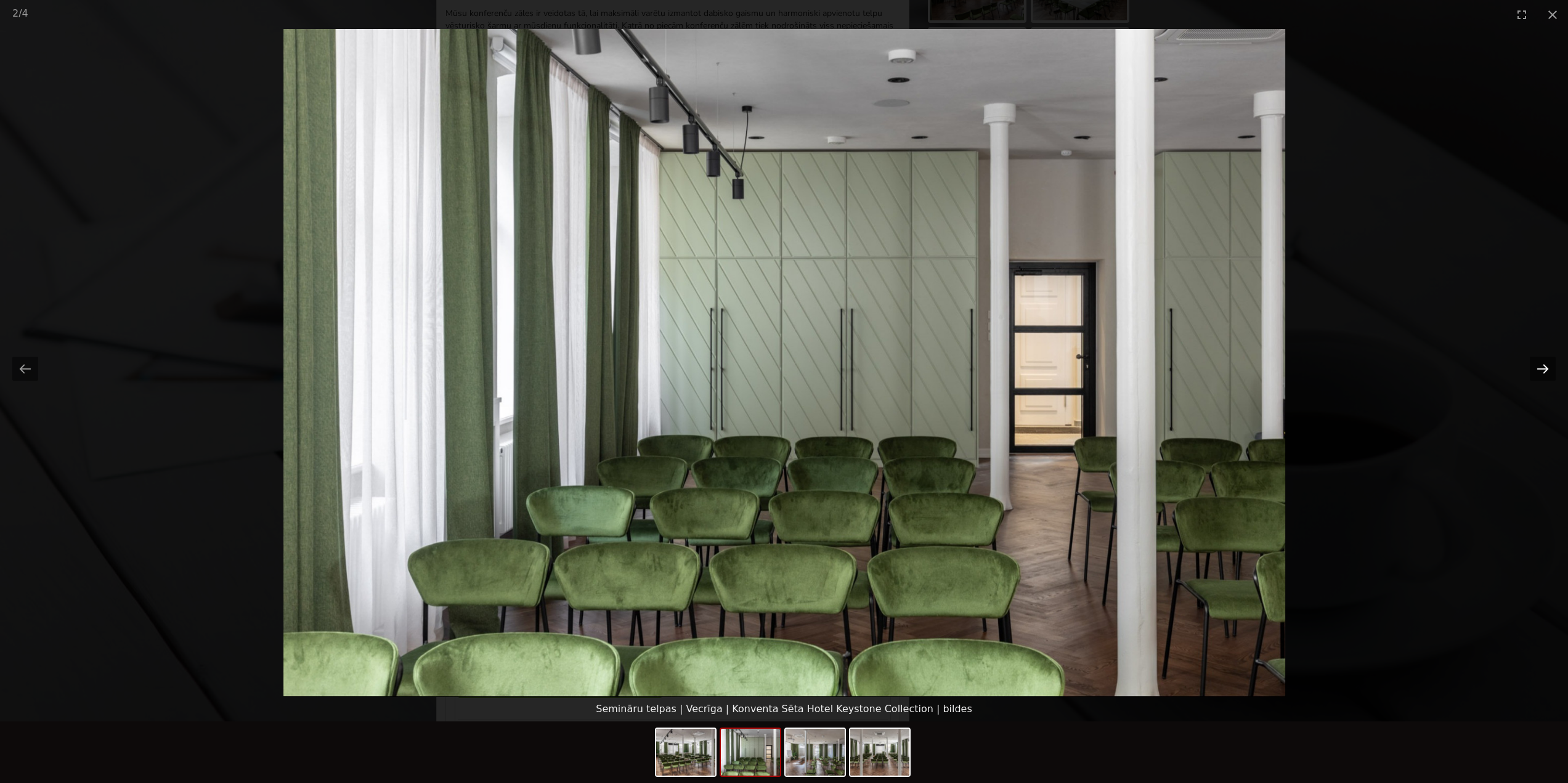
click at [1539, 367] on button "Next slide" at bounding box center [1543, 369] width 26 height 24
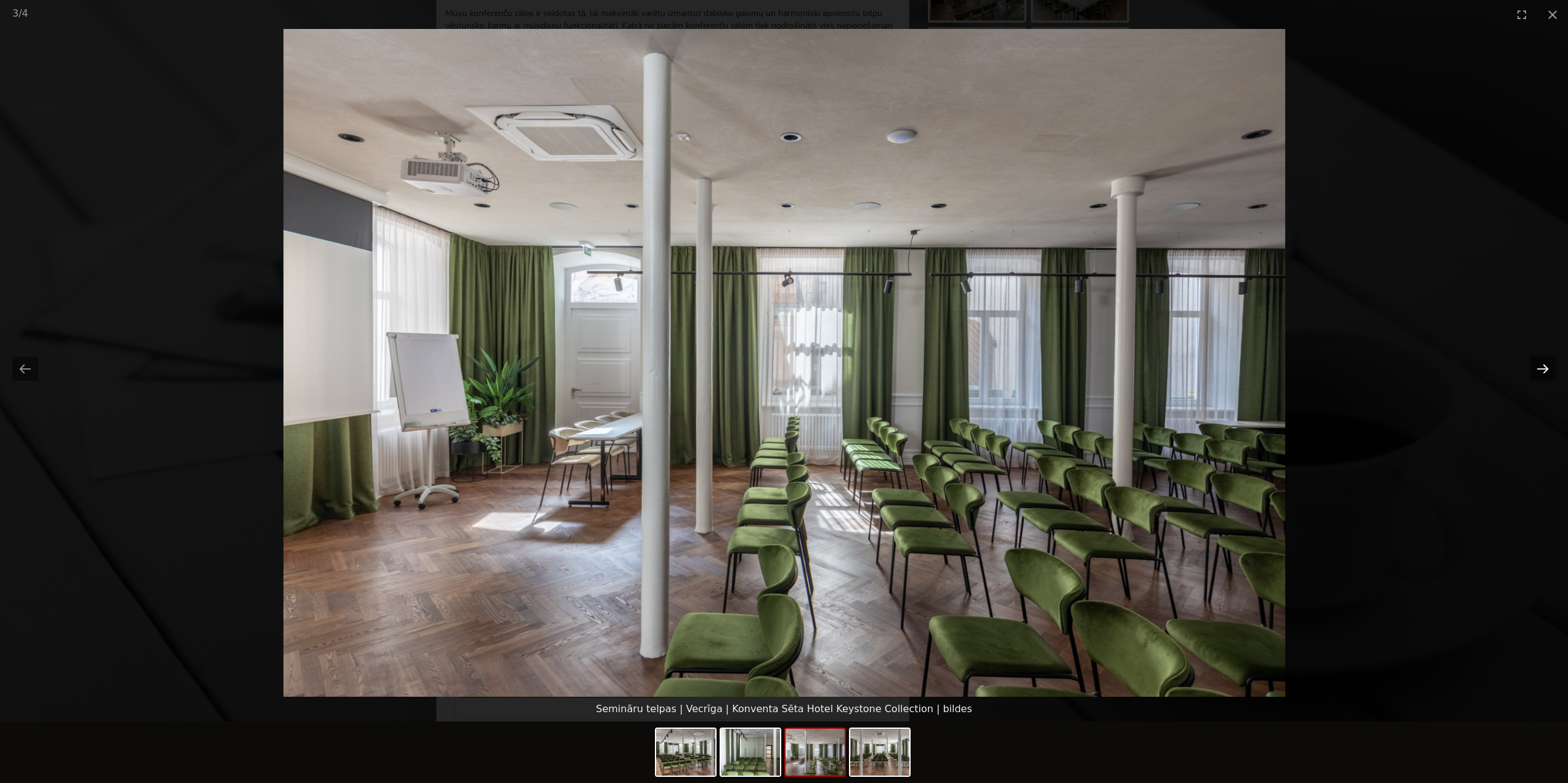
click at [1546, 370] on button "Next slide" at bounding box center [1543, 369] width 26 height 24
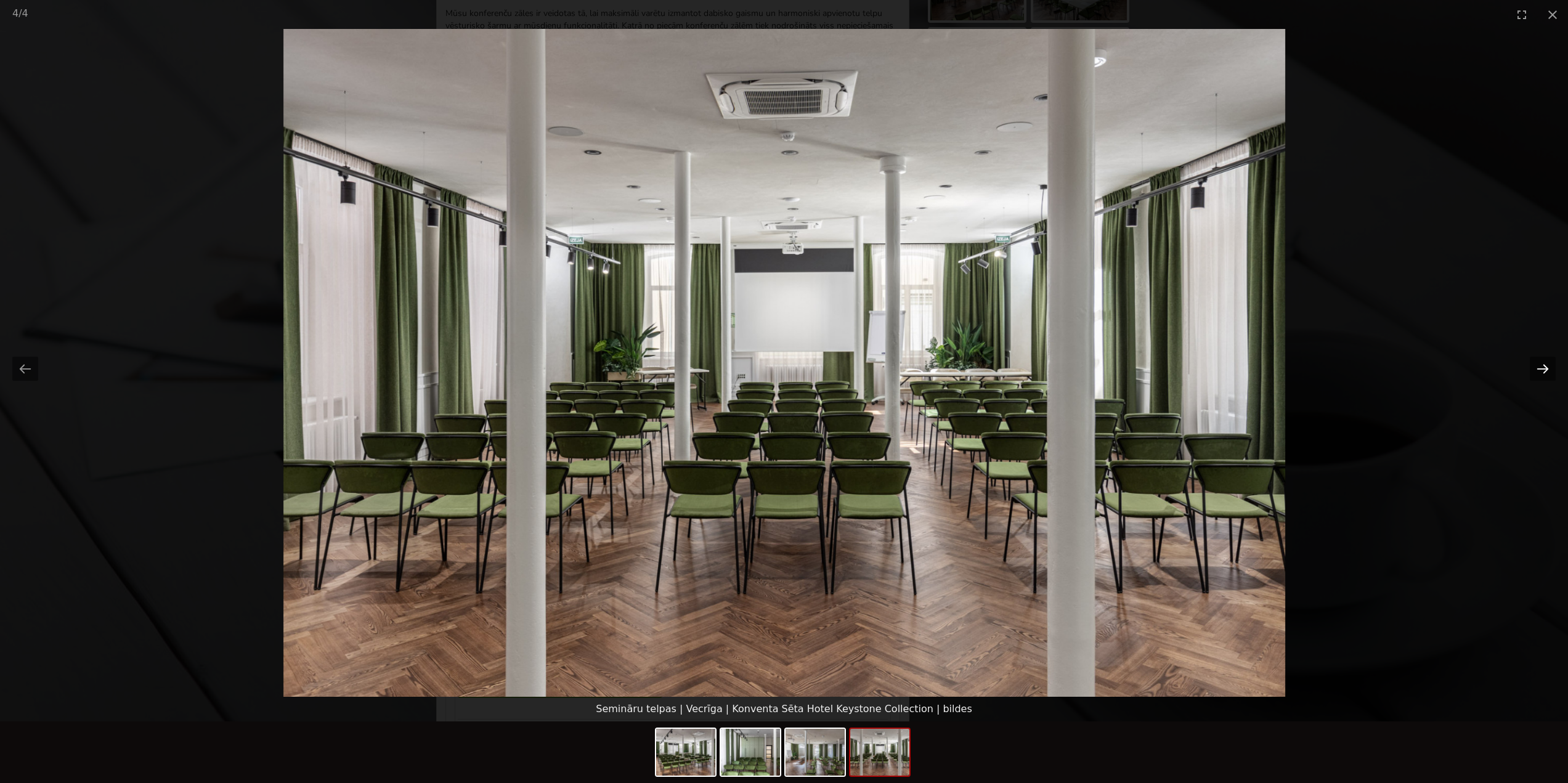
click at [1541, 370] on button "Next slide" at bounding box center [1543, 369] width 26 height 24
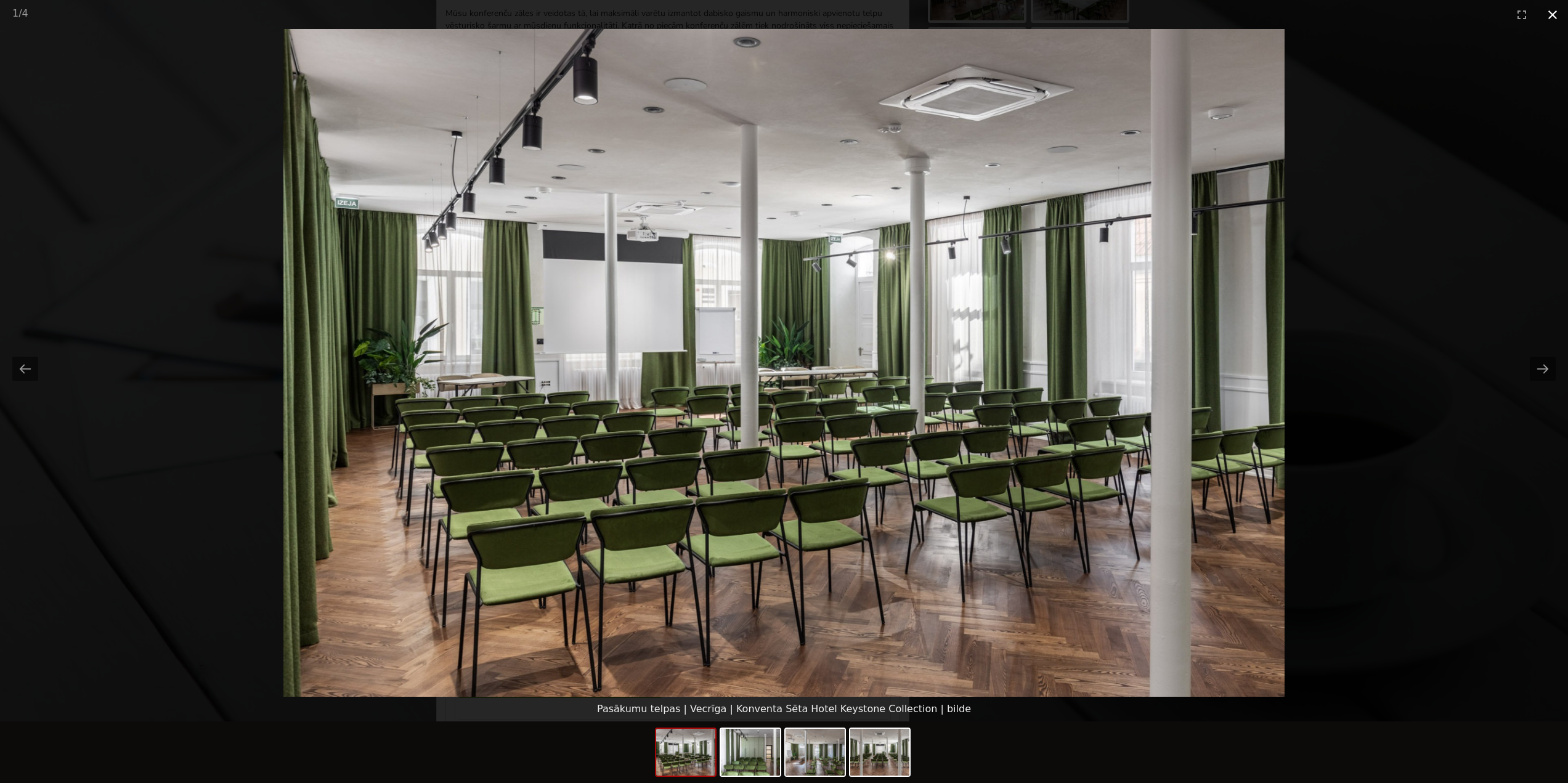
click at [1554, 18] on button "Close gallery" at bounding box center [1552, 14] width 31 height 29
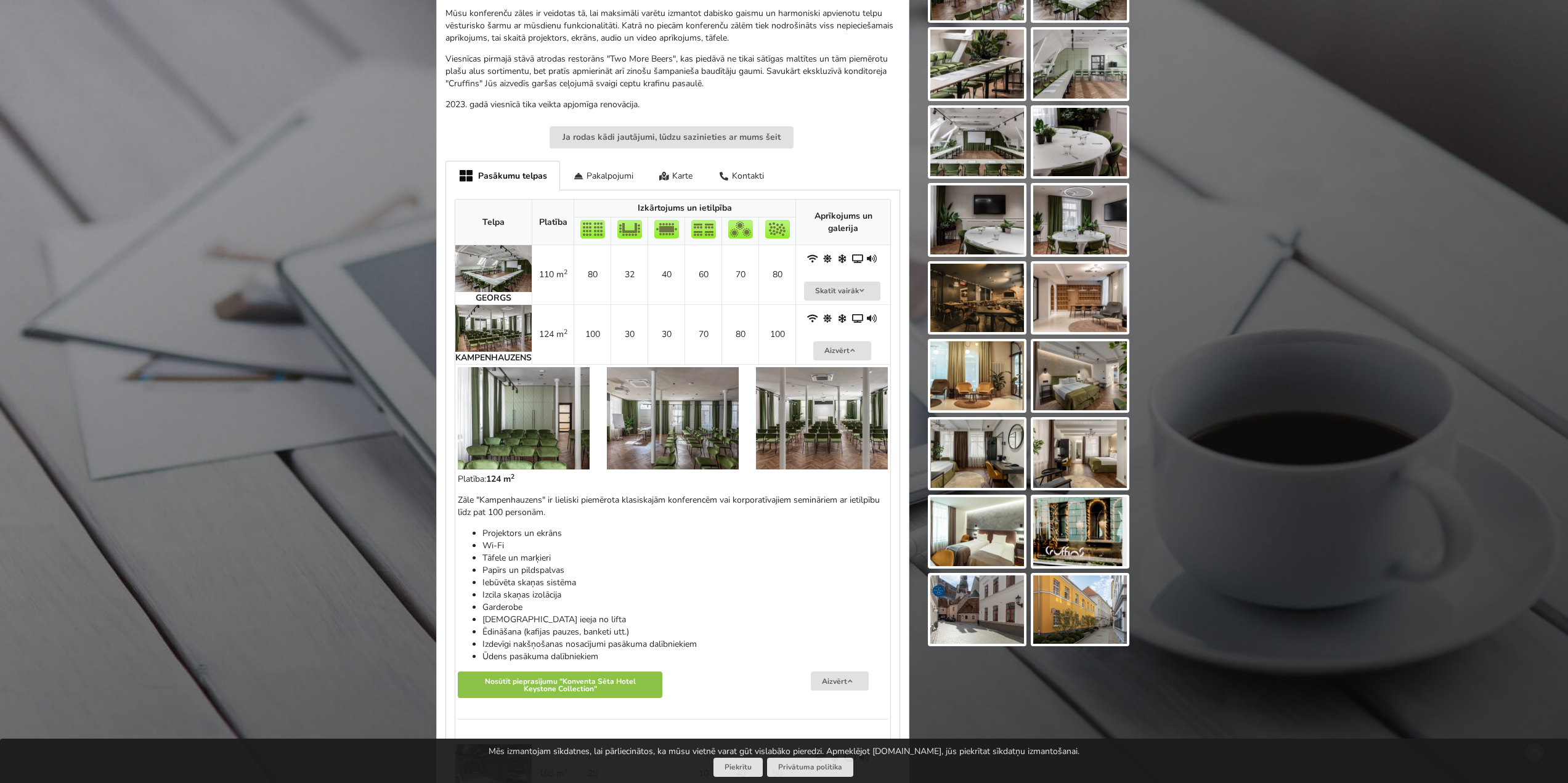
scroll to position [493, 0]
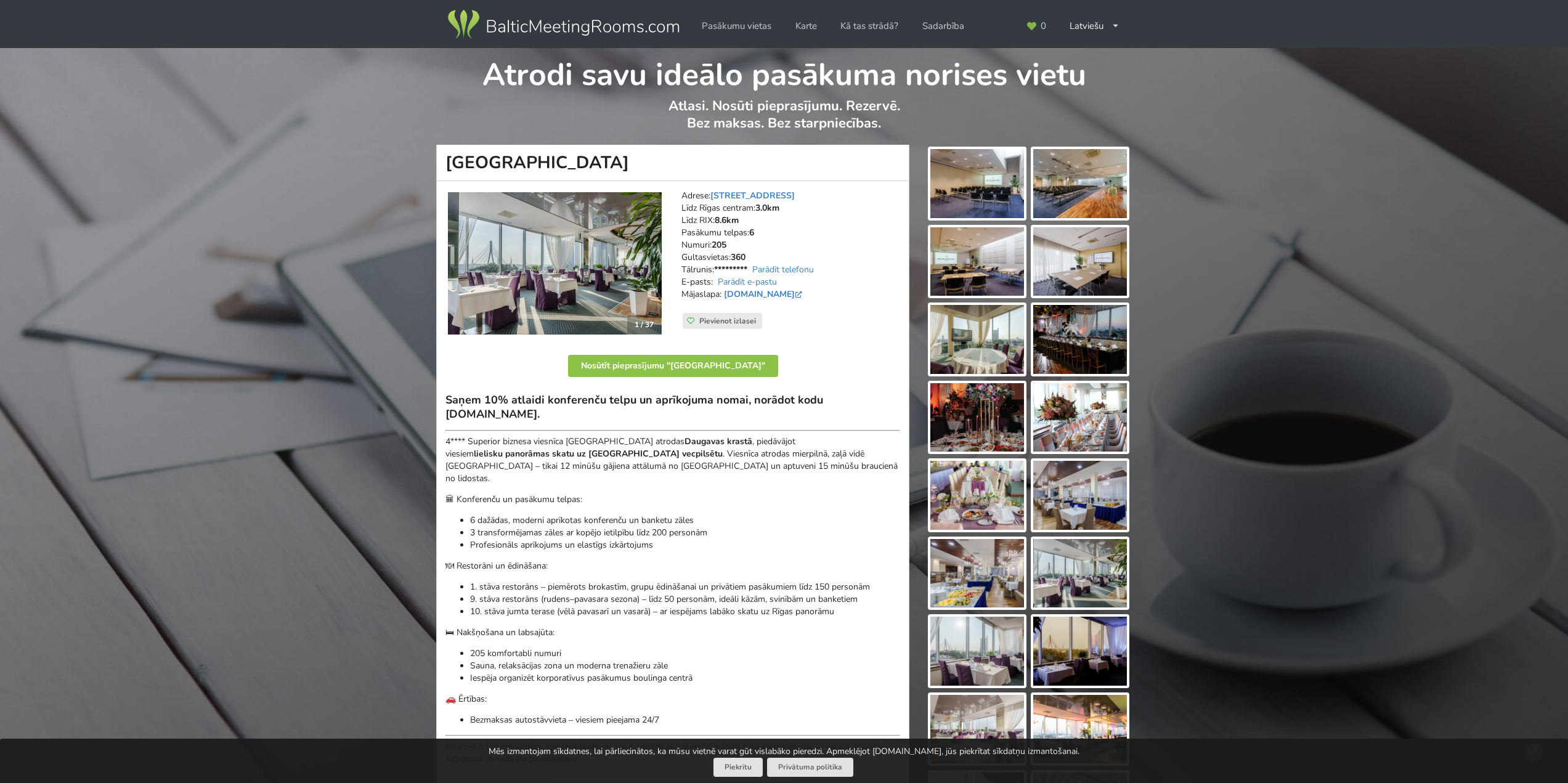
scroll to position [801, 0]
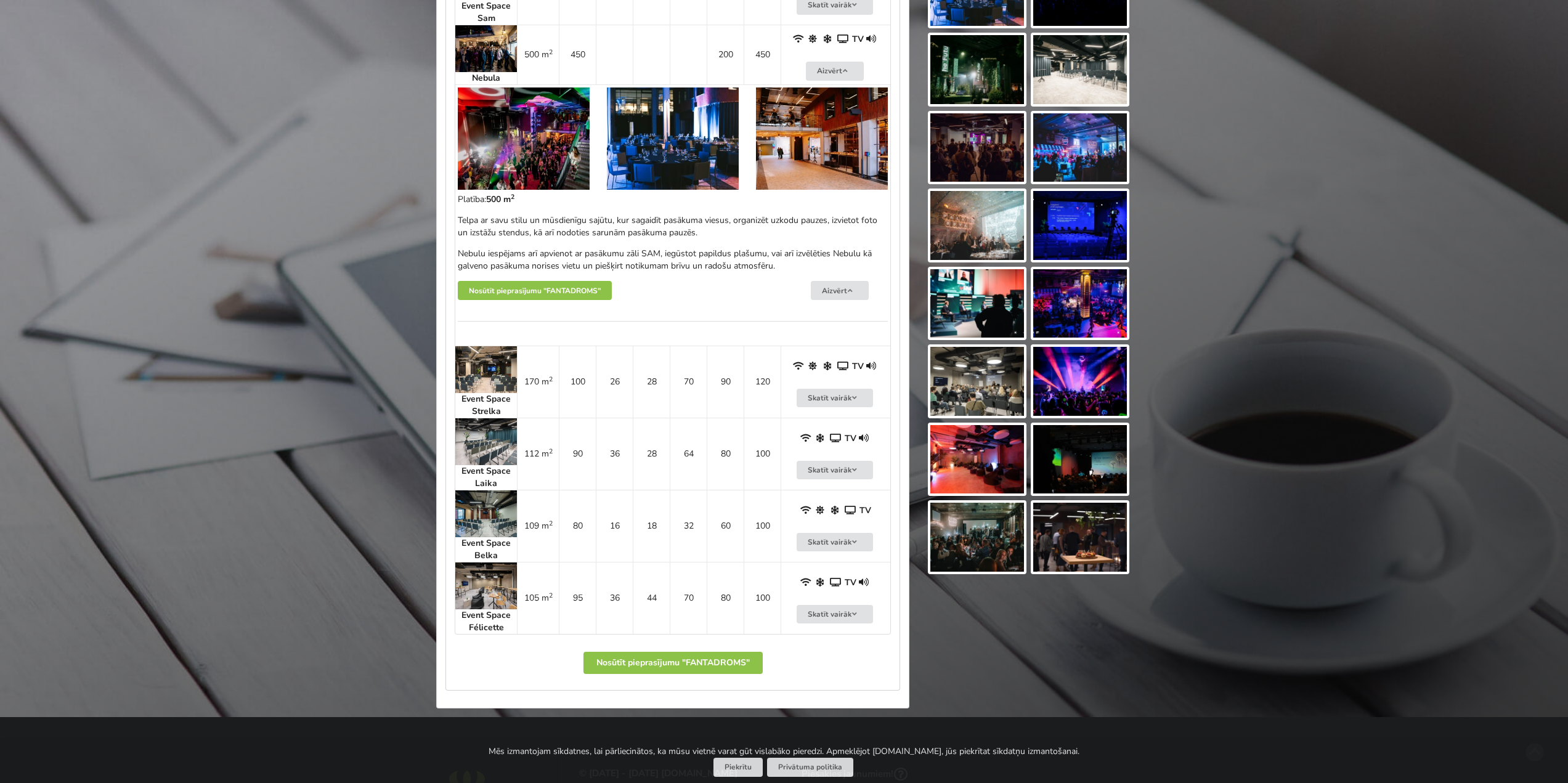
scroll to position [863, 0]
